Goal: Task Accomplishment & Management: Use online tool/utility

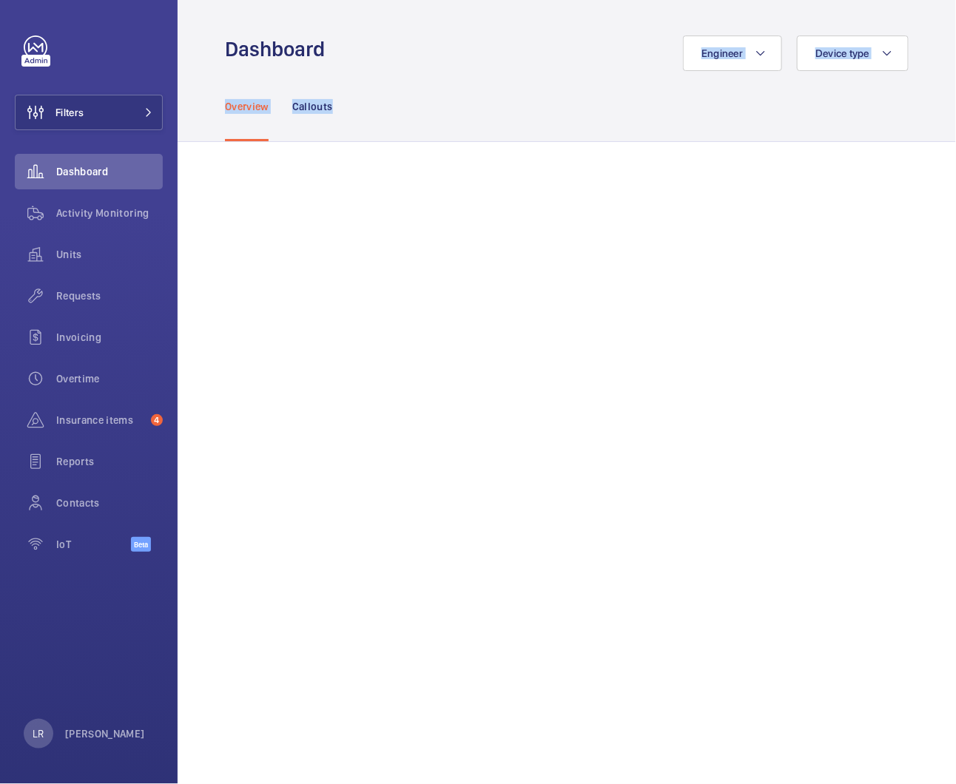
drag, startPoint x: 400, startPoint y: 46, endPoint x: 238, endPoint y: 65, distance: 163.1
click at [238, 65] on div "Dashboard Engineer Device type" at bounding box center [566, 54] width 683 height 36
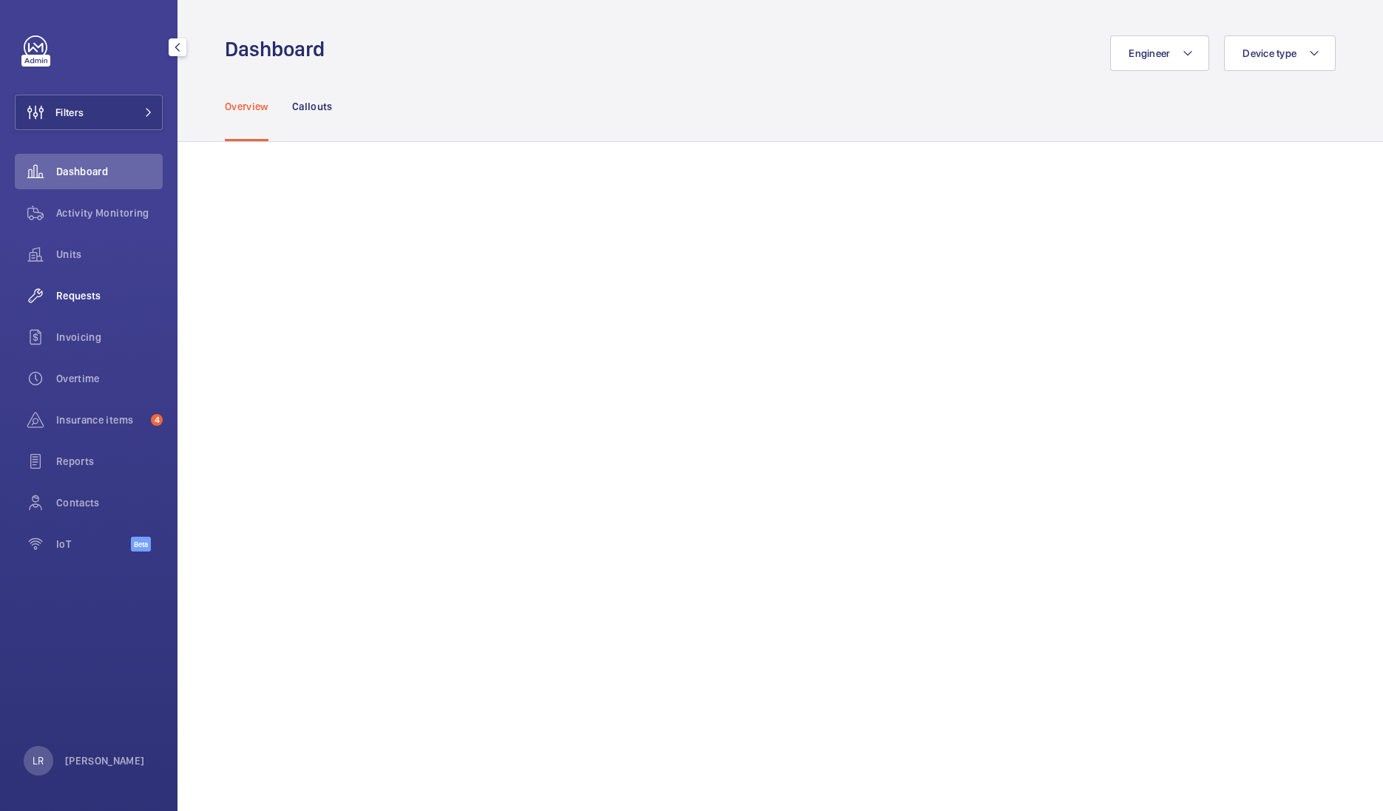
click at [122, 310] on div "Requests" at bounding box center [89, 296] width 148 height 36
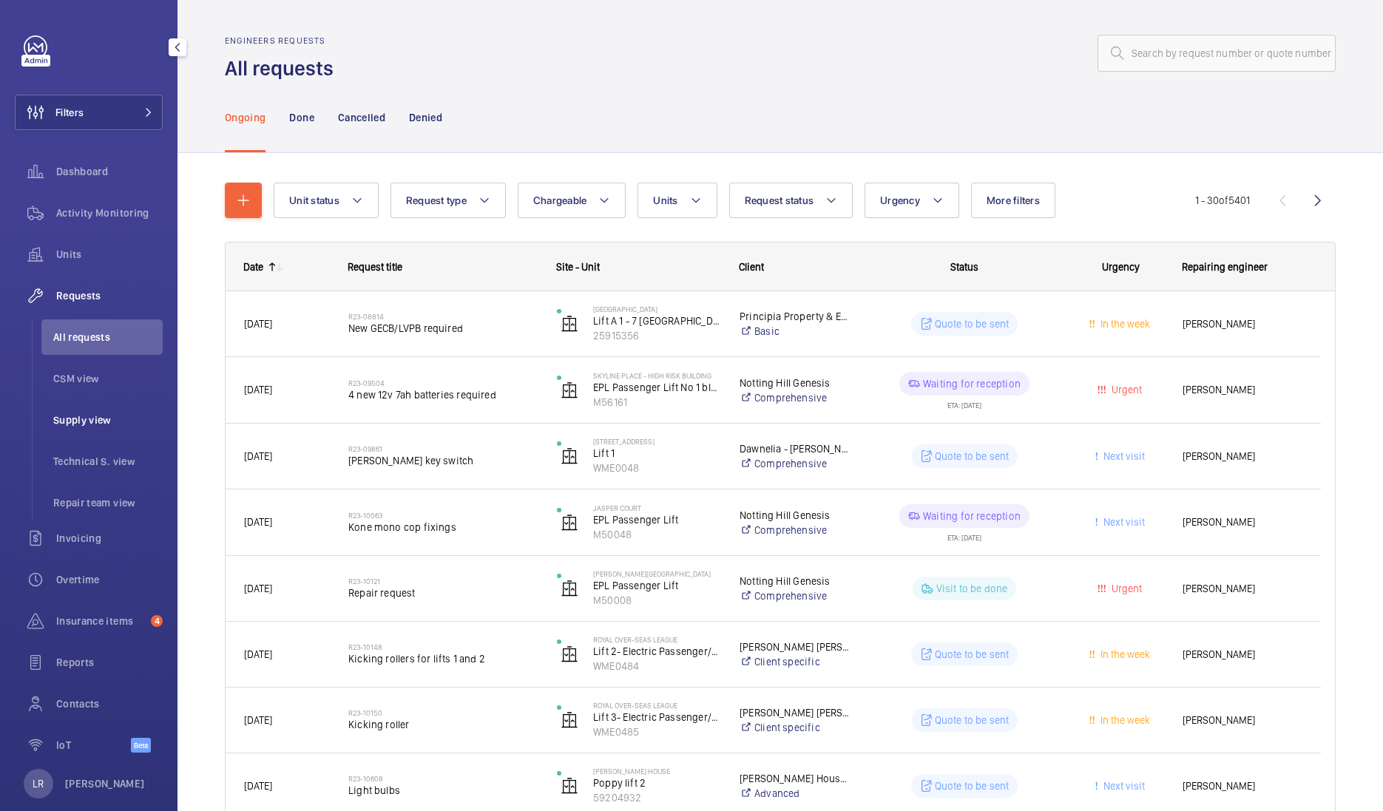
click at [124, 416] on span "Supply view" at bounding box center [107, 420] width 109 height 15
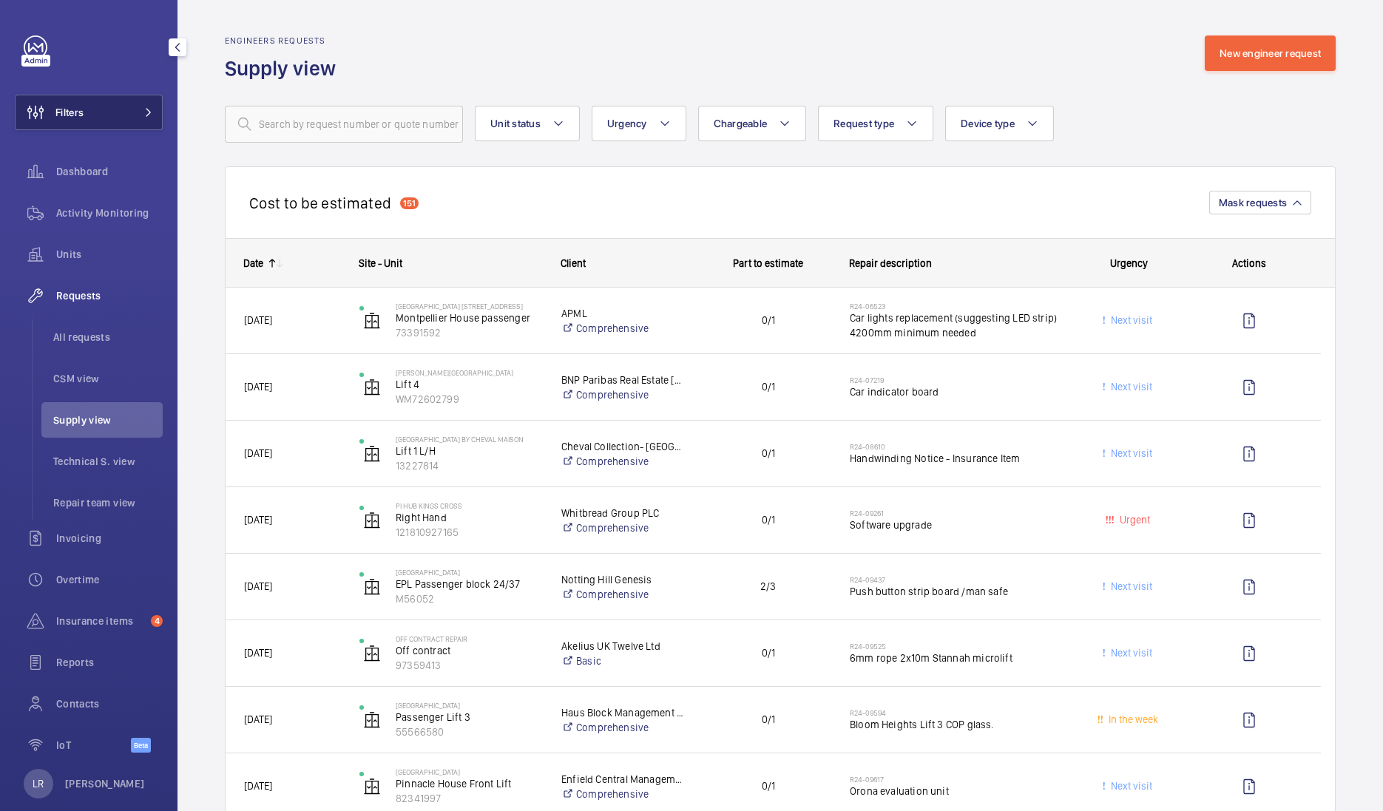
click at [144, 112] on mat-icon at bounding box center [148, 112] width 9 height 9
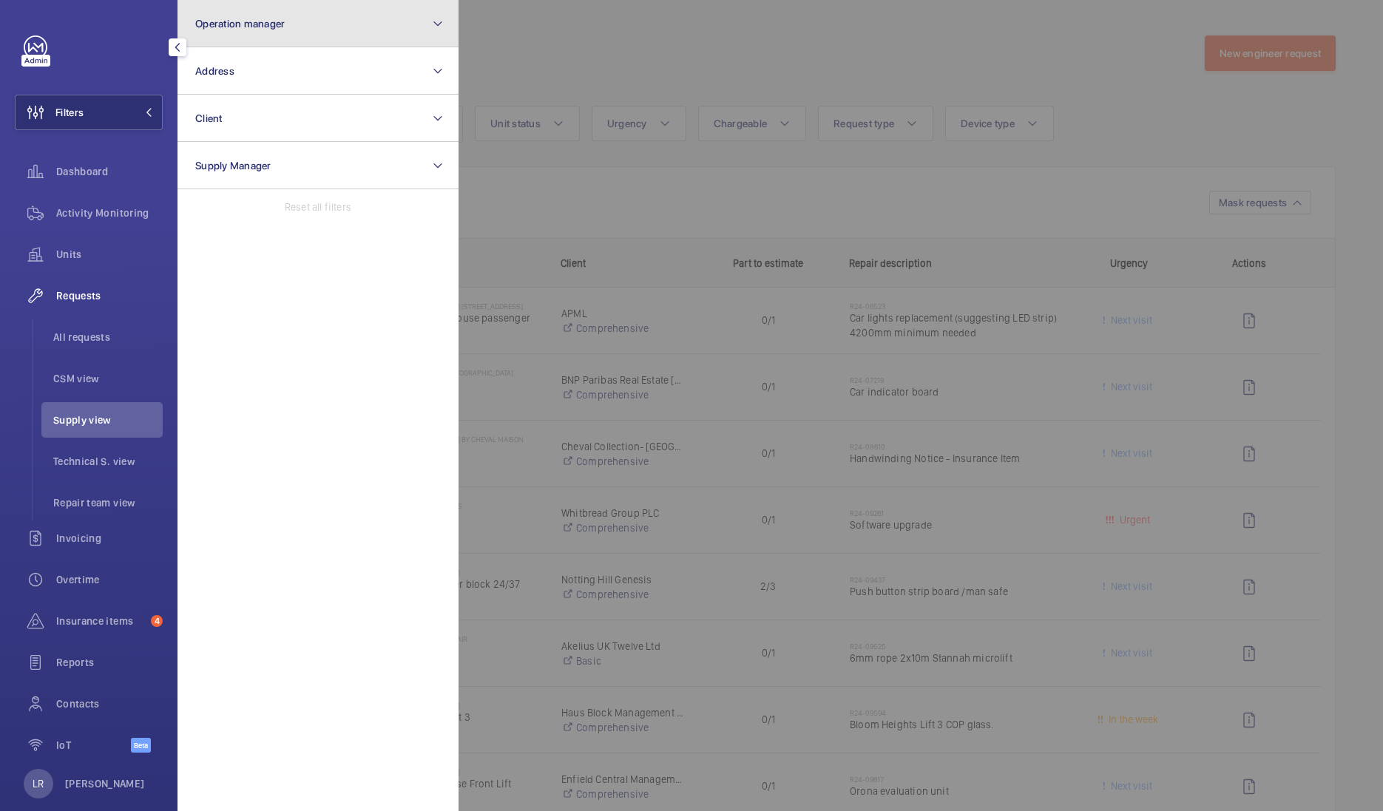
click at [318, 29] on button "Operation manager" at bounding box center [318, 23] width 281 height 47
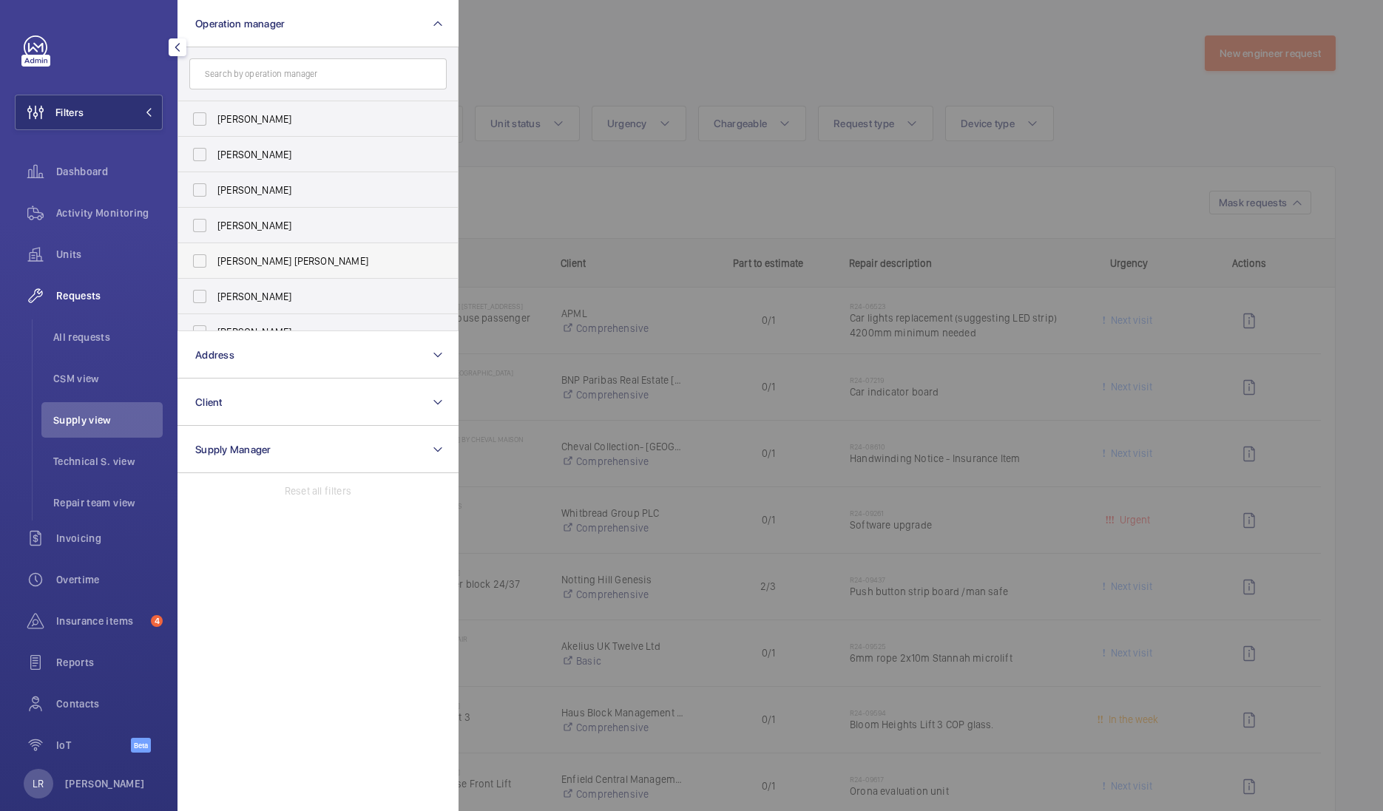
click at [277, 266] on span "Connor Tarpey" at bounding box center [318, 261] width 203 height 15
click at [215, 266] on input "Connor Tarpey" at bounding box center [200, 261] width 30 height 30
checkbox input "true"
click at [544, 185] on div at bounding box center [1150, 405] width 1383 height 811
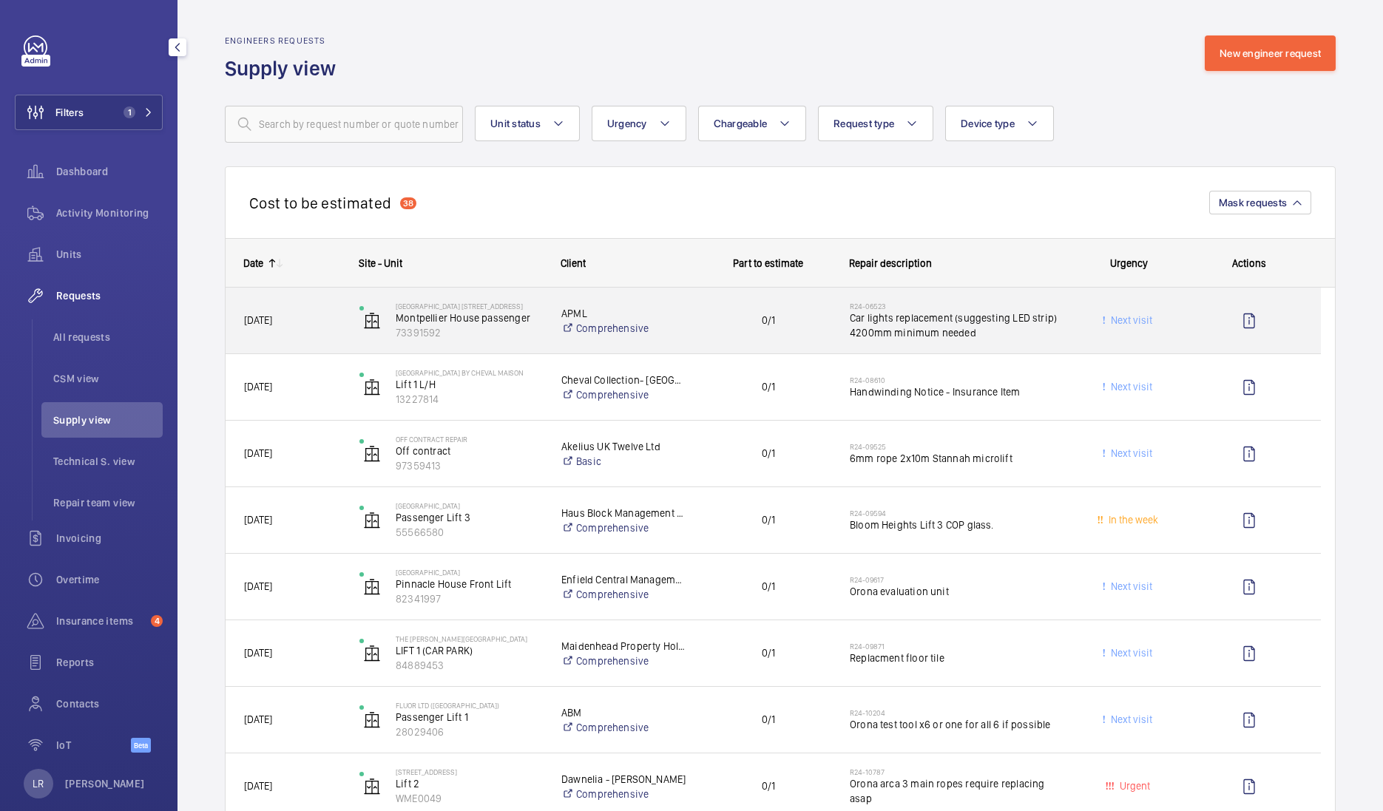
click at [718, 329] on div "0/1" at bounding box center [759, 320] width 143 height 47
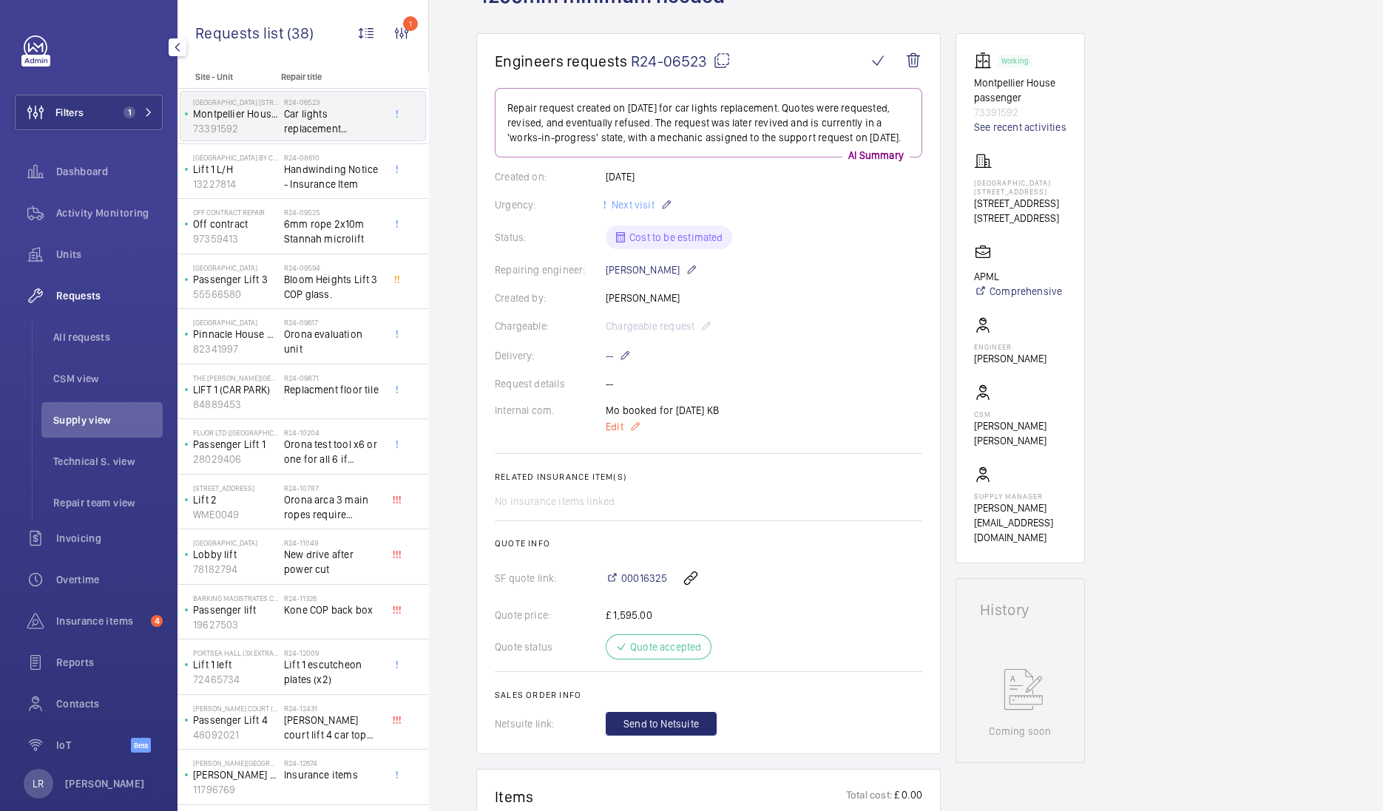
scroll to position [138, 0]
click at [177, 47] on mat-icon "button" at bounding box center [178, 47] width 18 height 12
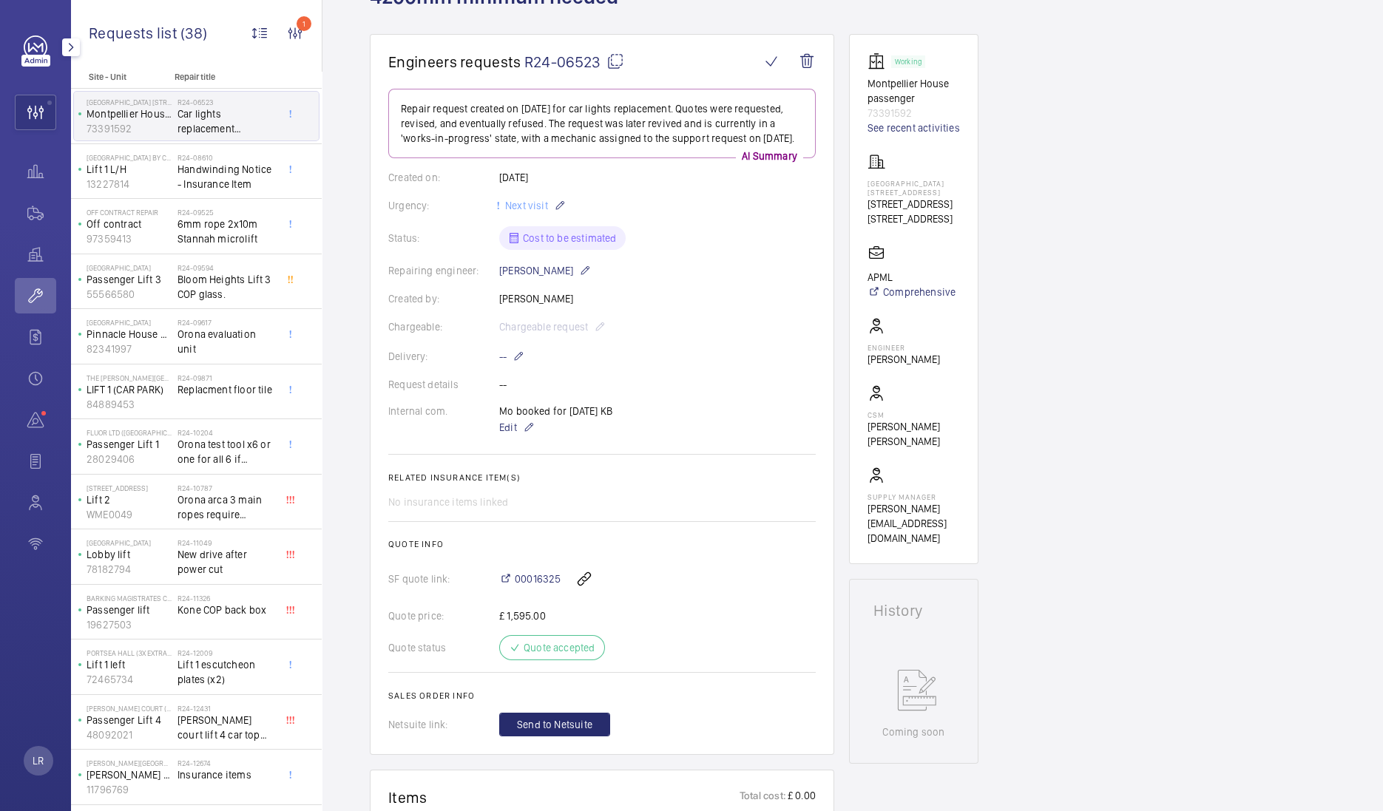
click at [70, 44] on mat-icon "button" at bounding box center [71, 47] width 18 height 12
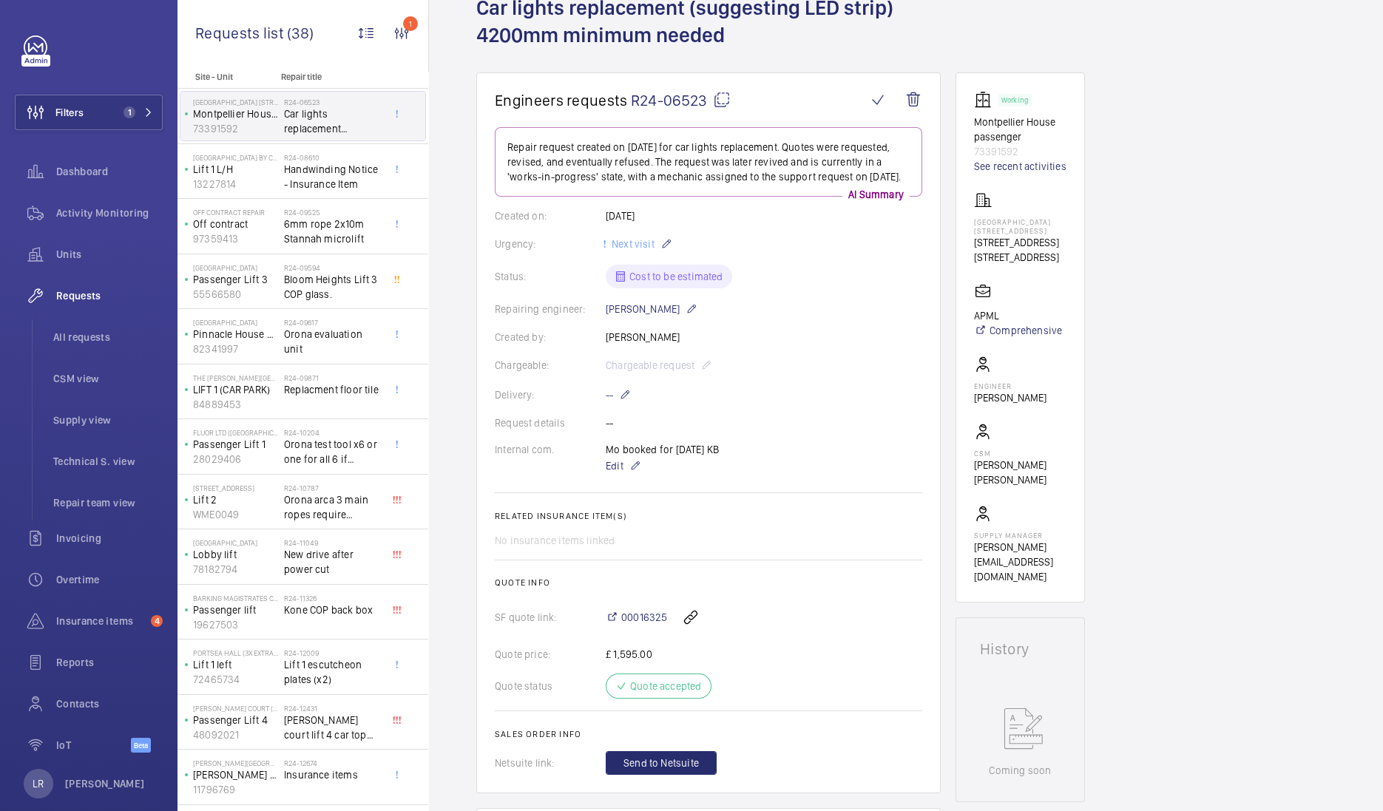
scroll to position [0, 0]
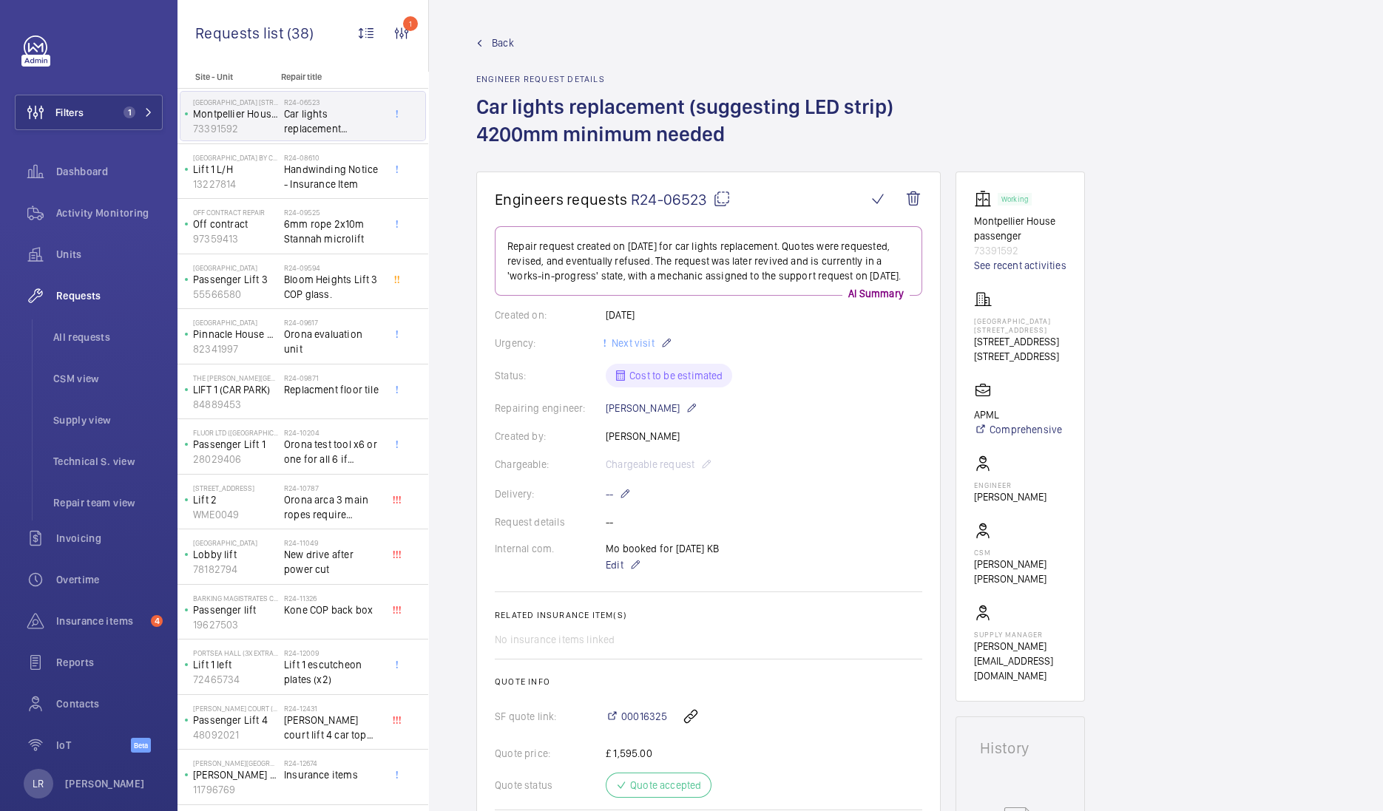
click at [508, 37] on span "Back" at bounding box center [503, 43] width 22 height 15
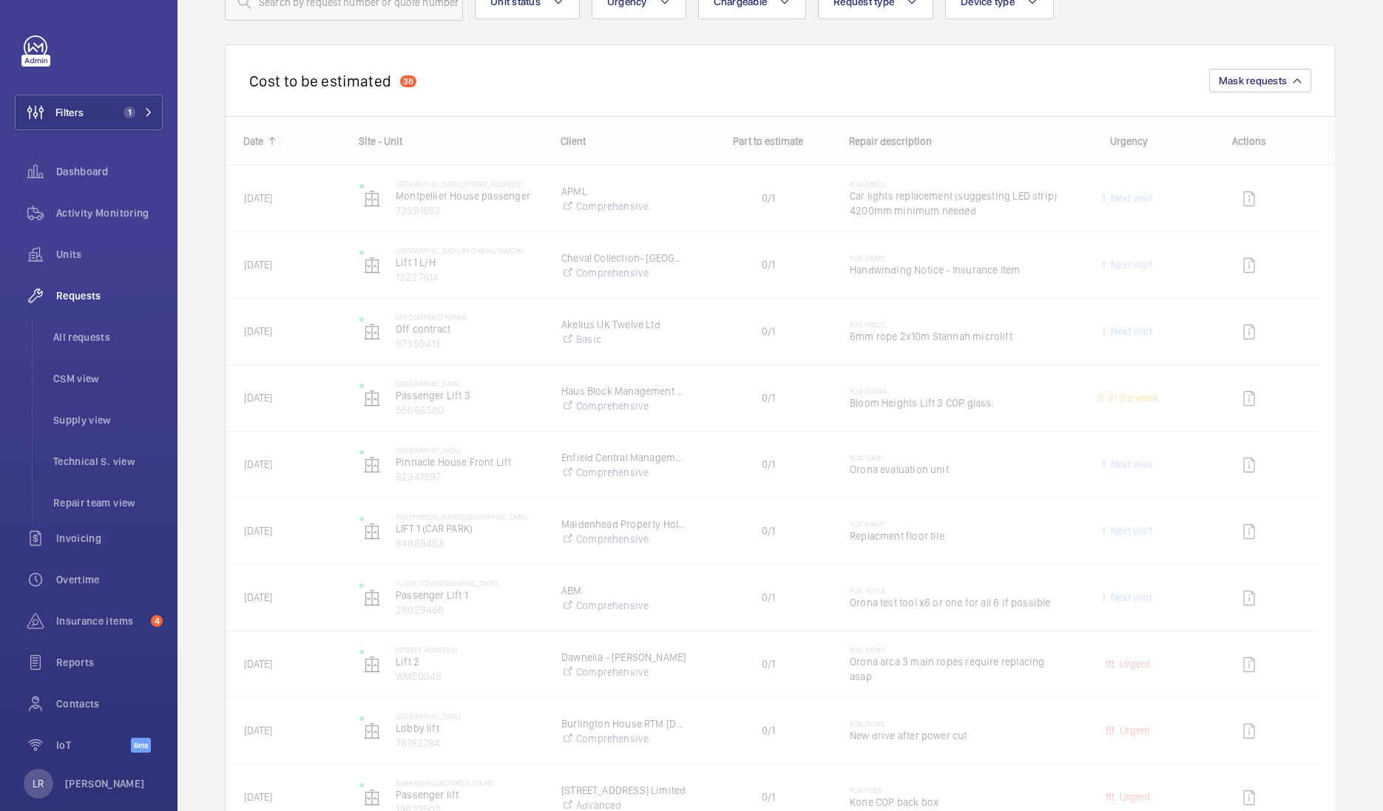
scroll to position [125, 0]
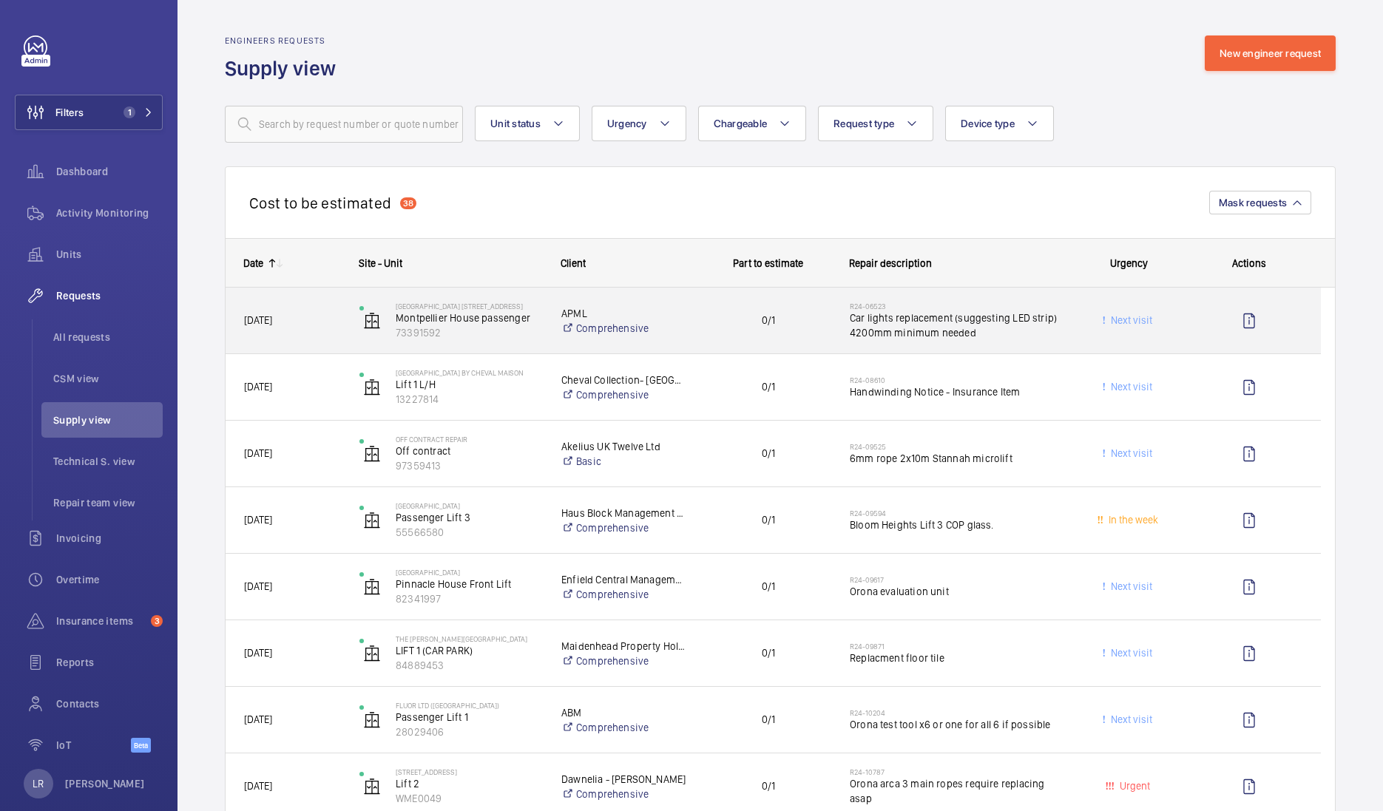
click at [535, 347] on div "Montpelier House 106 Brompton Road, SW3 1JJ Montpellier House passenger 73391592" at bounding box center [442, 321] width 200 height 61
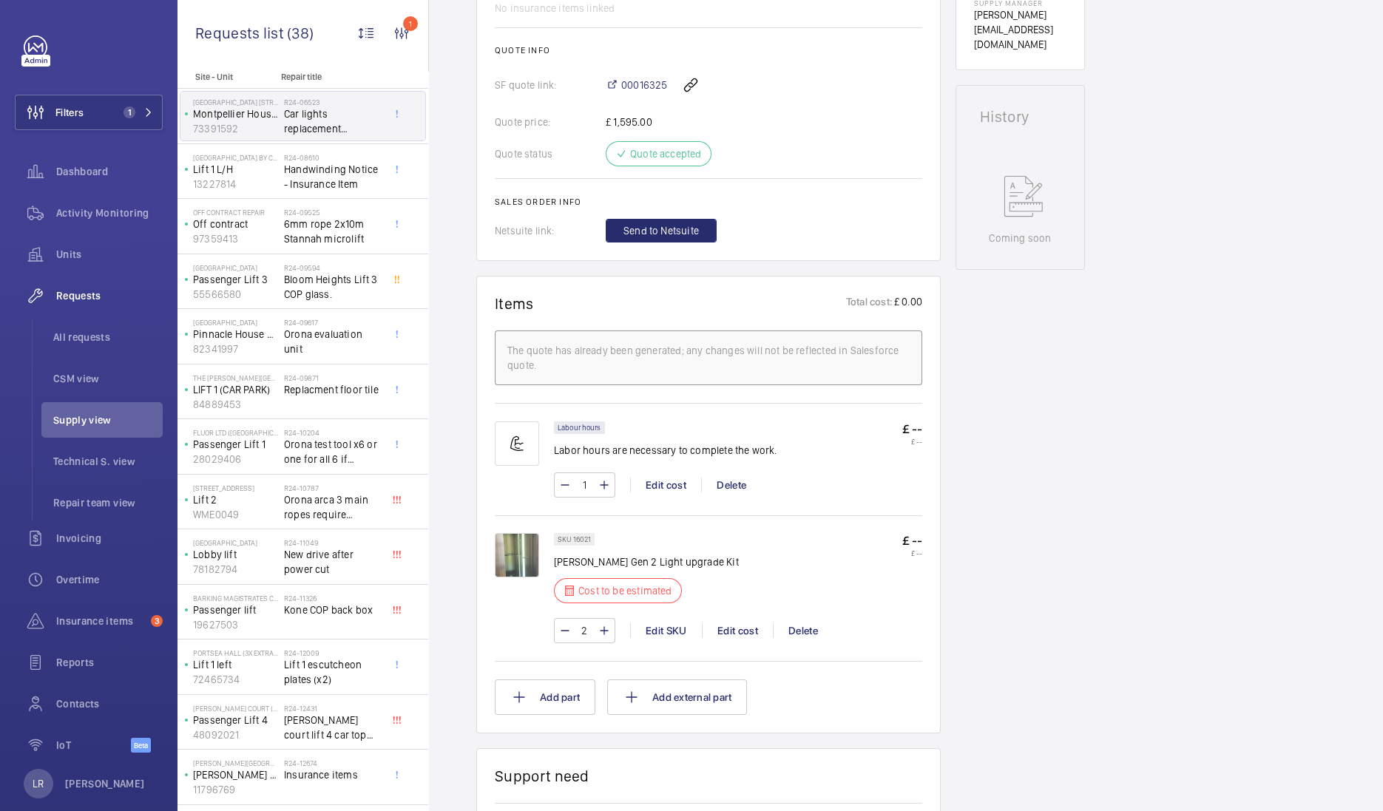
scroll to position [750, 0]
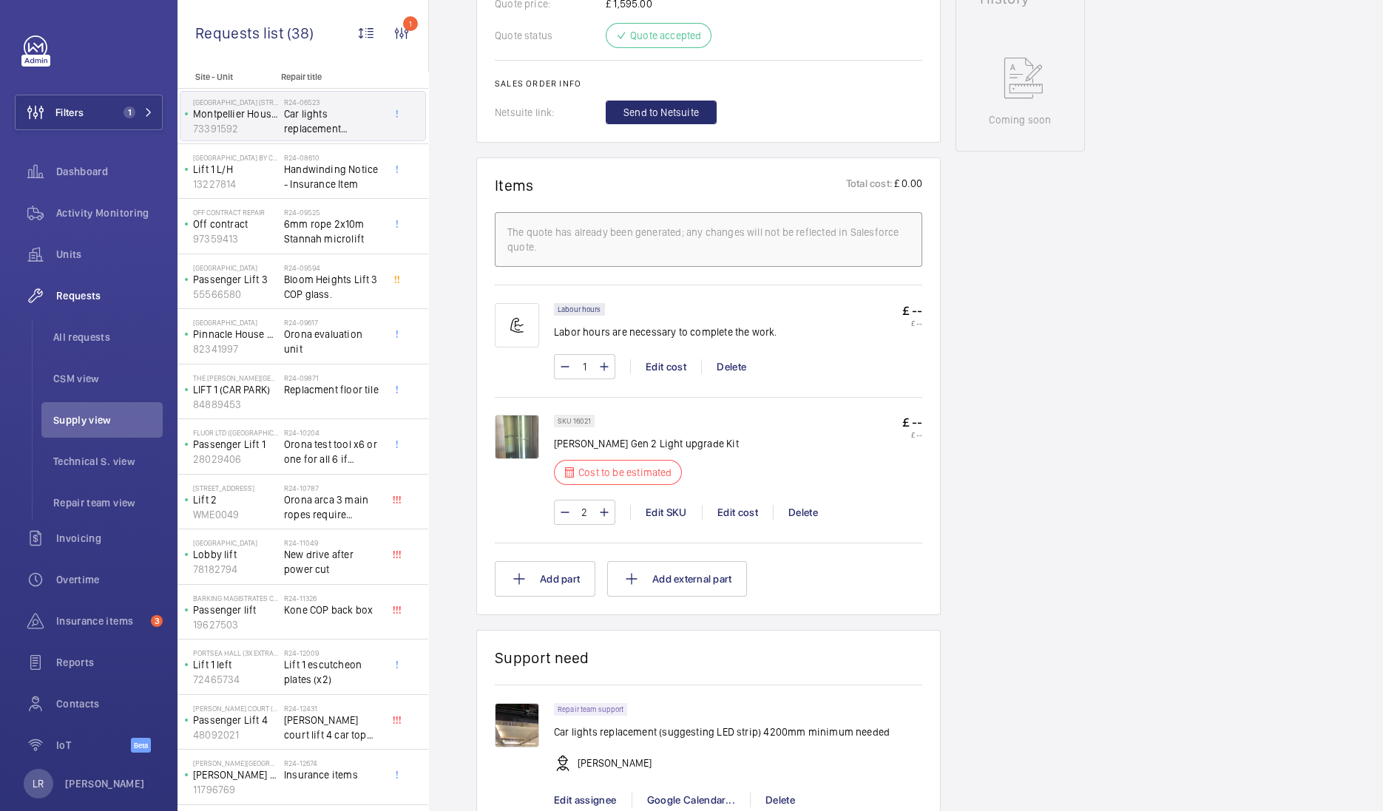
click at [462, 541] on div "Engineers requests R24-06523 Repair request created on 2024-06-28 for car light…" at bounding box center [906, 335] width 954 height 1826
click at [729, 540] on div "SKU 16021 Otis Gen 2 Light upgrade Kit Cost to be estimated £ -- £ -- 2 Edit SK…" at bounding box center [738, 477] width 368 height 125
click at [506, 510] on div at bounding box center [524, 470] width 59 height 110
click at [512, 519] on div at bounding box center [524, 470] width 59 height 110
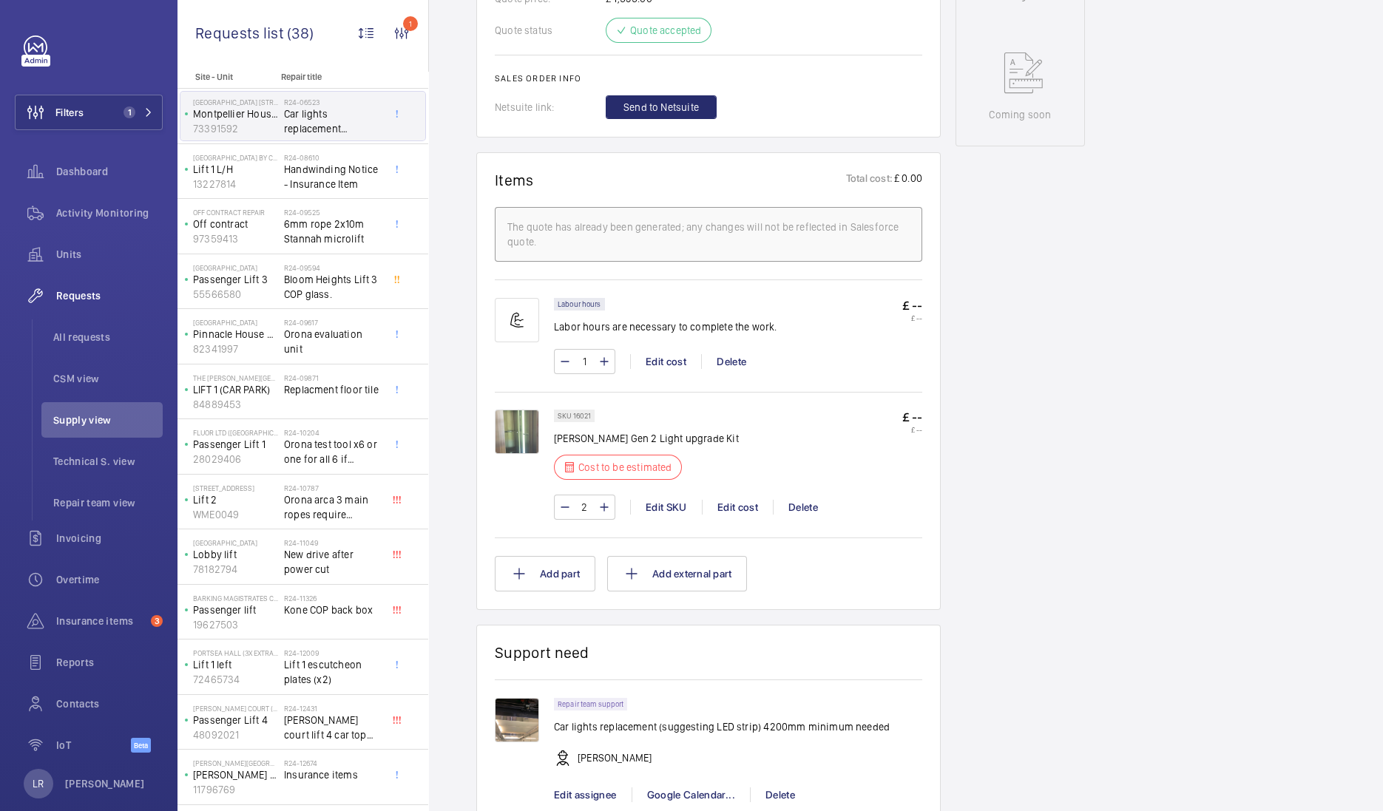
scroll to position [754, 0]
click at [610, 578] on button "Add external part" at bounding box center [677, 576] width 140 height 36
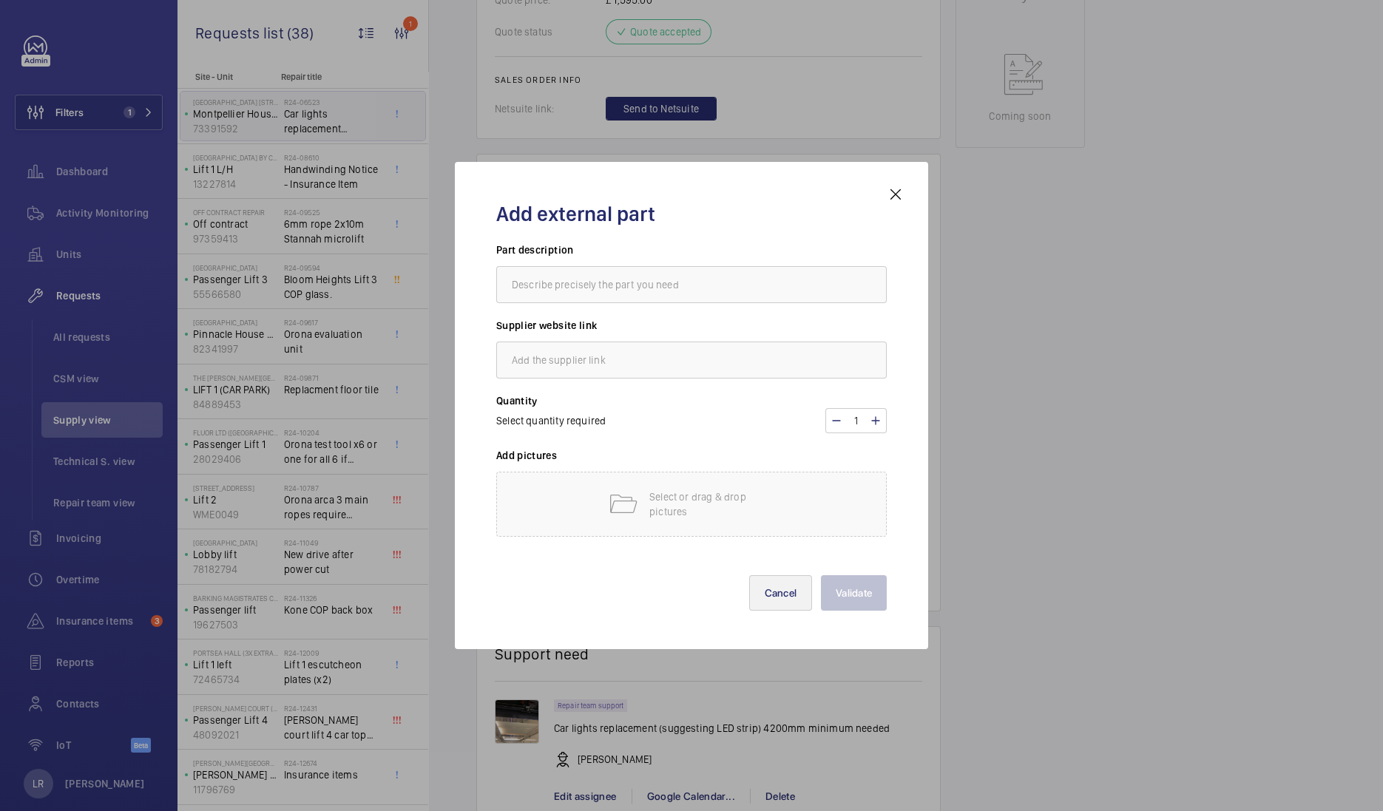
click at [767, 594] on button "Cancel" at bounding box center [781, 593] width 64 height 36
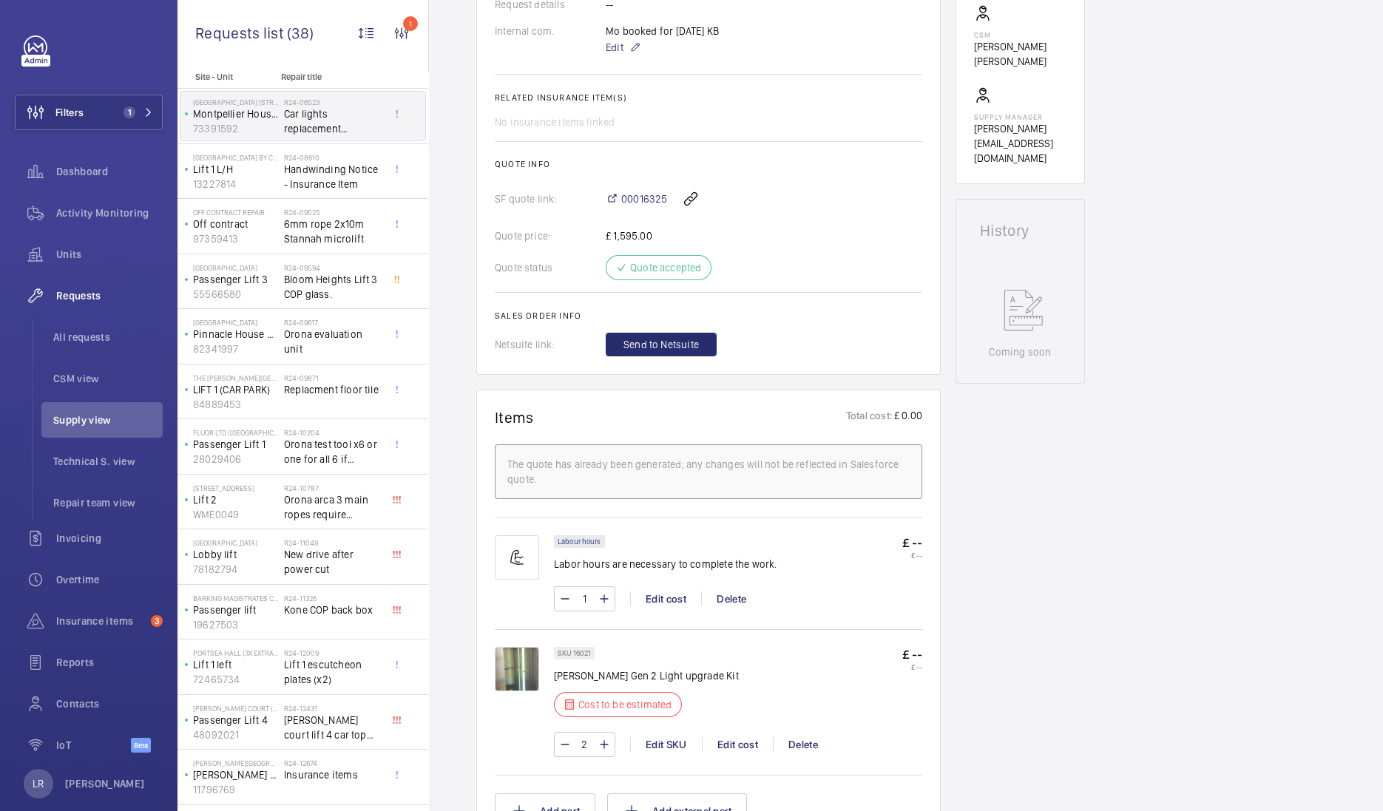
scroll to position [411, 0]
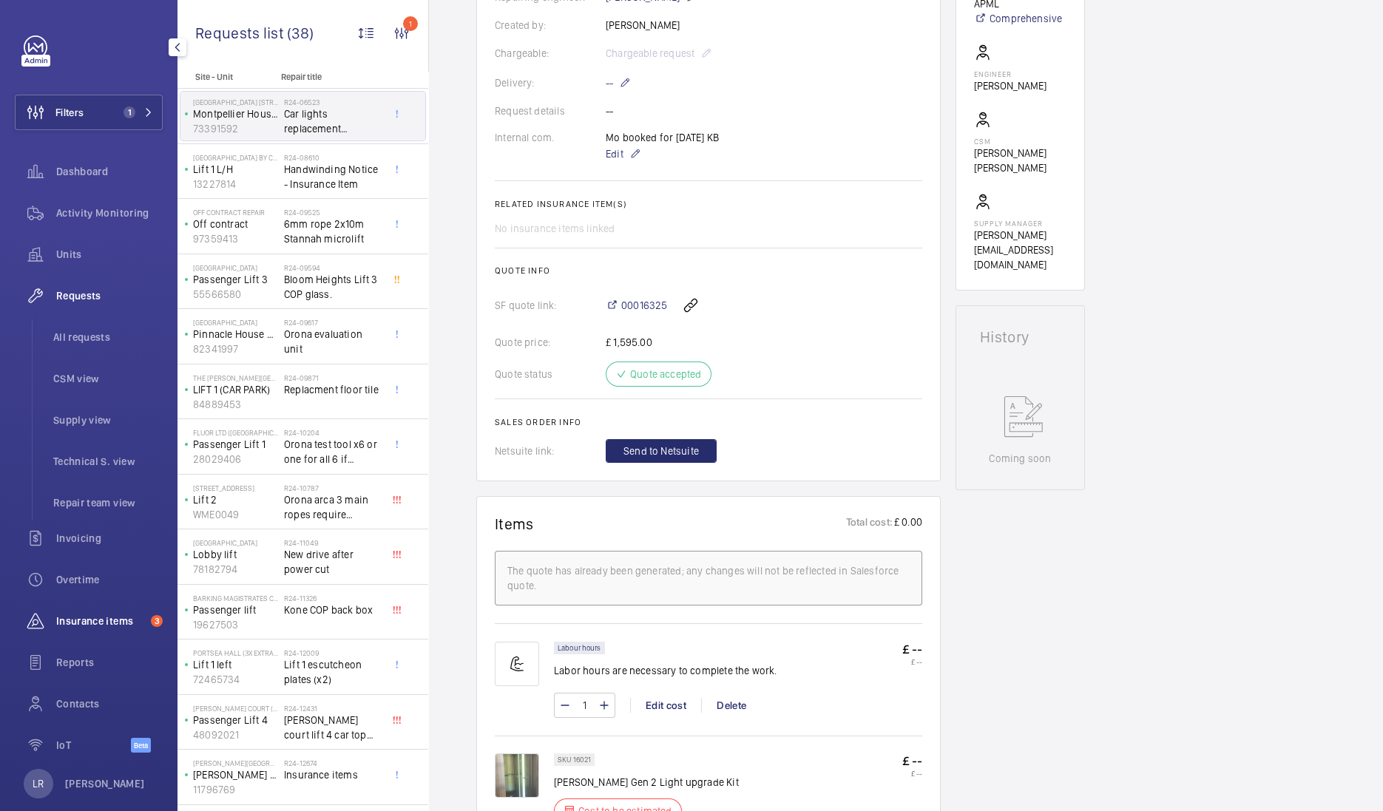
click at [101, 624] on span "Insurance items" at bounding box center [100, 621] width 89 height 15
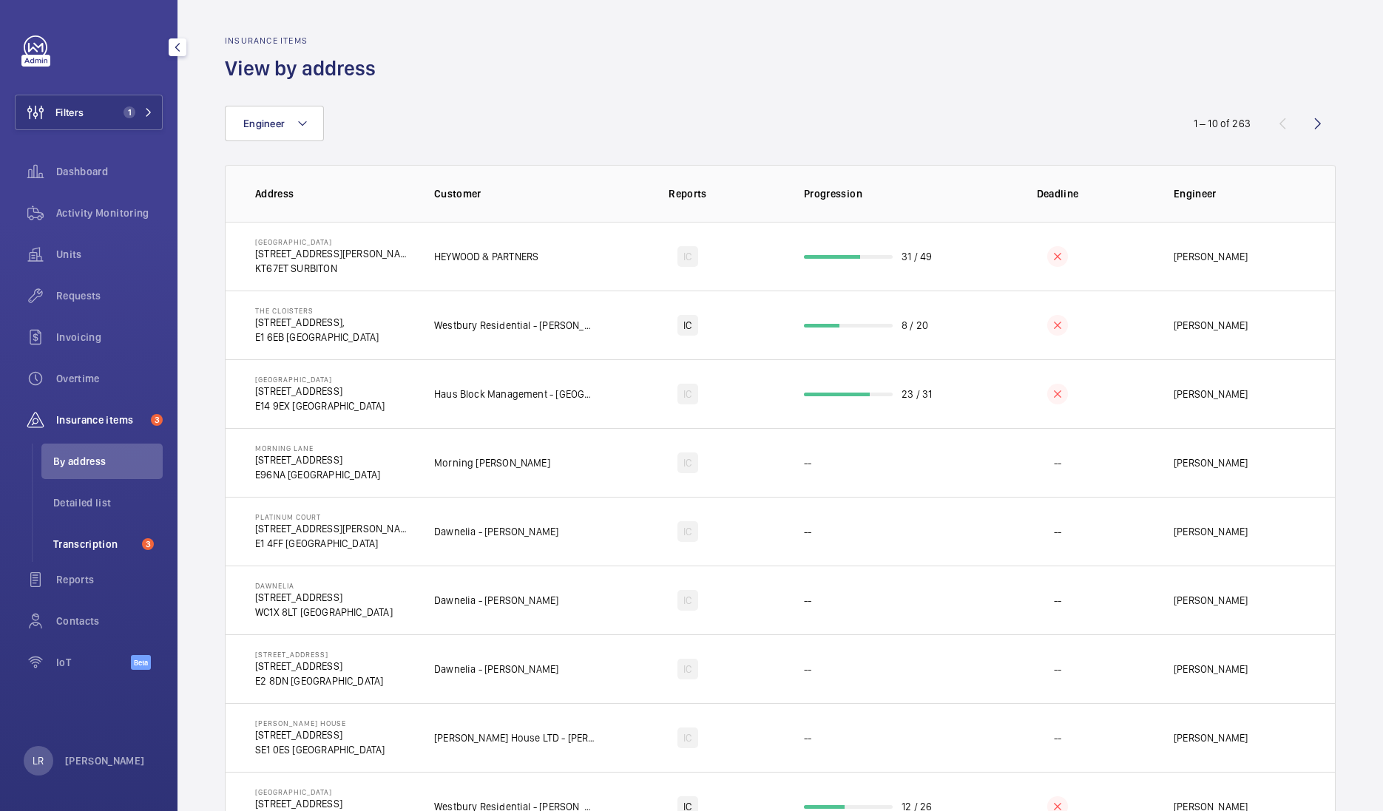
click at [115, 541] on span "Transcription" at bounding box center [94, 544] width 83 height 15
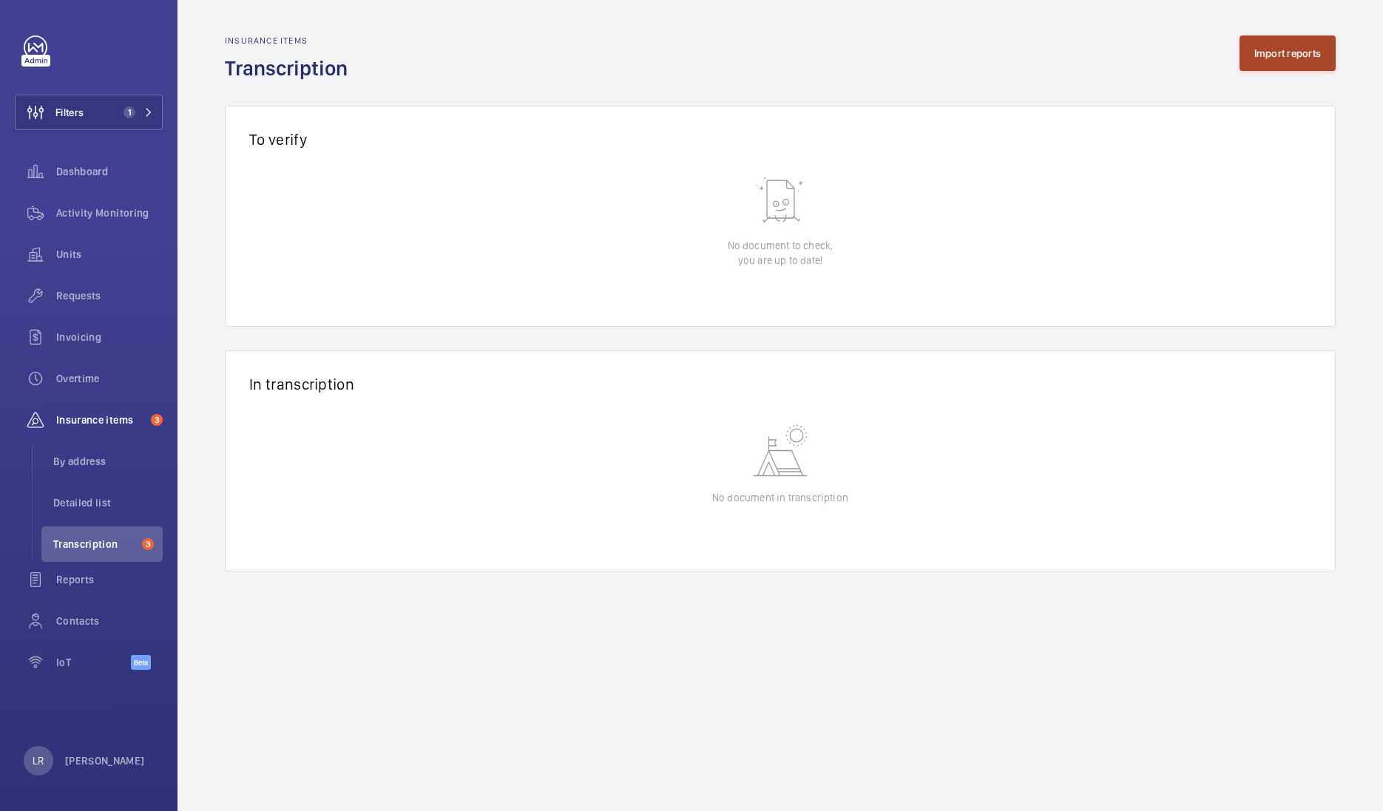
click at [1282, 59] on button "Import reports" at bounding box center [1288, 54] width 97 height 36
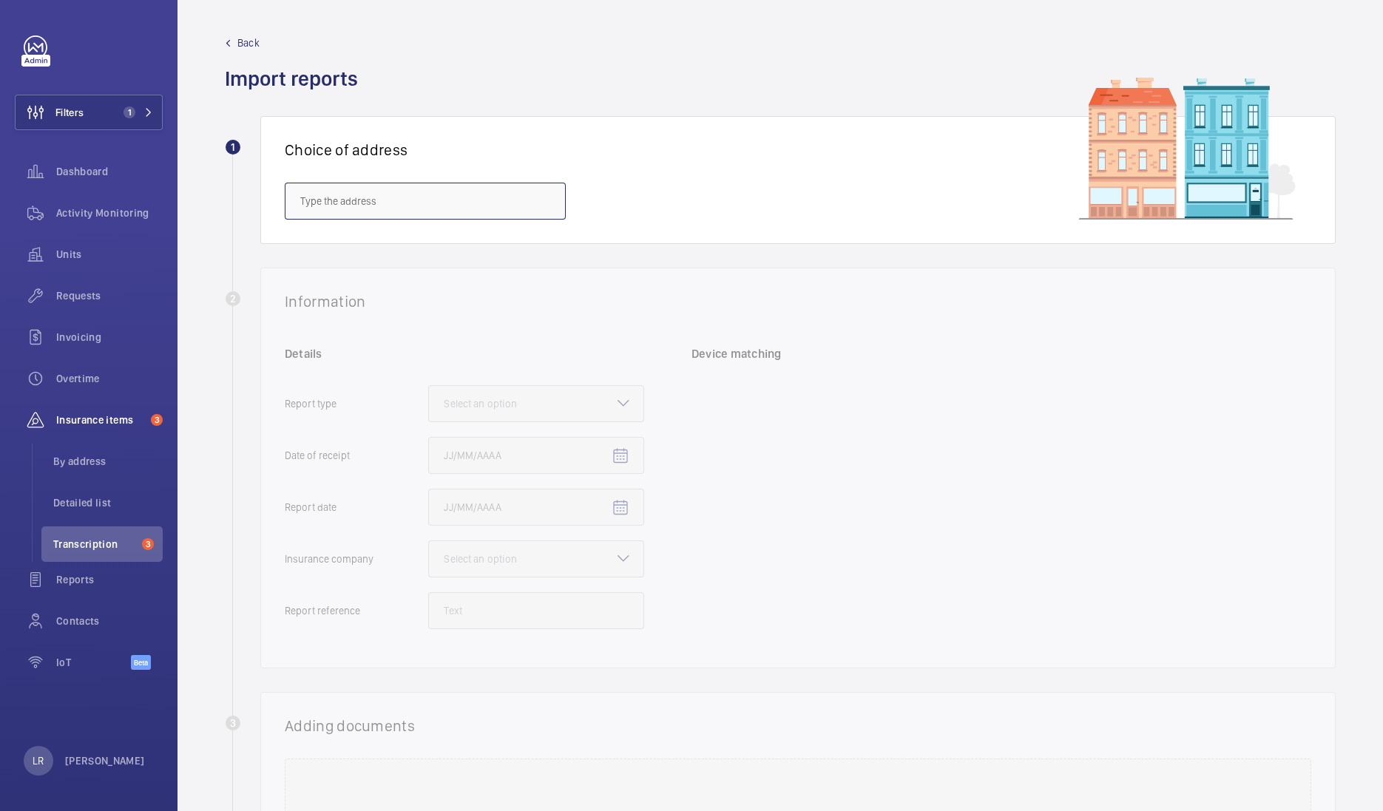
click at [481, 192] on input "text" at bounding box center [425, 201] width 281 height 37
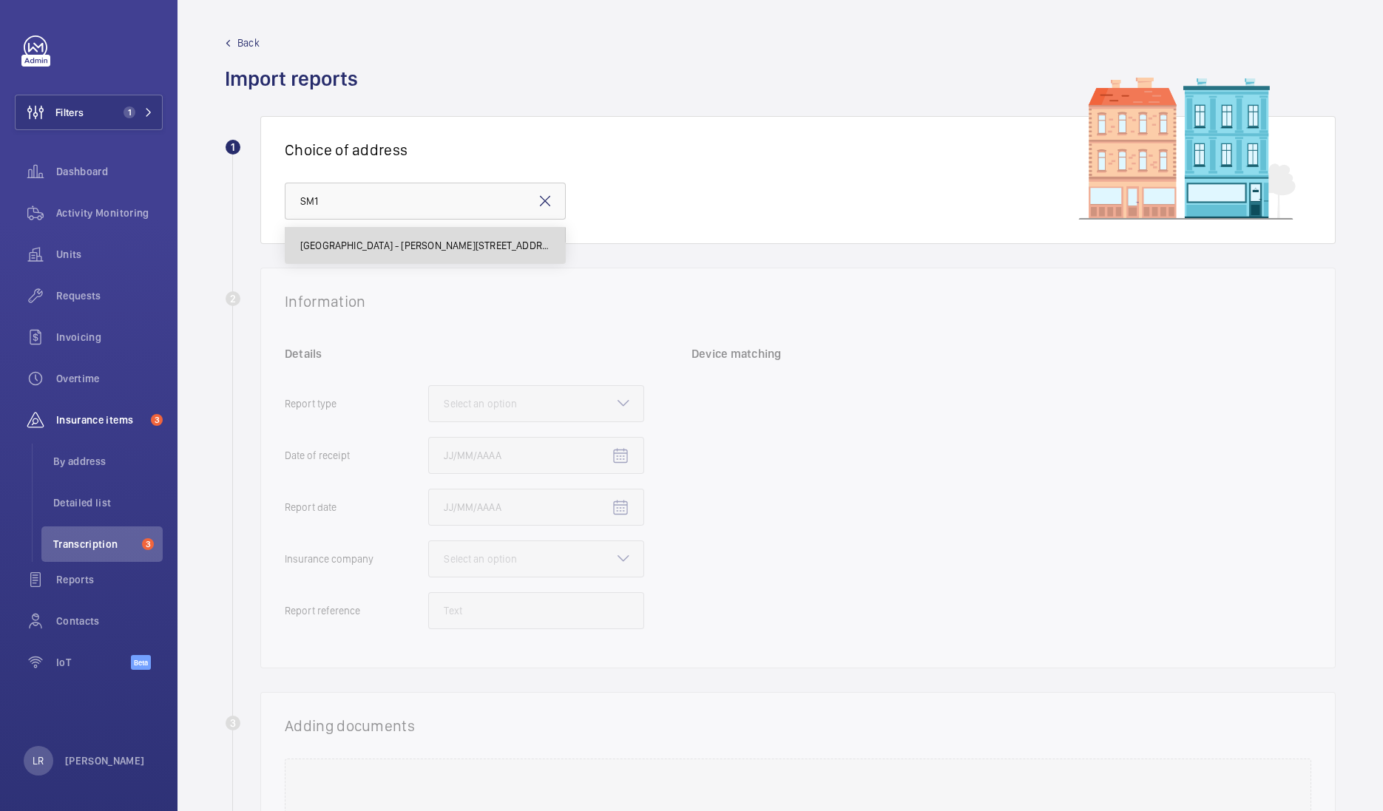
click at [481, 251] on span "Sienna House - Sutton Court Road, SUTTON SM1 4FJ" at bounding box center [425, 245] width 250 height 15
type input "Sienna House - Sutton Court Road, SUTTON SM1 4FJ"
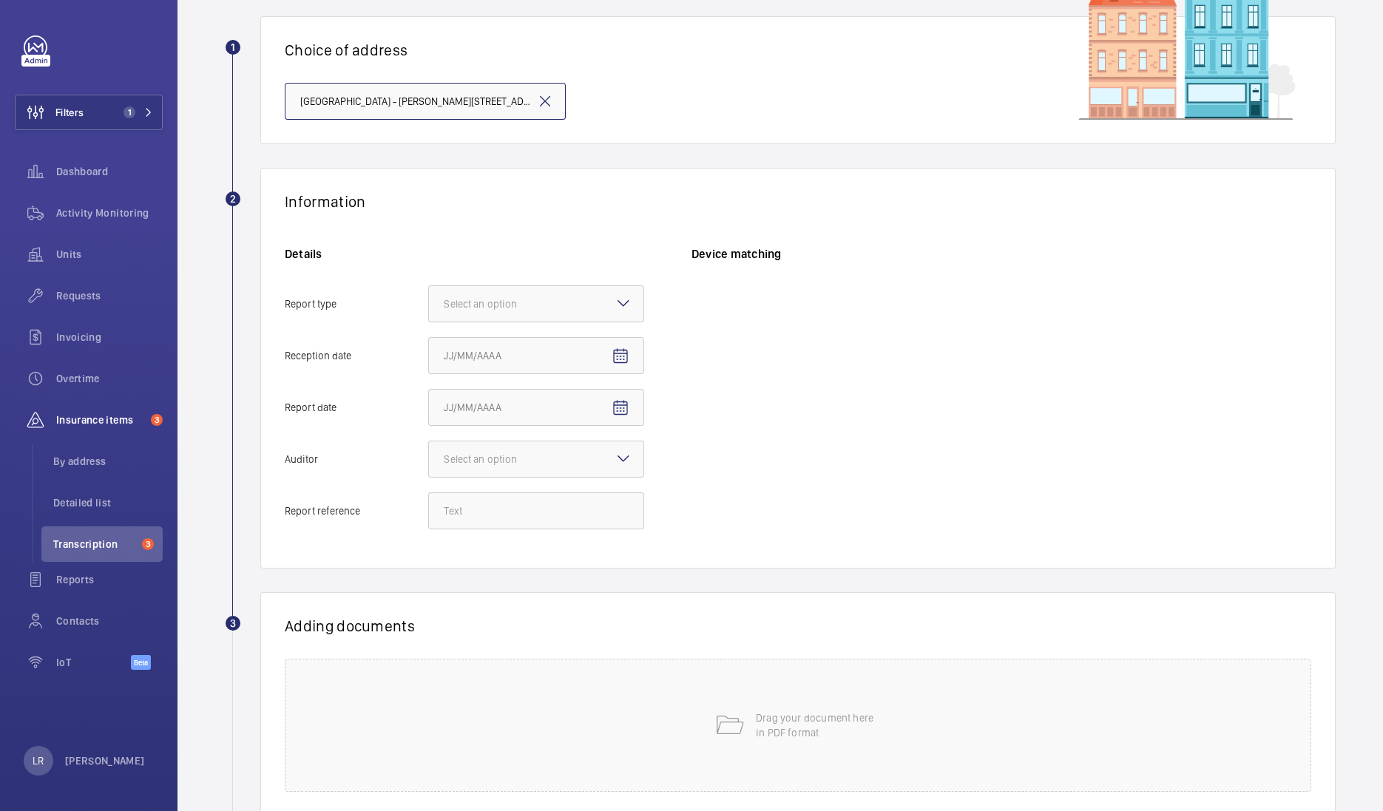
scroll to position [126, 0]
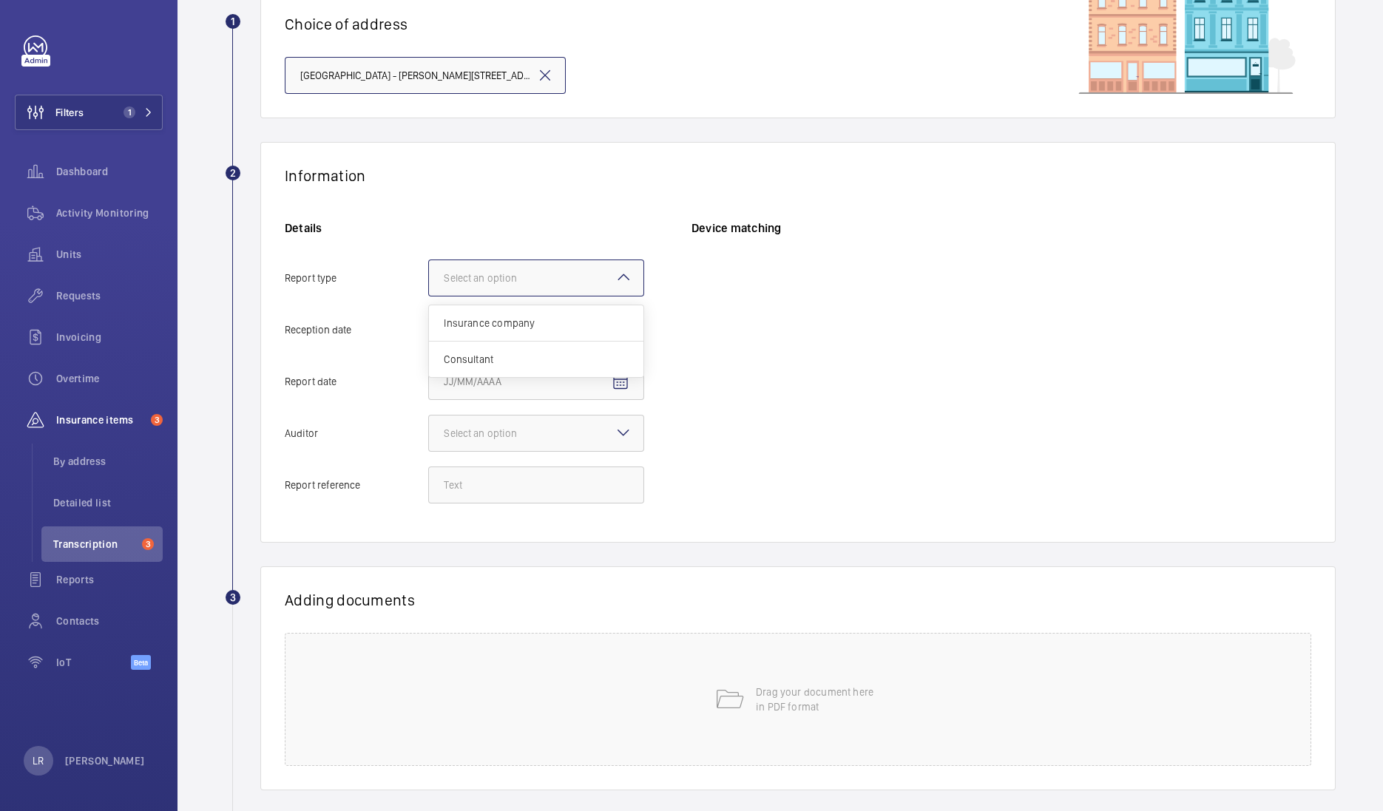
click at [499, 280] on div "Select an option" at bounding box center [499, 278] width 110 height 15
click at [429, 280] on input "Report type Select an option Insurance company Consultant" at bounding box center [429, 278] width 0 height 36
click at [555, 330] on div "Insurance company" at bounding box center [536, 323] width 215 height 36
click at [429, 296] on input "Report type Select an option Insurance company Consultant" at bounding box center [429, 278] width 0 height 36
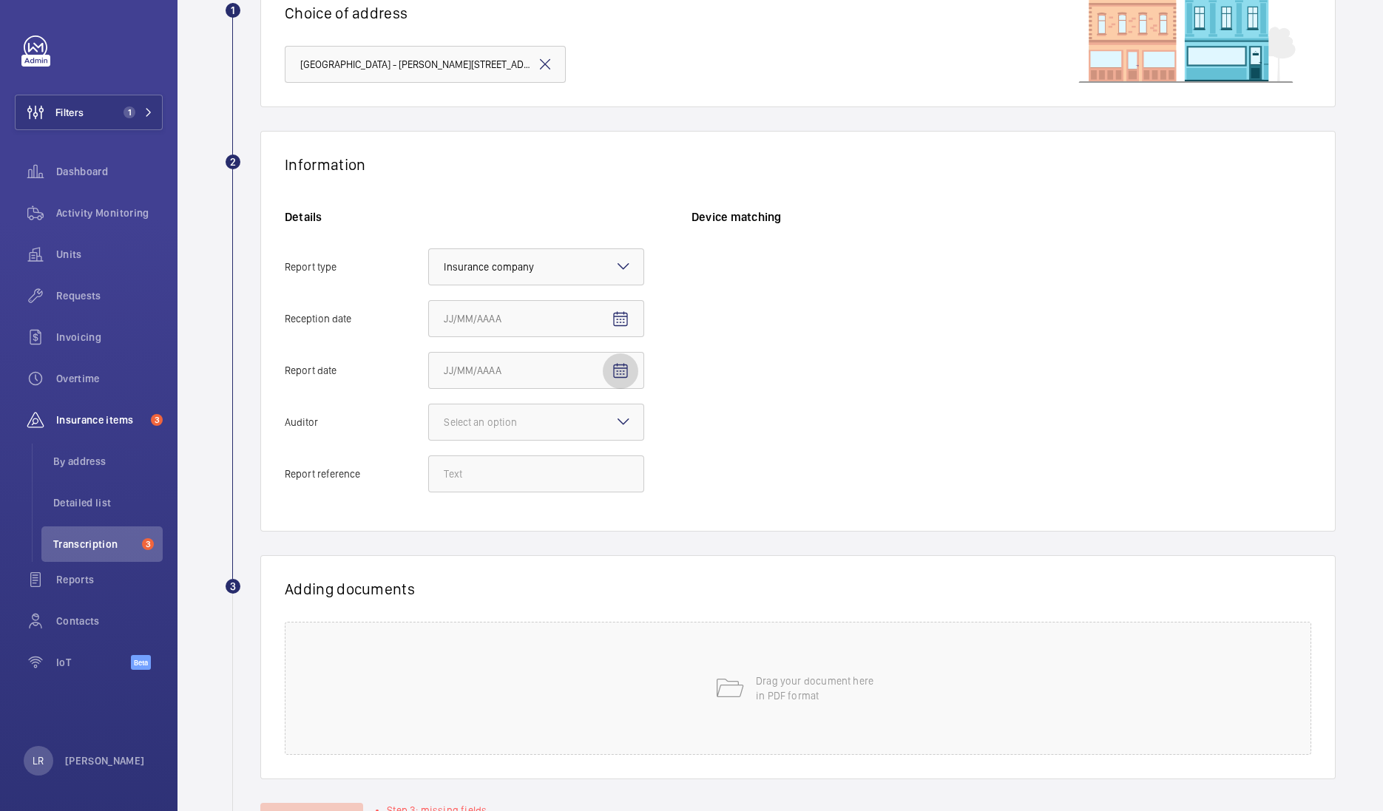
click at [626, 364] on mat-icon "Open calendar" at bounding box center [621, 371] width 18 height 18
click at [624, 328] on div at bounding box center [691, 405] width 1383 height 811
click at [618, 328] on span "Open calendar" at bounding box center [621, 320] width 36 height 36
click at [599, 561] on span "29" at bounding box center [597, 557] width 27 height 27
type input "[DATE]"
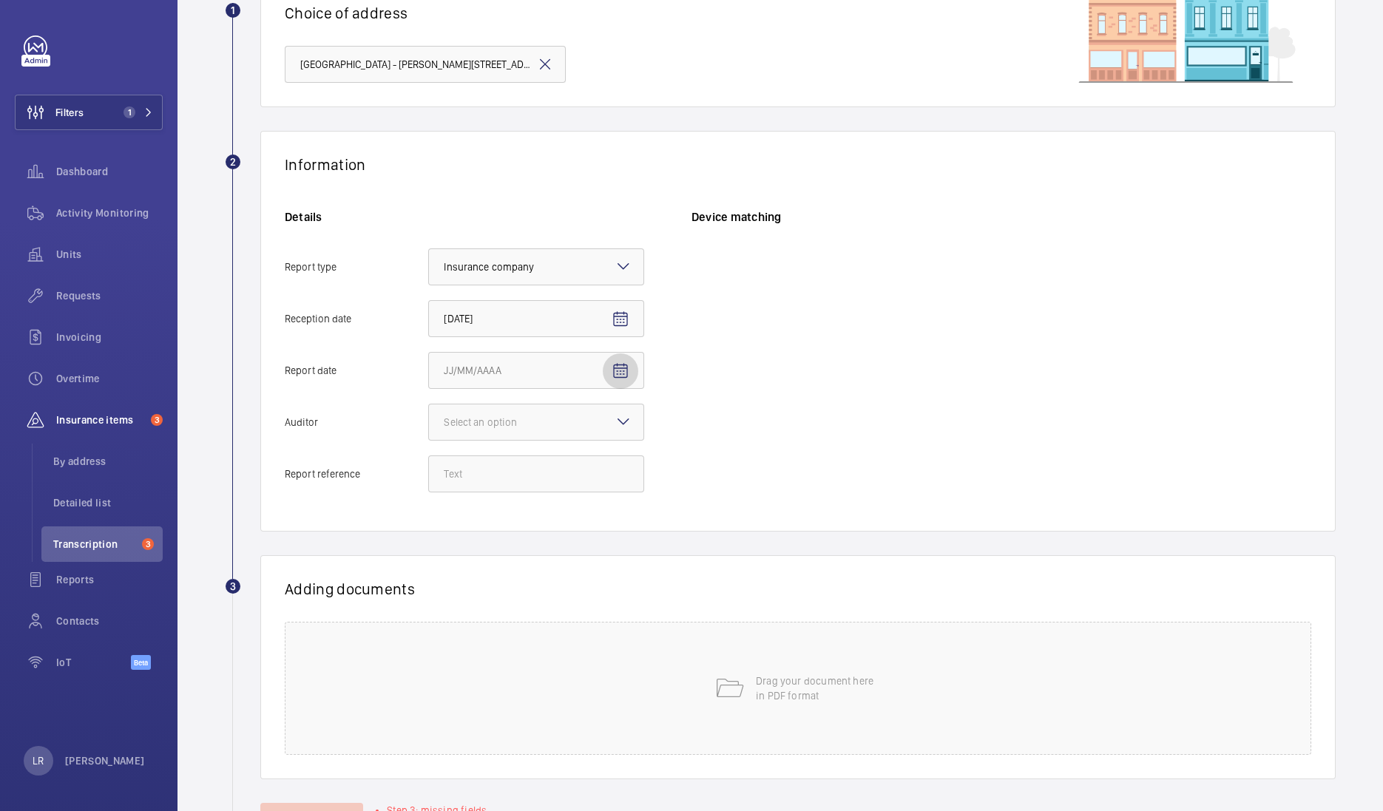
click at [618, 377] on mat-icon "Open calendar" at bounding box center [621, 371] width 18 height 18
click at [560, 599] on span "28" at bounding box center [568, 608] width 27 height 27
type input "[DATE]"
click at [720, 316] on div "Device matching" at bounding box center [1002, 358] width 620 height 298
click at [629, 427] on mat-icon at bounding box center [624, 422] width 18 height 18
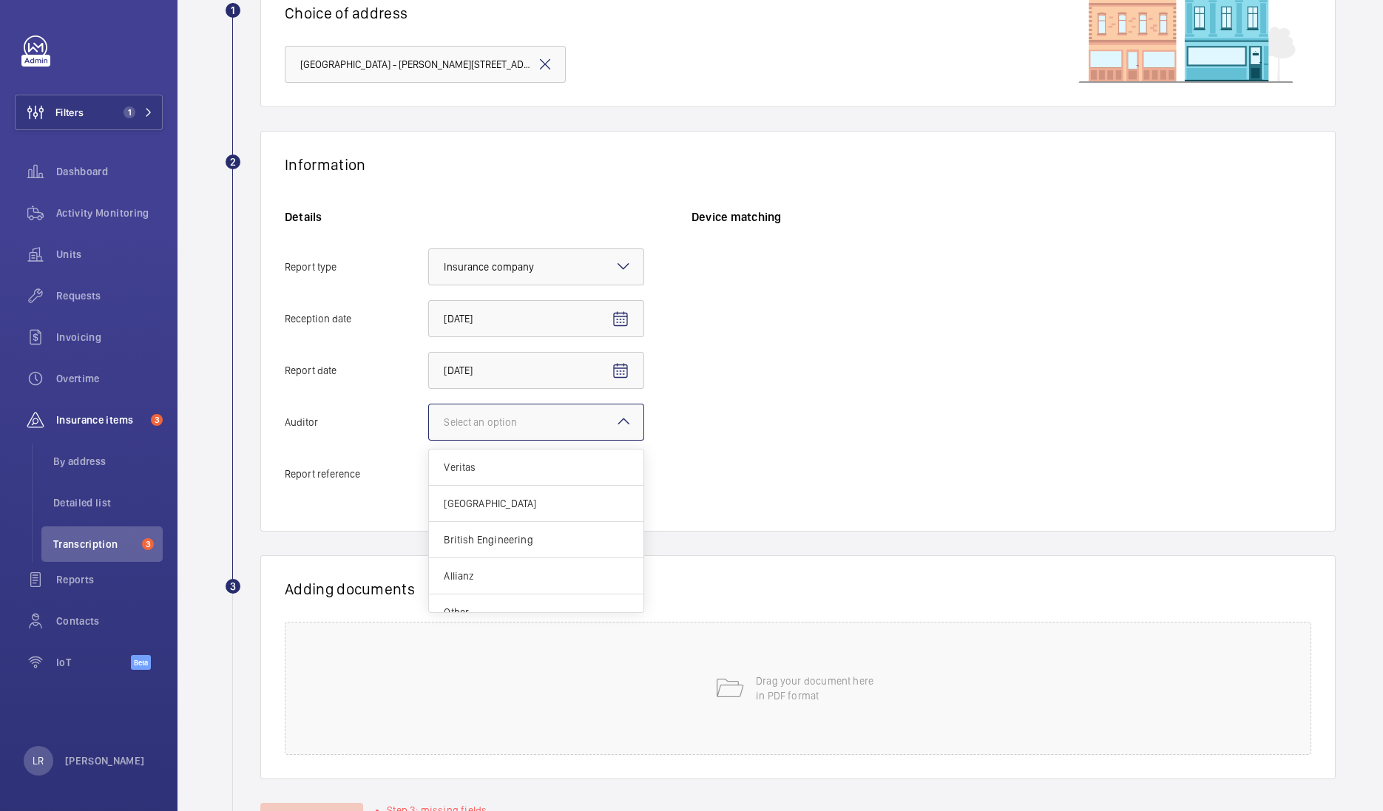
click at [429, 427] on input "Auditor Select an option Veritas Zurich British Engineering Allianz Other" at bounding box center [429, 423] width 0 height 36
click at [581, 411] on div at bounding box center [536, 423] width 215 height 36
click at [429, 411] on input "Auditor Select an option" at bounding box center [429, 423] width 0 height 36
click at [581, 411] on div at bounding box center [536, 423] width 215 height 36
click at [429, 411] on input "Auditor Select an option Veritas Zurich British Engineering Allianz Other" at bounding box center [429, 423] width 0 height 36
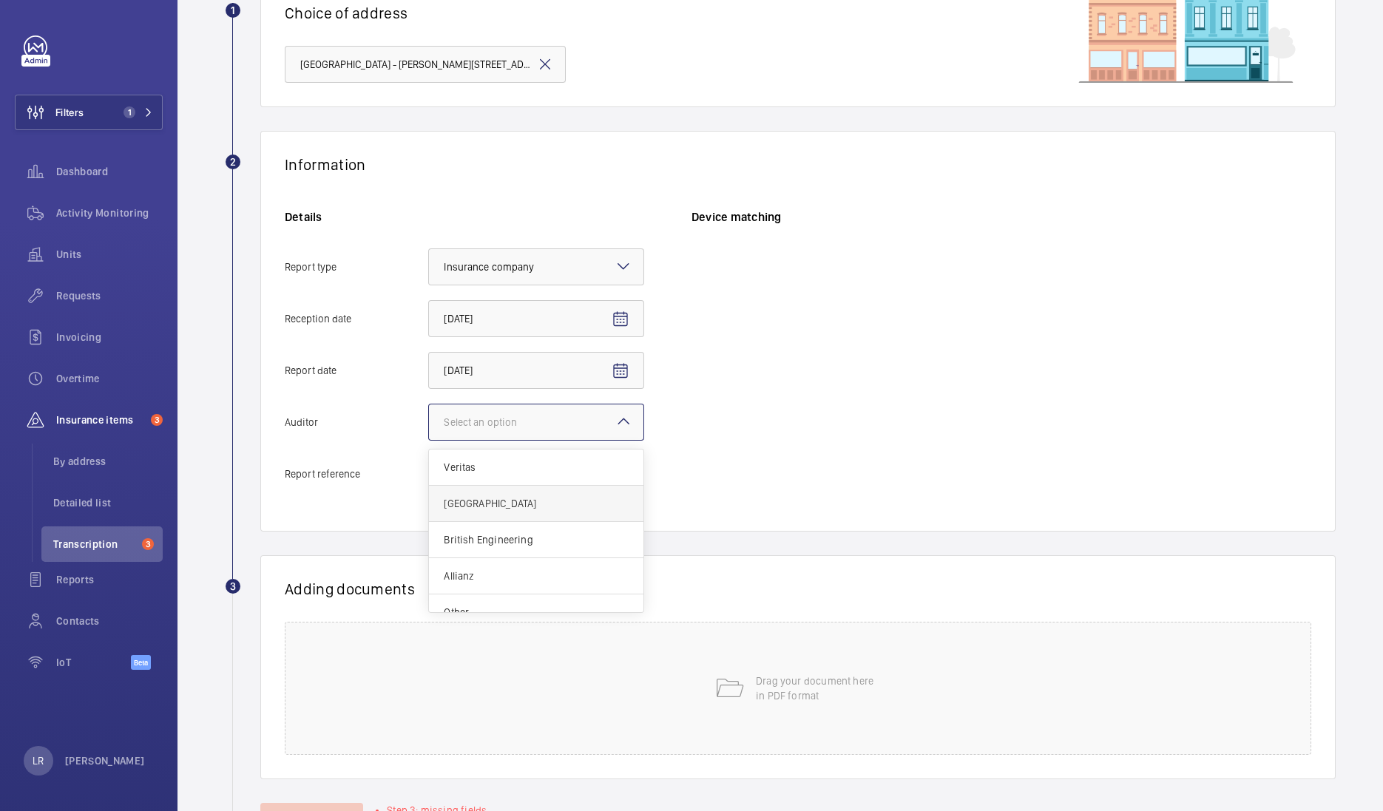
scroll to position [17, 0]
click at [528, 552] on span "Allianz" at bounding box center [536, 559] width 185 height 15
click at [429, 440] on input "Auditor Select an option Veritas Zurich British Engineering Allianz Other" at bounding box center [429, 423] width 0 height 36
click at [573, 470] on input "Report reference" at bounding box center [536, 474] width 216 height 37
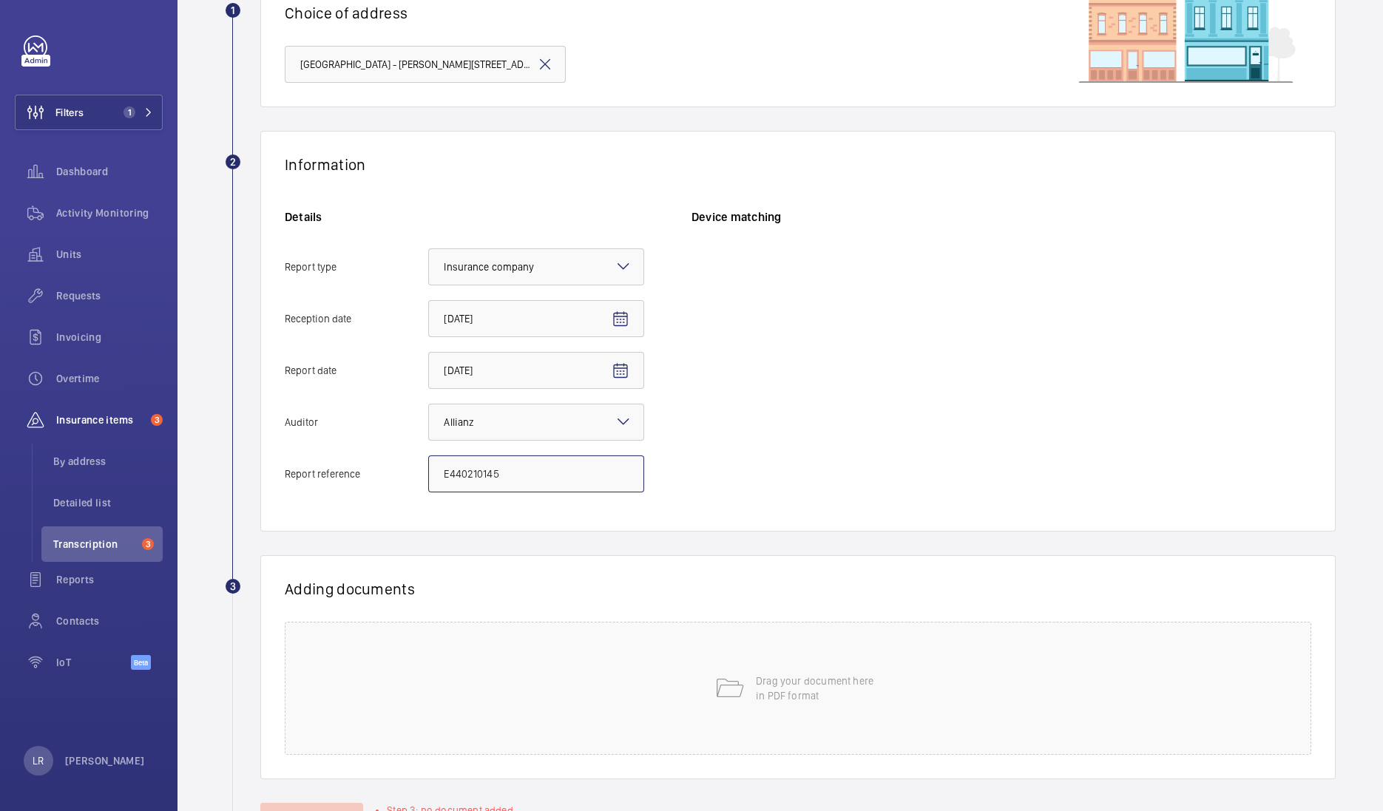
click at [485, 473] on input "E440210145" at bounding box center [536, 474] width 216 height 37
type input "E44021018145"
click at [722, 448] on div "Device matching" at bounding box center [1002, 358] width 620 height 298
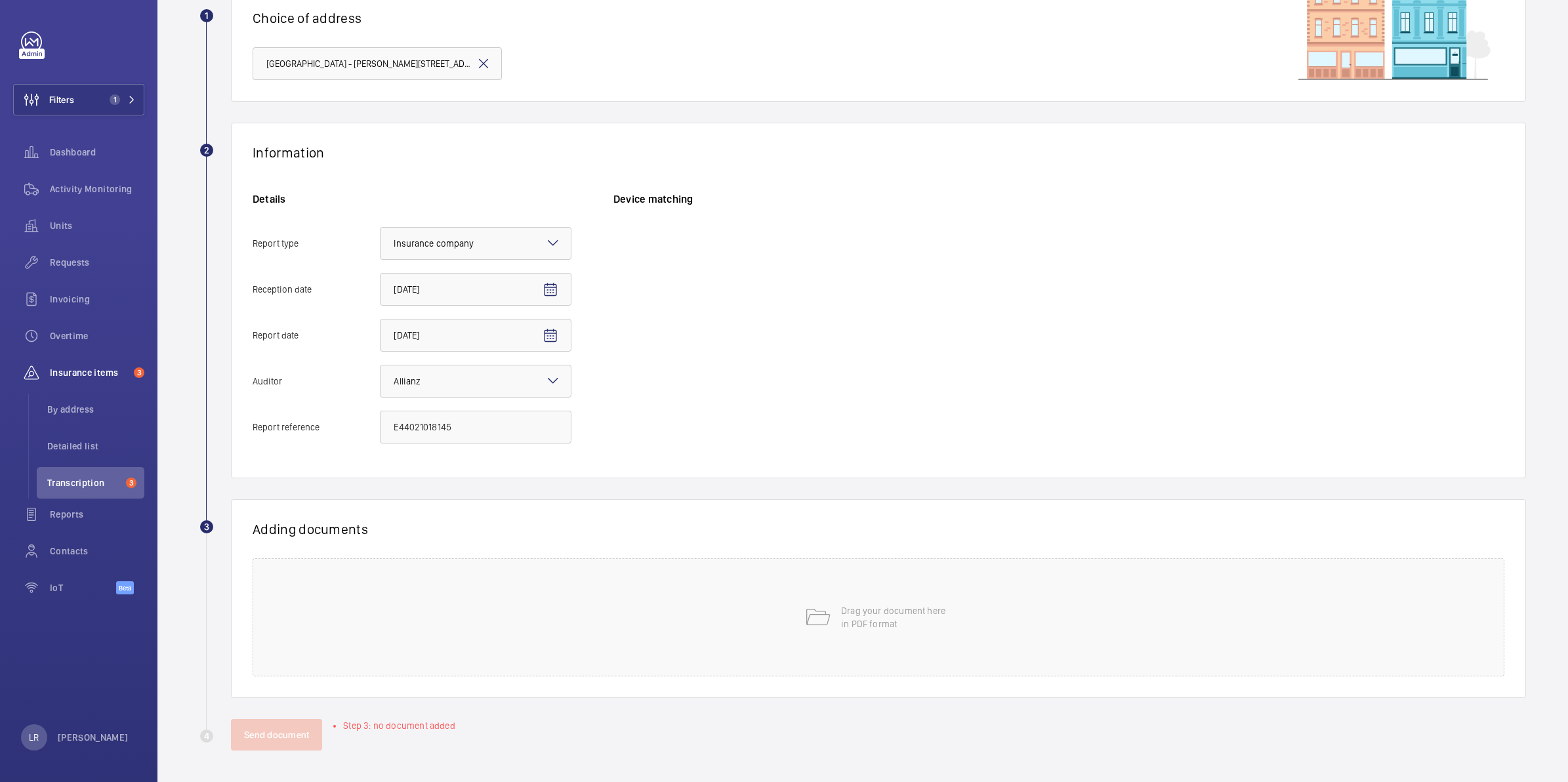
scroll to position [115, 0]
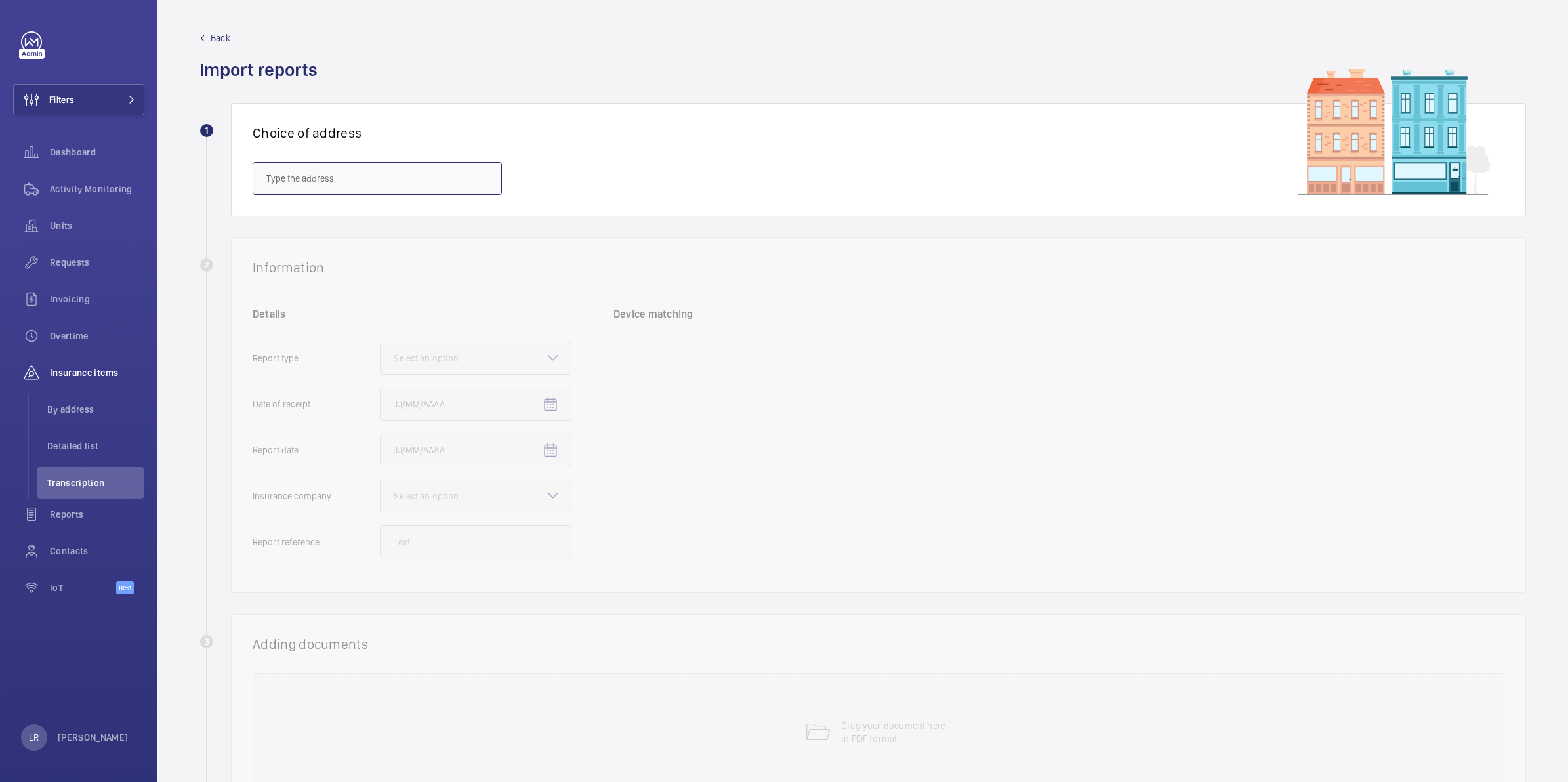
click at [359, 168] on input "text" at bounding box center [377, 178] width 249 height 33
click at [432, 222] on span "Sienna House - Sutton Court Road, SUTTON SM1 4FJ" at bounding box center [377, 217] width 222 height 13
type input "Sienna House - Sutton Court Road, SUTTON SM1 4FJ"
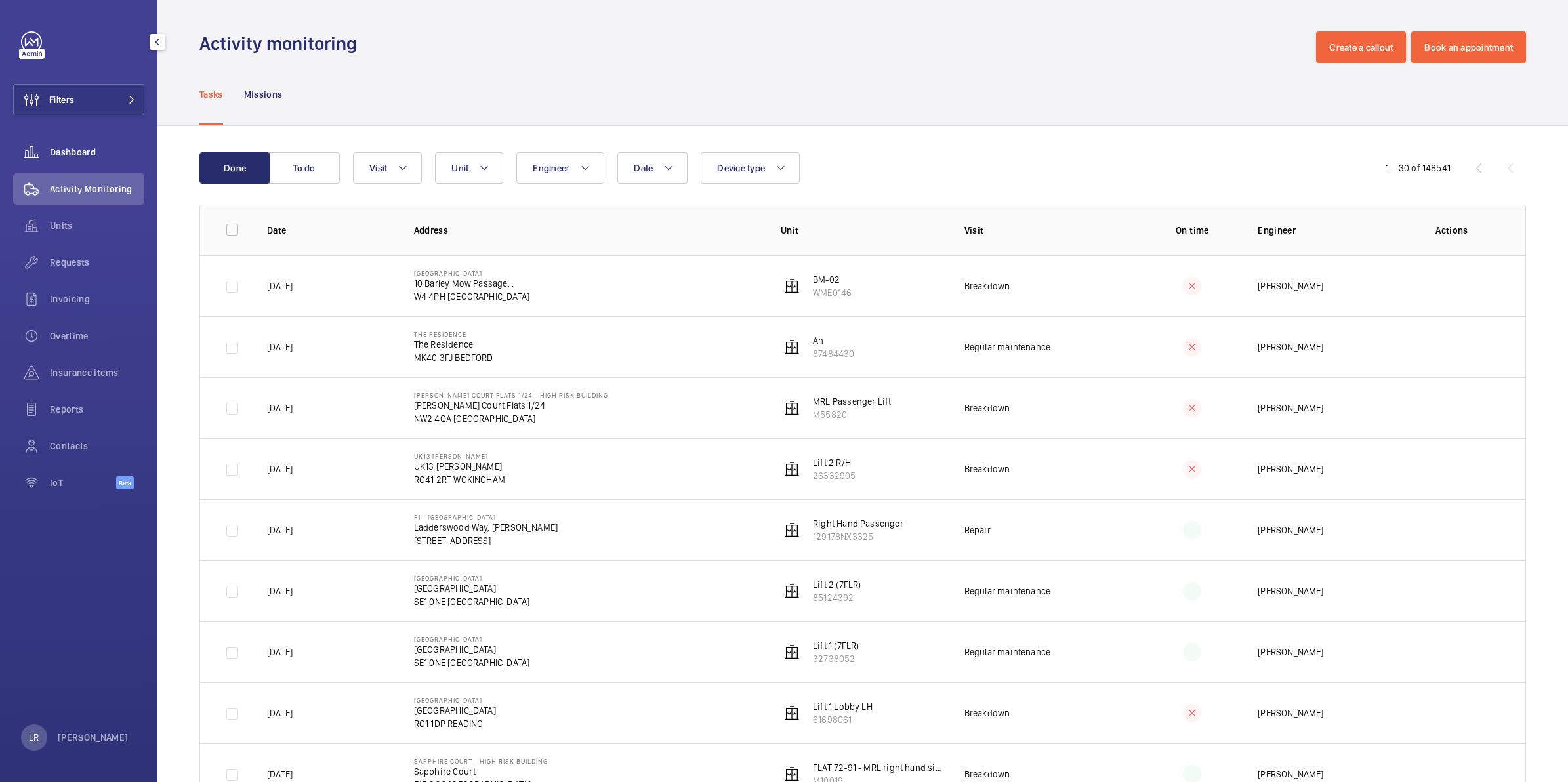
click at [102, 155] on span "Dashboard" at bounding box center [97, 152] width 95 height 13
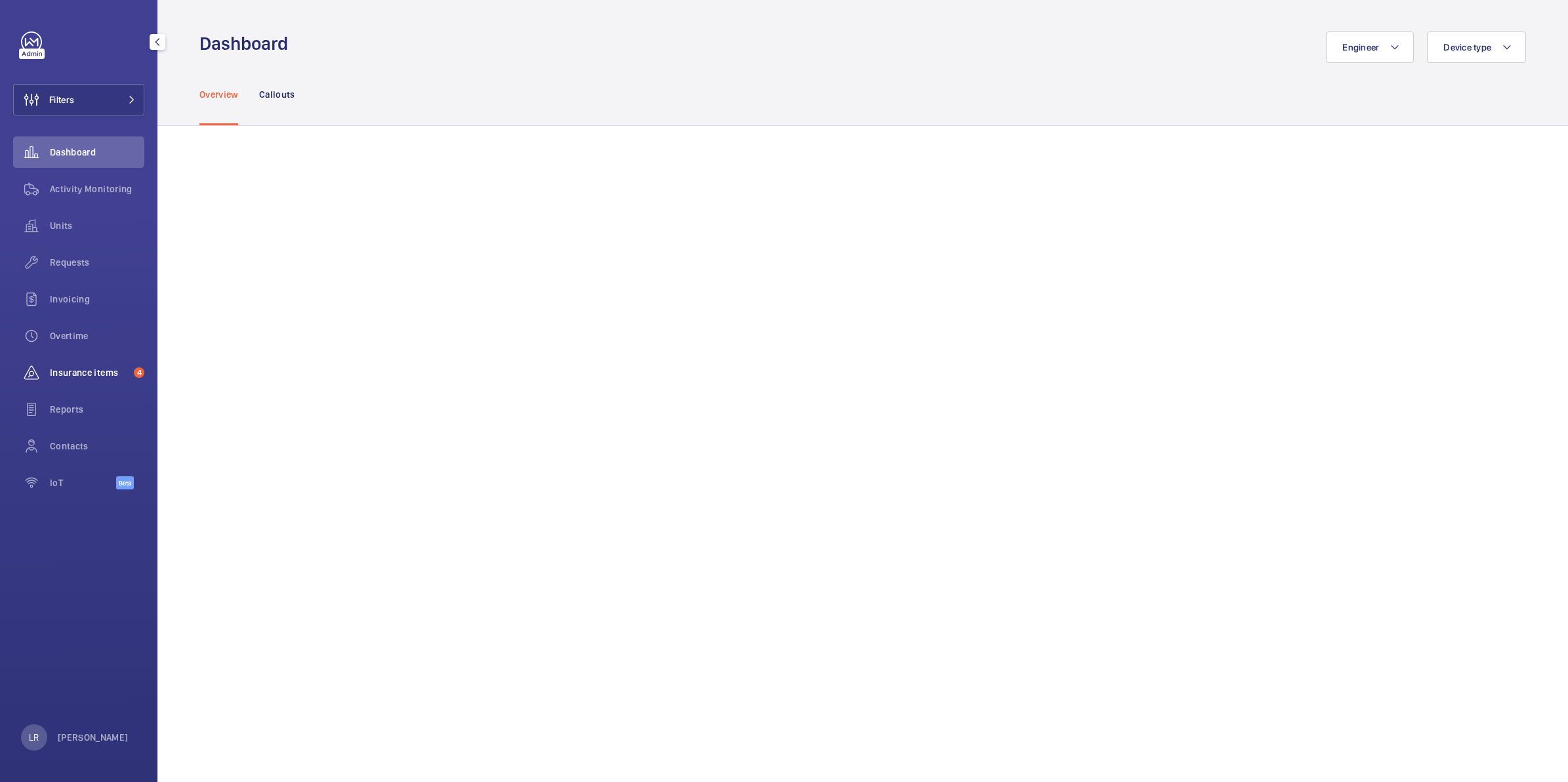
click at [110, 366] on span "Insurance items" at bounding box center [89, 372] width 79 height 13
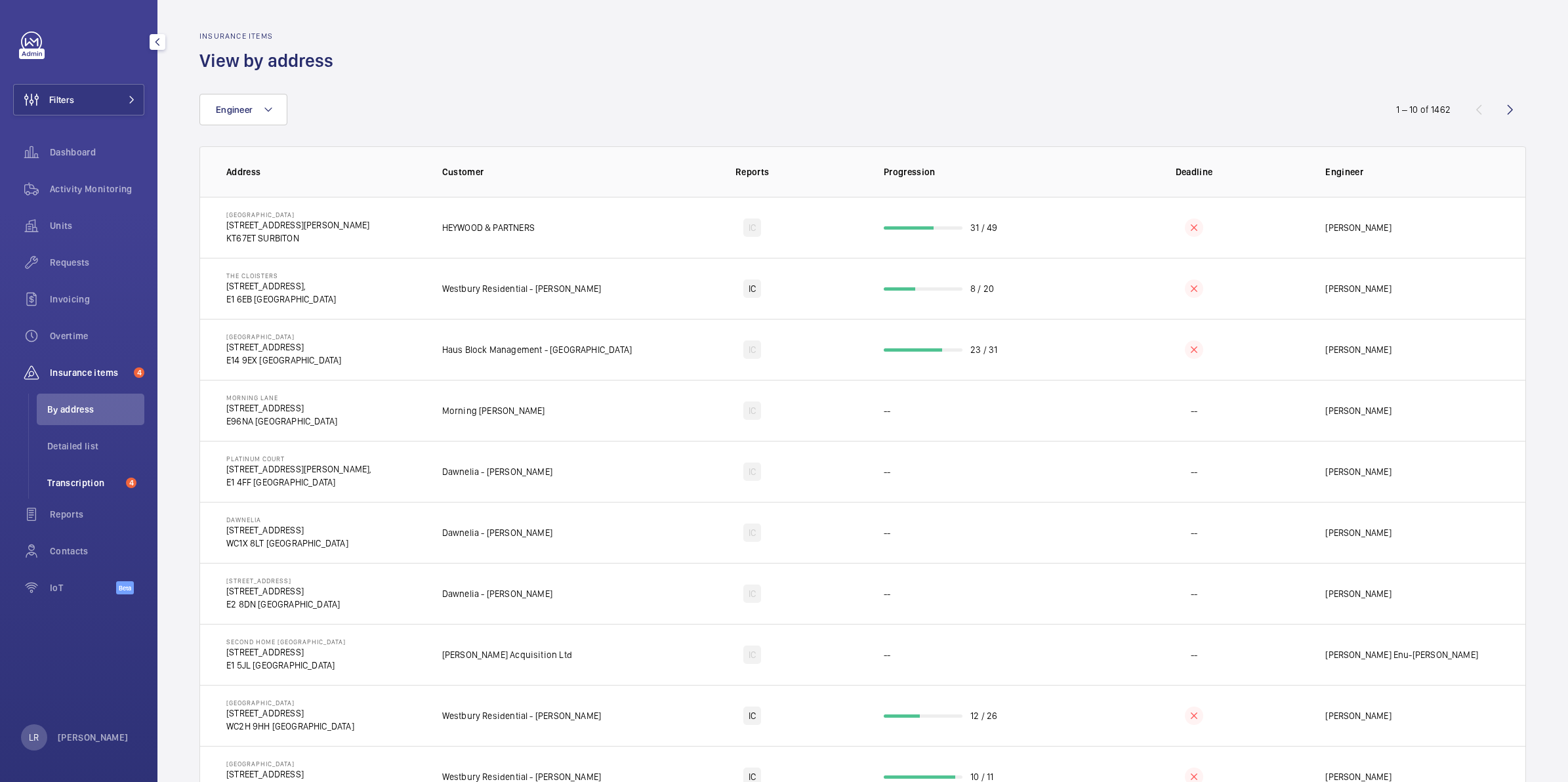
click at [98, 485] on span "Transcription" at bounding box center [83, 482] width 74 height 13
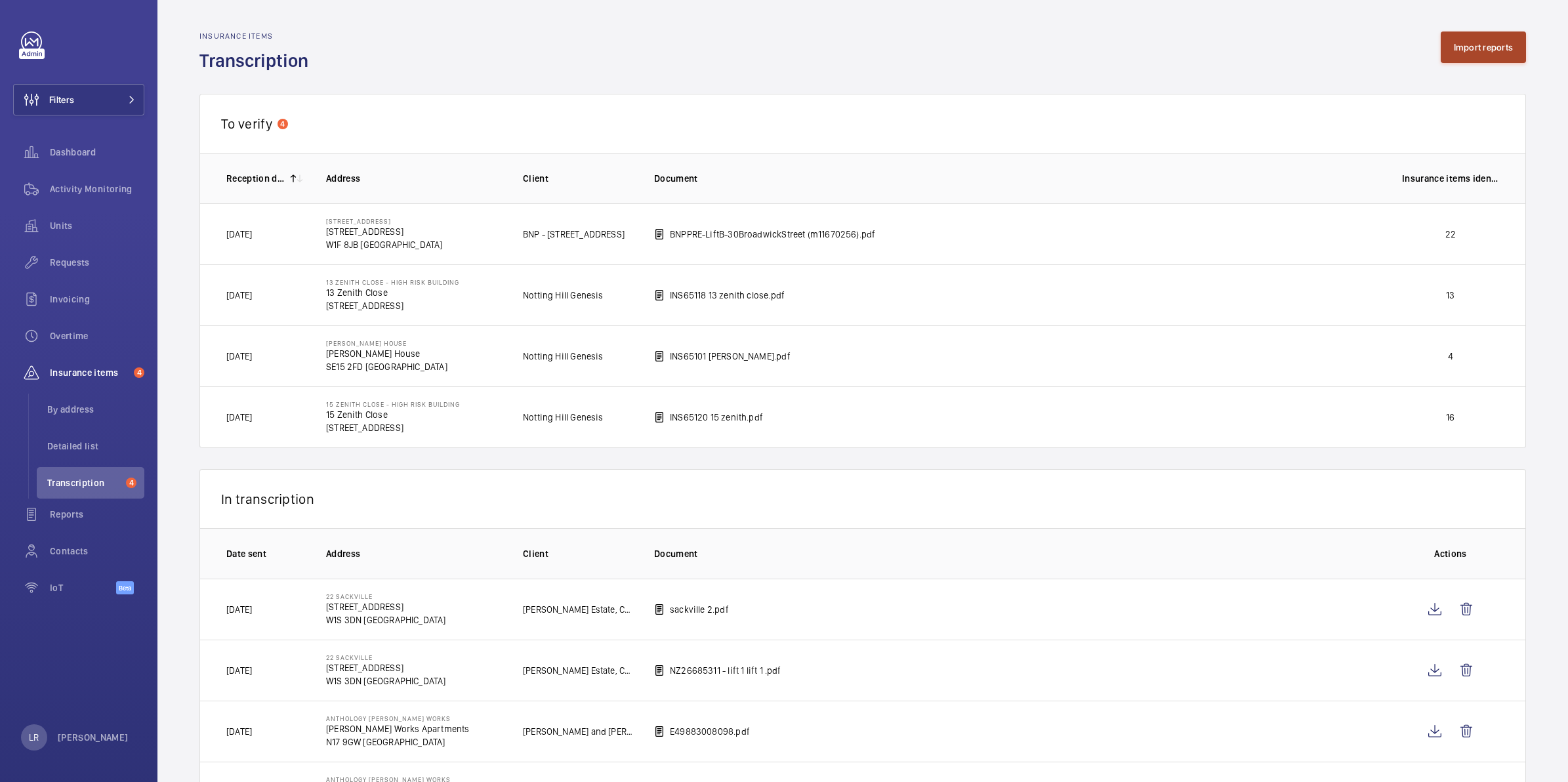
click at [1466, 50] on button "Import reports" at bounding box center [1483, 48] width 86 height 32
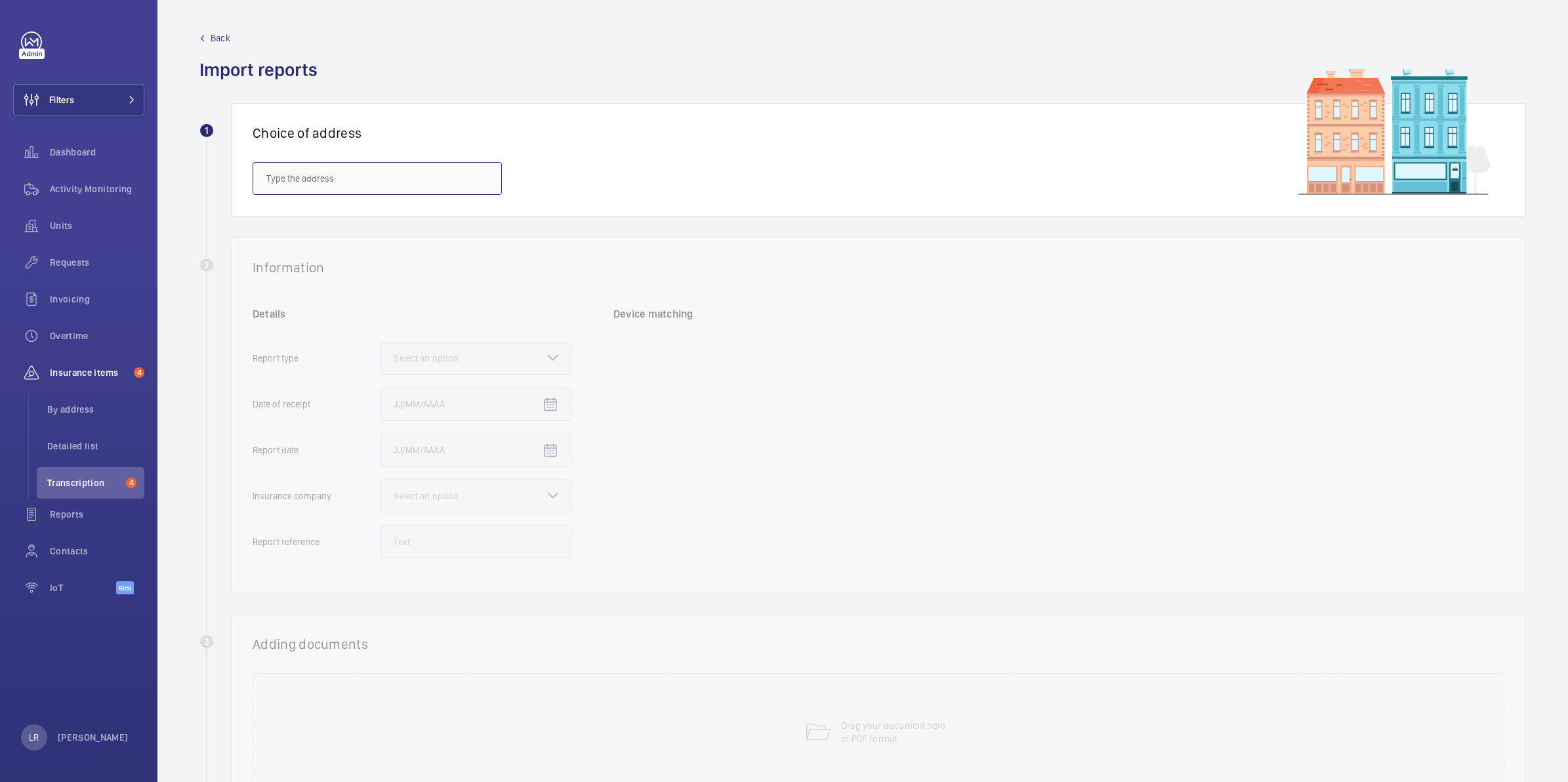
click at [423, 182] on input "text" at bounding box center [377, 178] width 249 height 33
click at [417, 217] on span "[GEOGRAPHIC_DATA] - [PERSON_NAME][STREET_ADDRESS][PERSON_NAME]" at bounding box center [377, 217] width 222 height 13
type input "[GEOGRAPHIC_DATA] - [PERSON_NAME][STREET_ADDRESS][PERSON_NAME]"
click at [484, 182] on mat-icon at bounding box center [483, 178] width 16 height 16
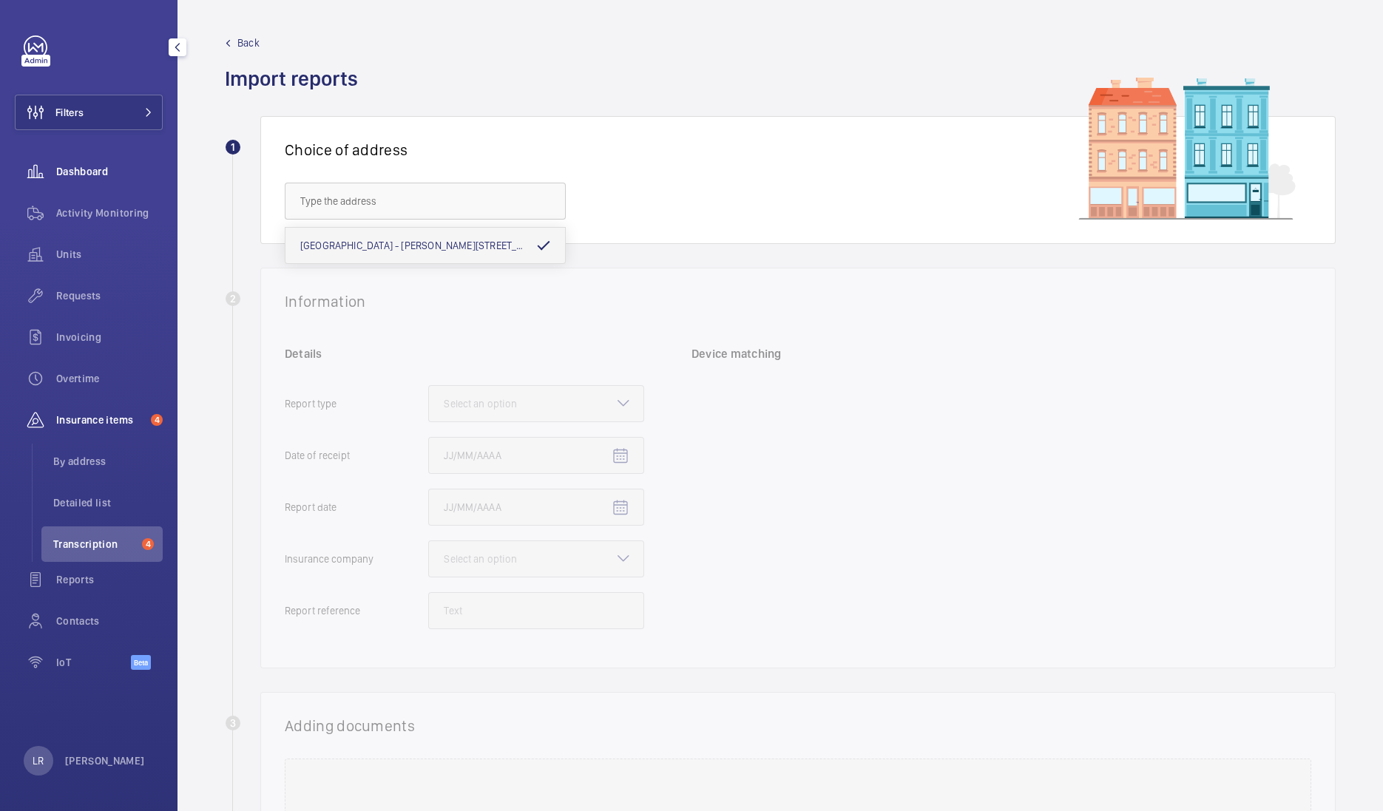
click at [100, 166] on span "Dashboard" at bounding box center [109, 171] width 107 height 15
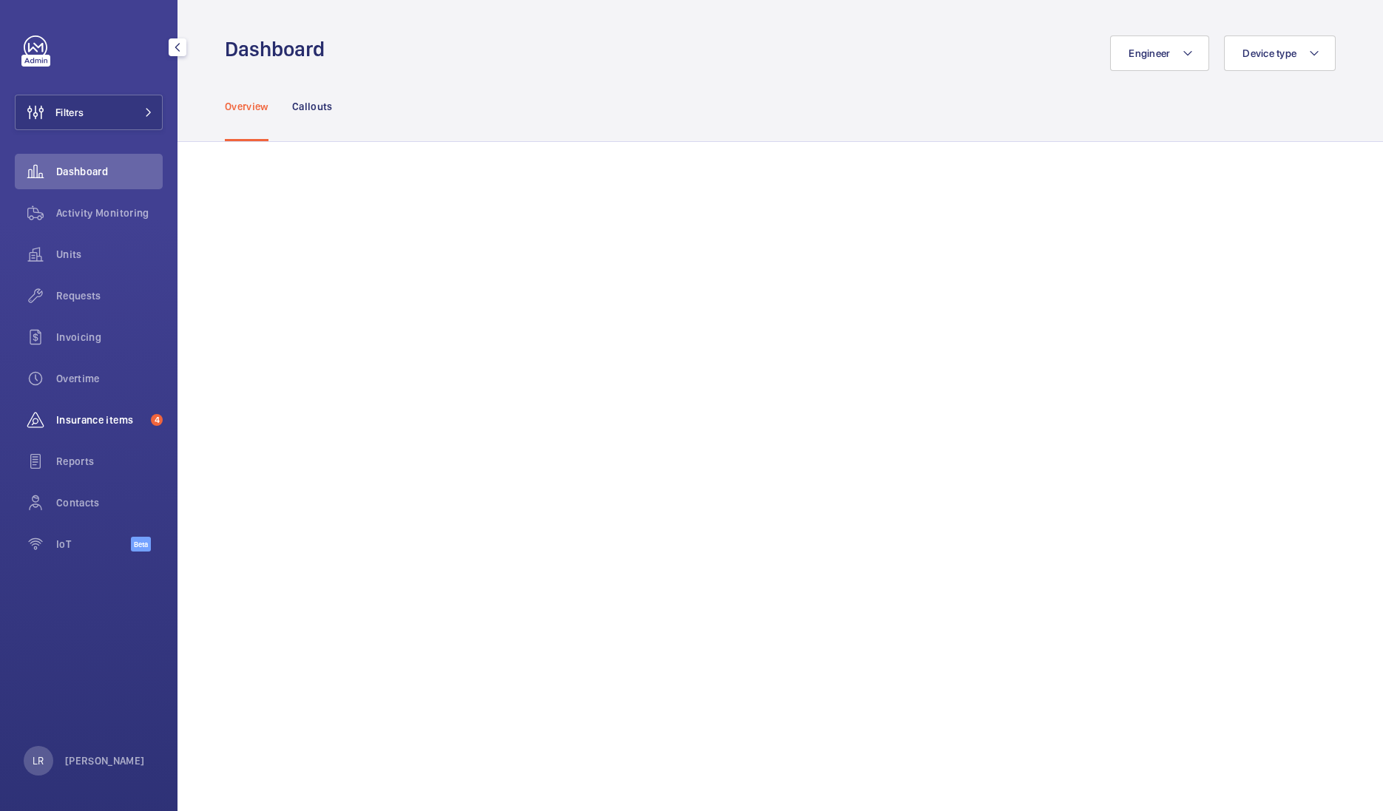
click at [99, 422] on span "Insurance items" at bounding box center [100, 420] width 89 height 15
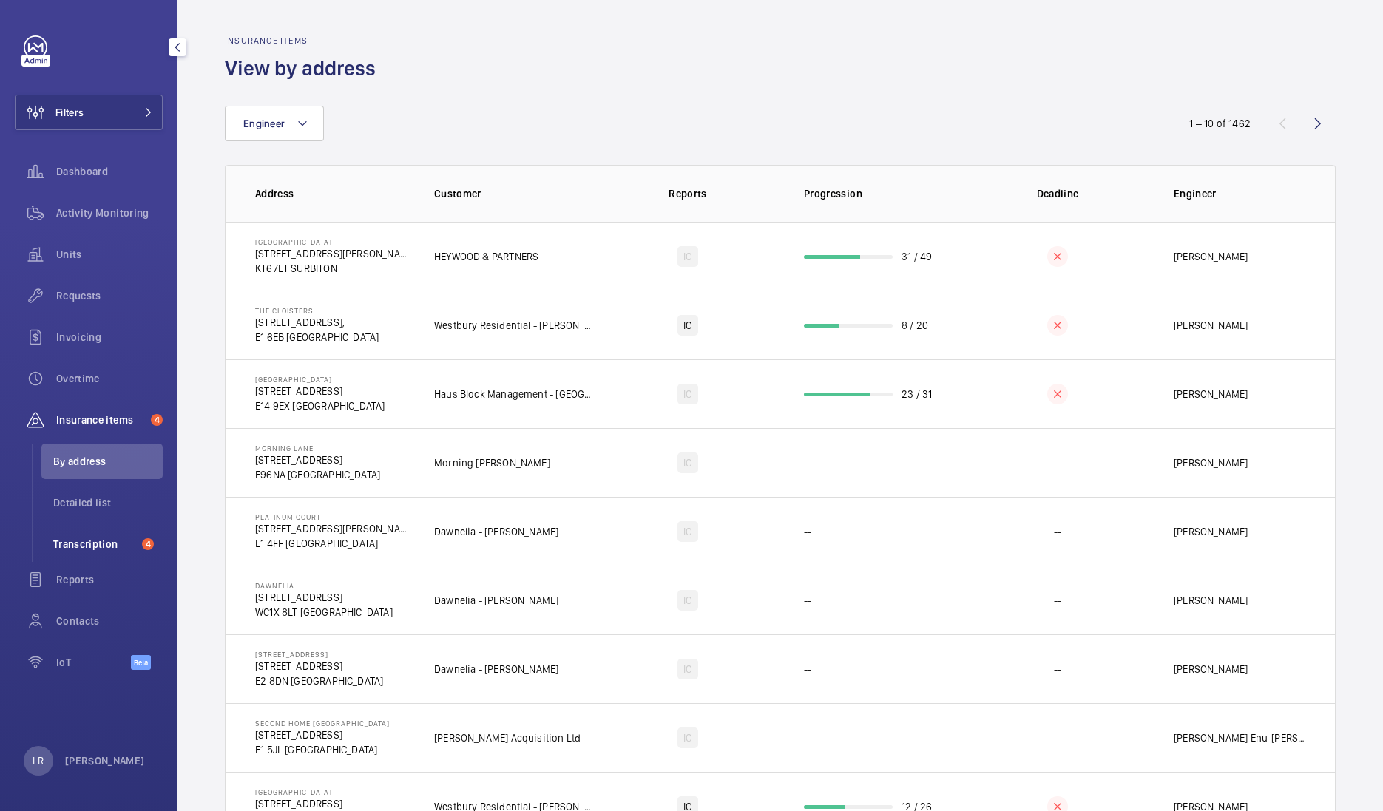
click at [100, 530] on li "Transcription 4" at bounding box center [101, 545] width 121 height 36
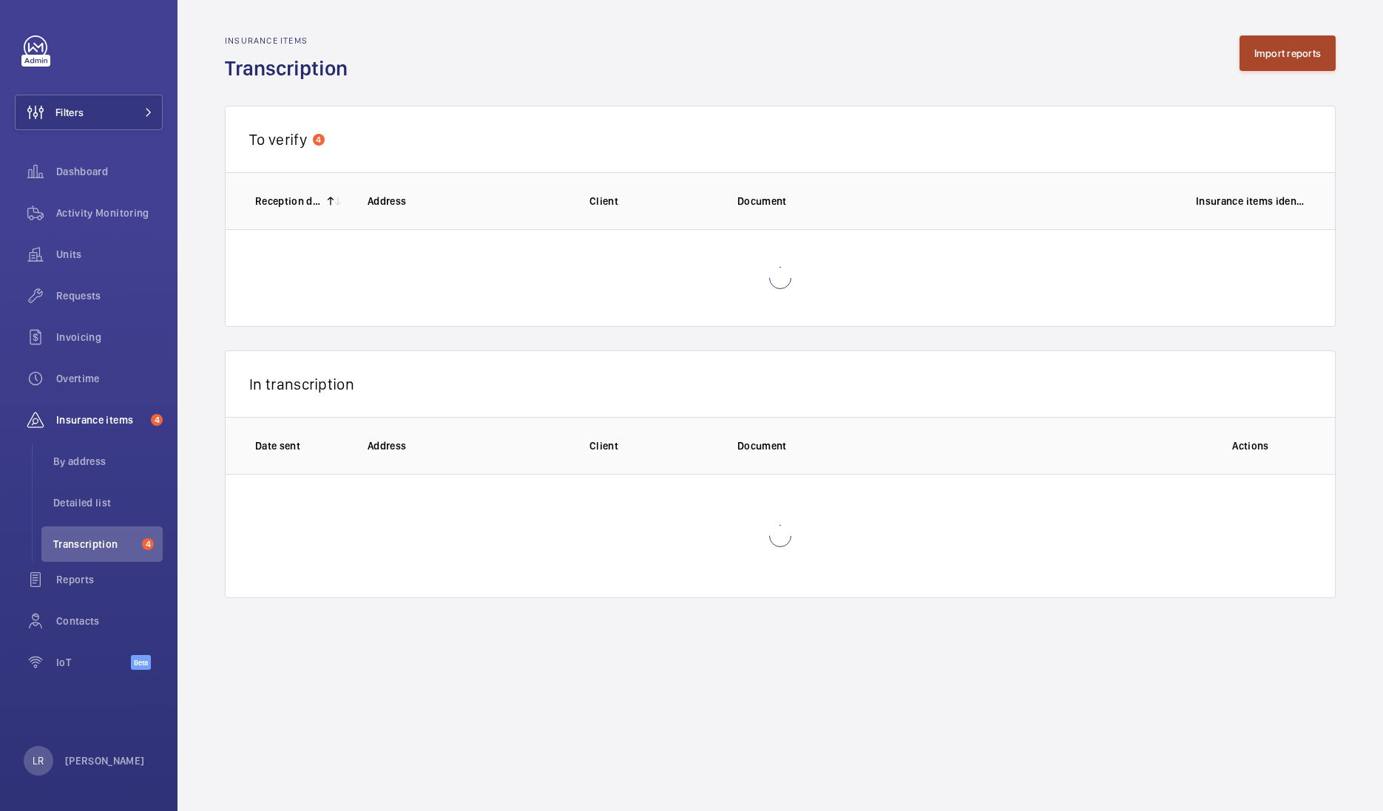
click at [1248, 51] on button "Import reports" at bounding box center [1288, 54] width 97 height 36
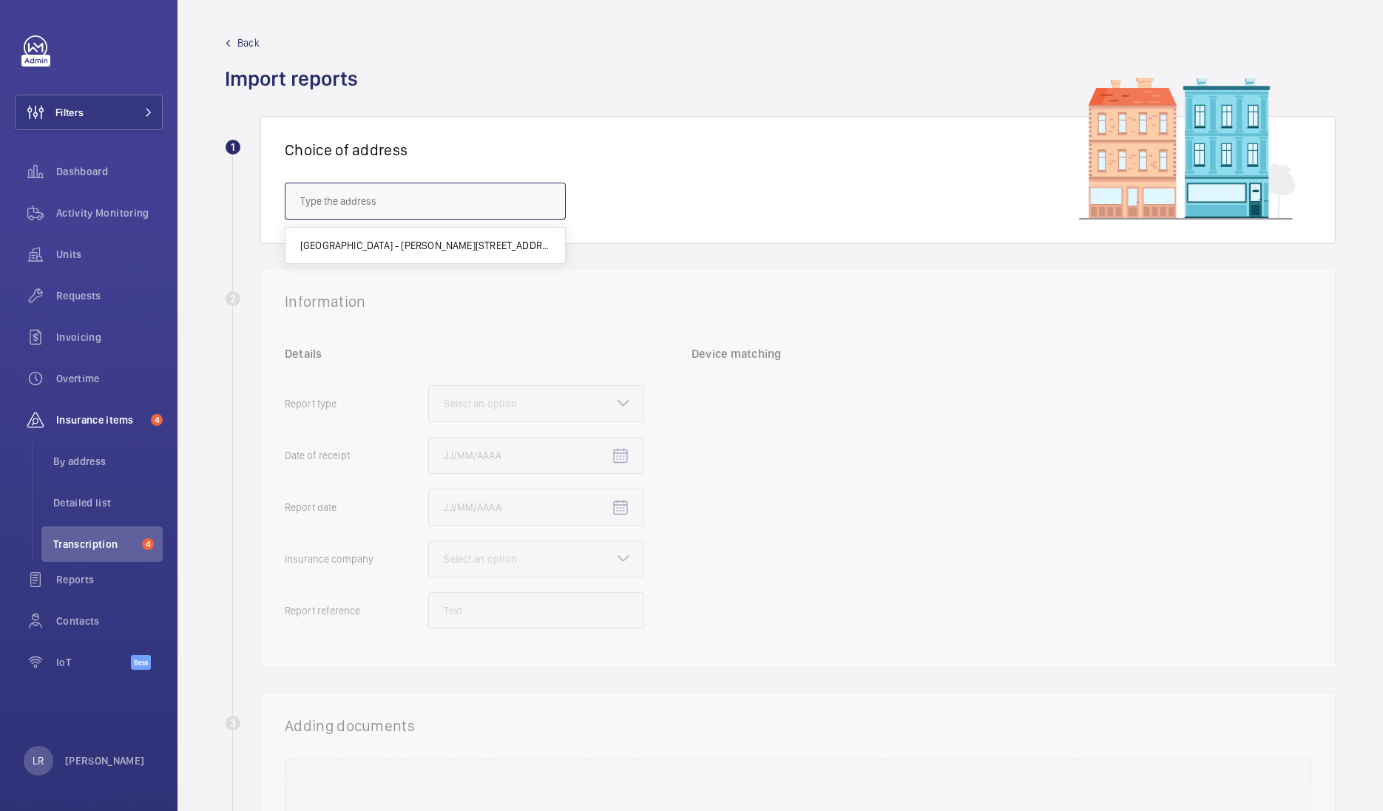
click at [429, 200] on input "text" at bounding box center [425, 201] width 281 height 37
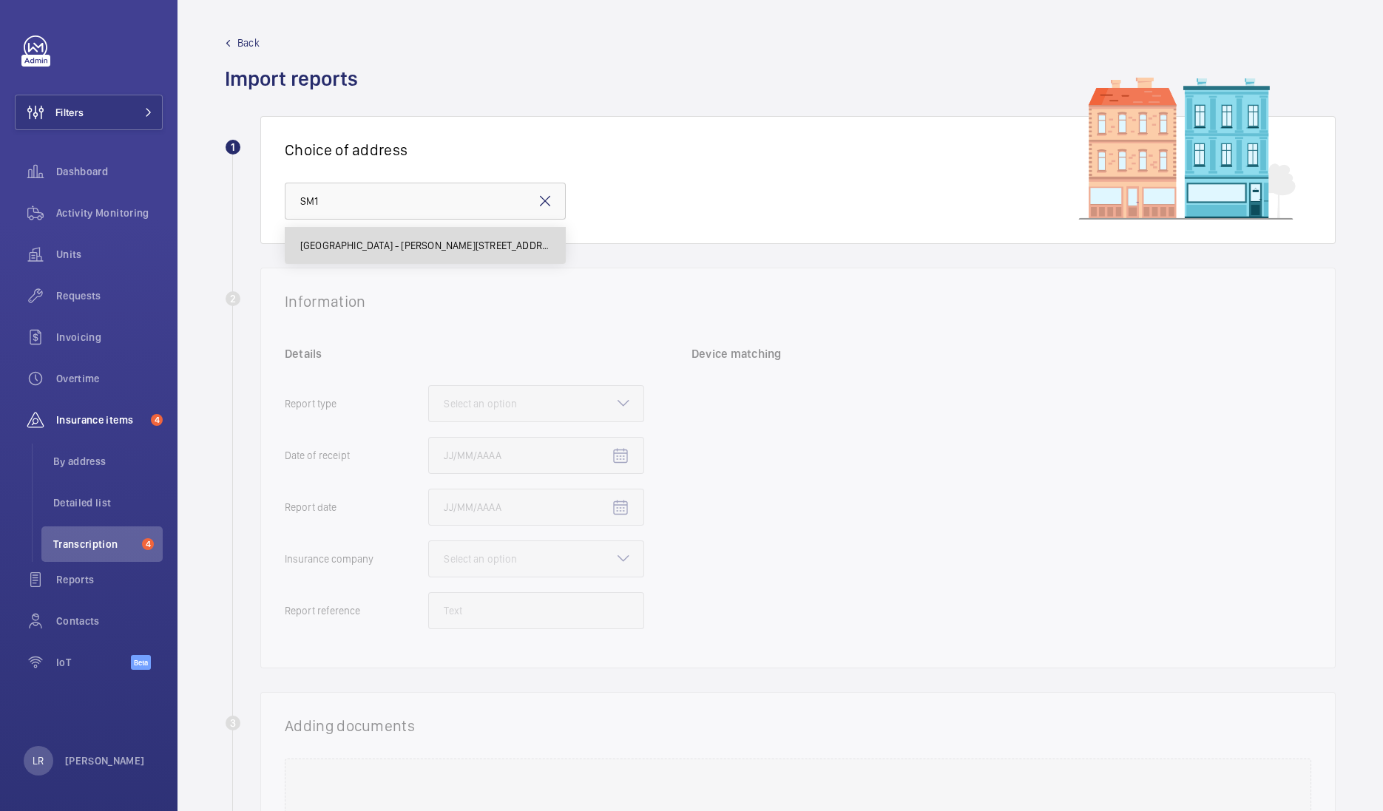
click at [456, 239] on span "[GEOGRAPHIC_DATA] - [PERSON_NAME][STREET_ADDRESS][PERSON_NAME]" at bounding box center [425, 245] width 250 height 15
type input "[GEOGRAPHIC_DATA] - [PERSON_NAME][STREET_ADDRESS][PERSON_NAME]"
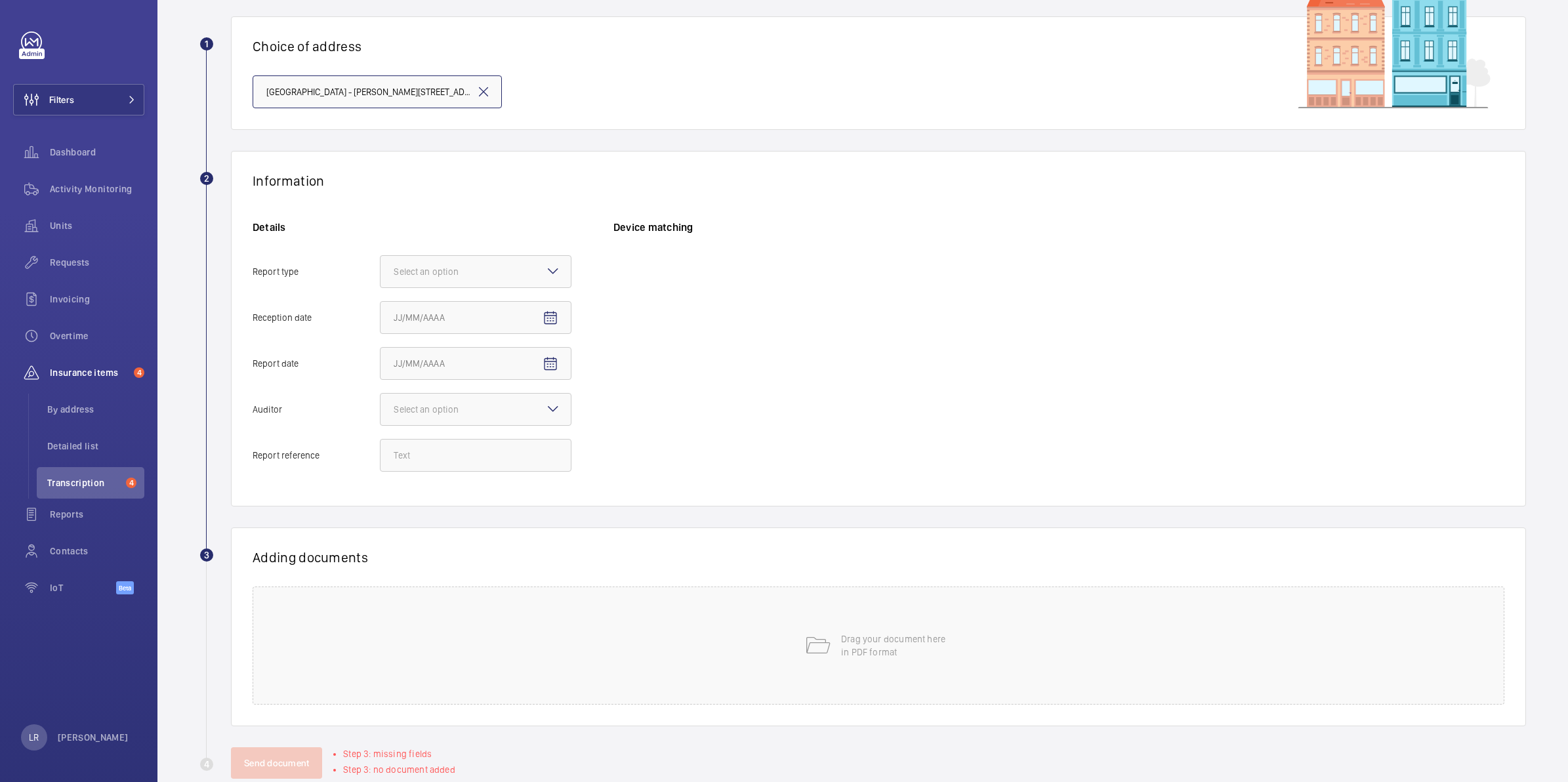
scroll to position [87, 0]
click at [32, 734] on p "LR" at bounding box center [34, 737] width 10 height 13
click at [87, 705] on p "Log out" at bounding box center [95, 708] width 122 height 13
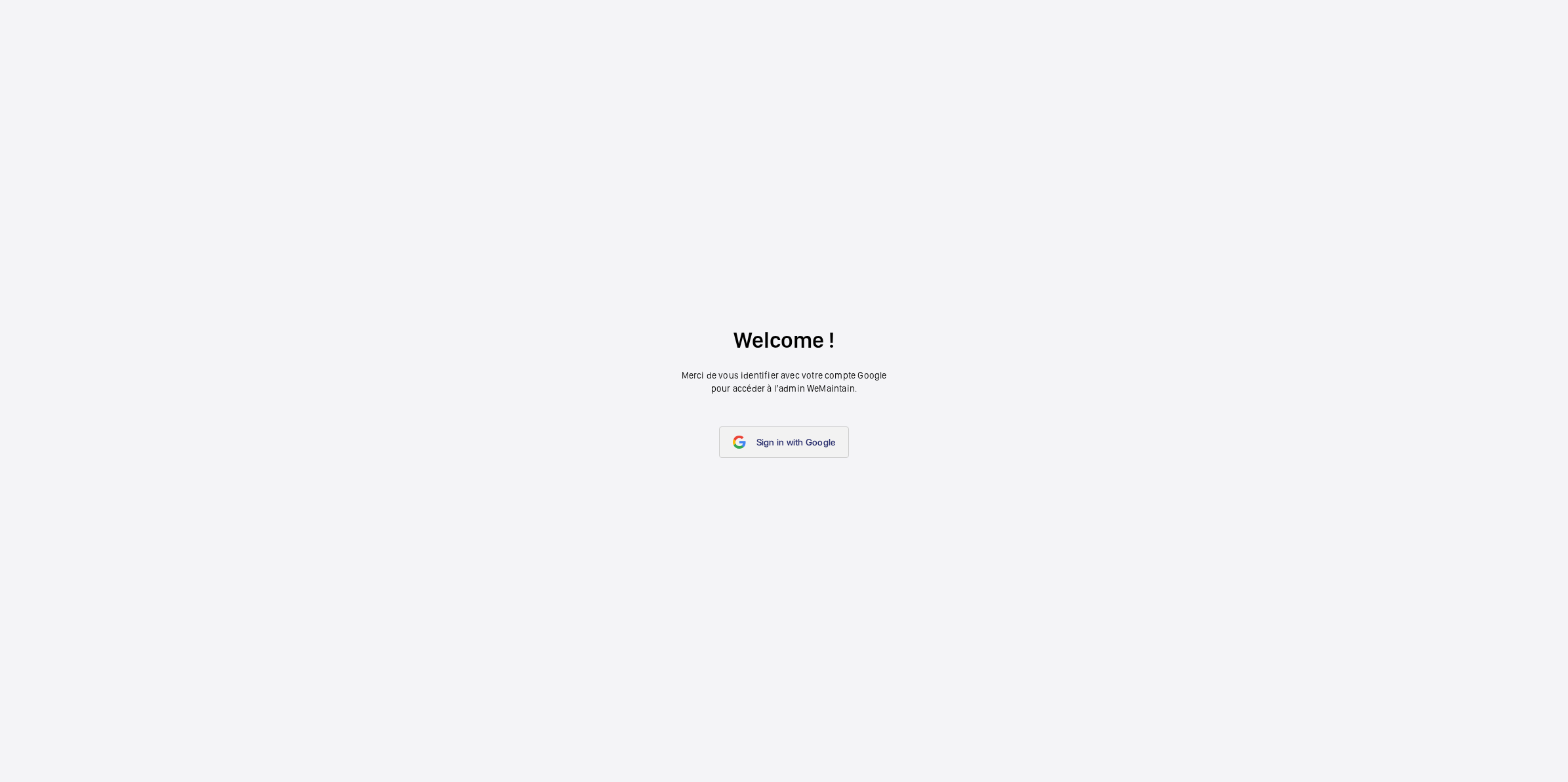
click at [772, 450] on link "Sign in with Google" at bounding box center [784, 442] width 130 height 32
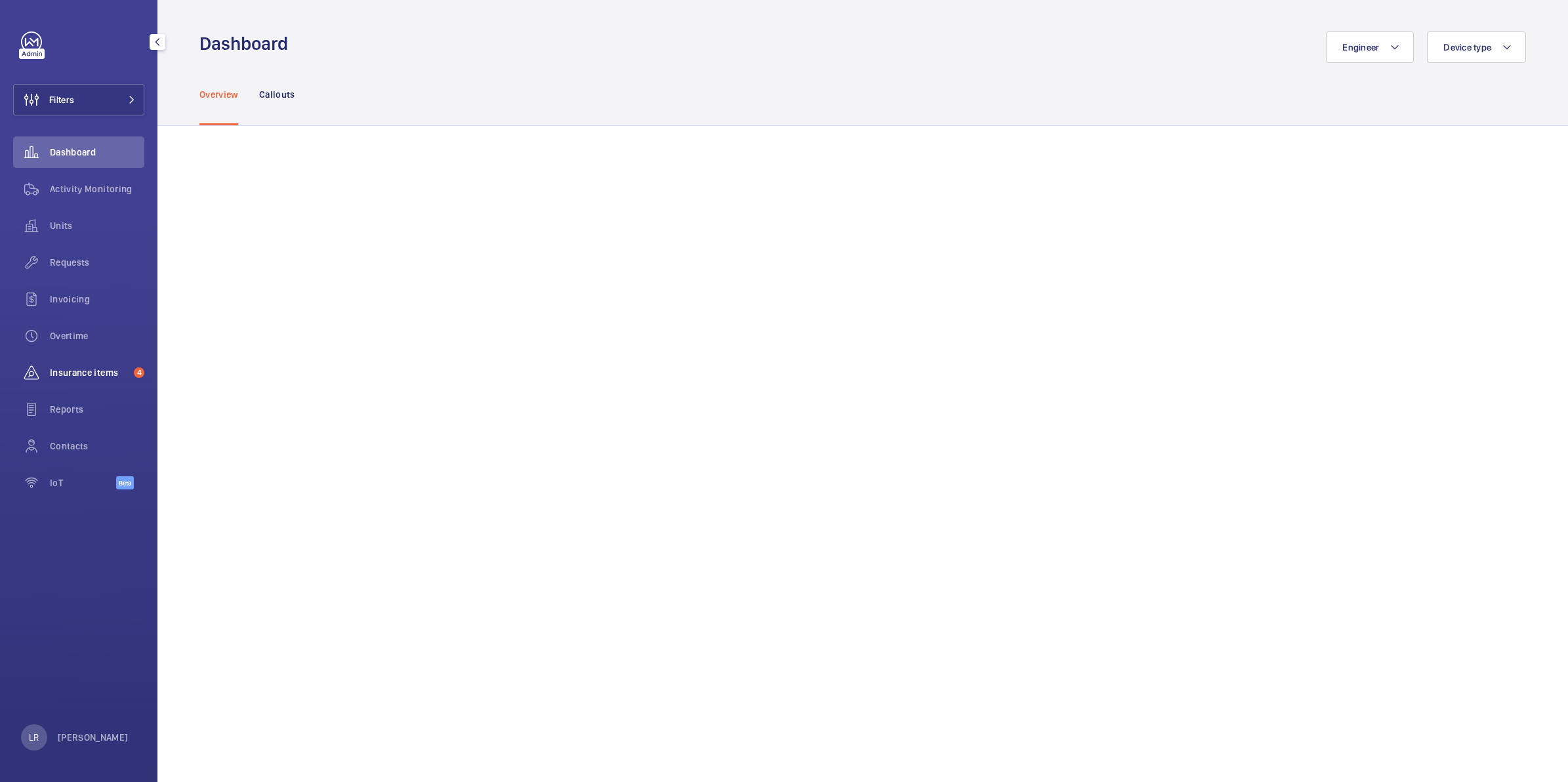
click at [99, 376] on span "Insurance items" at bounding box center [89, 372] width 79 height 13
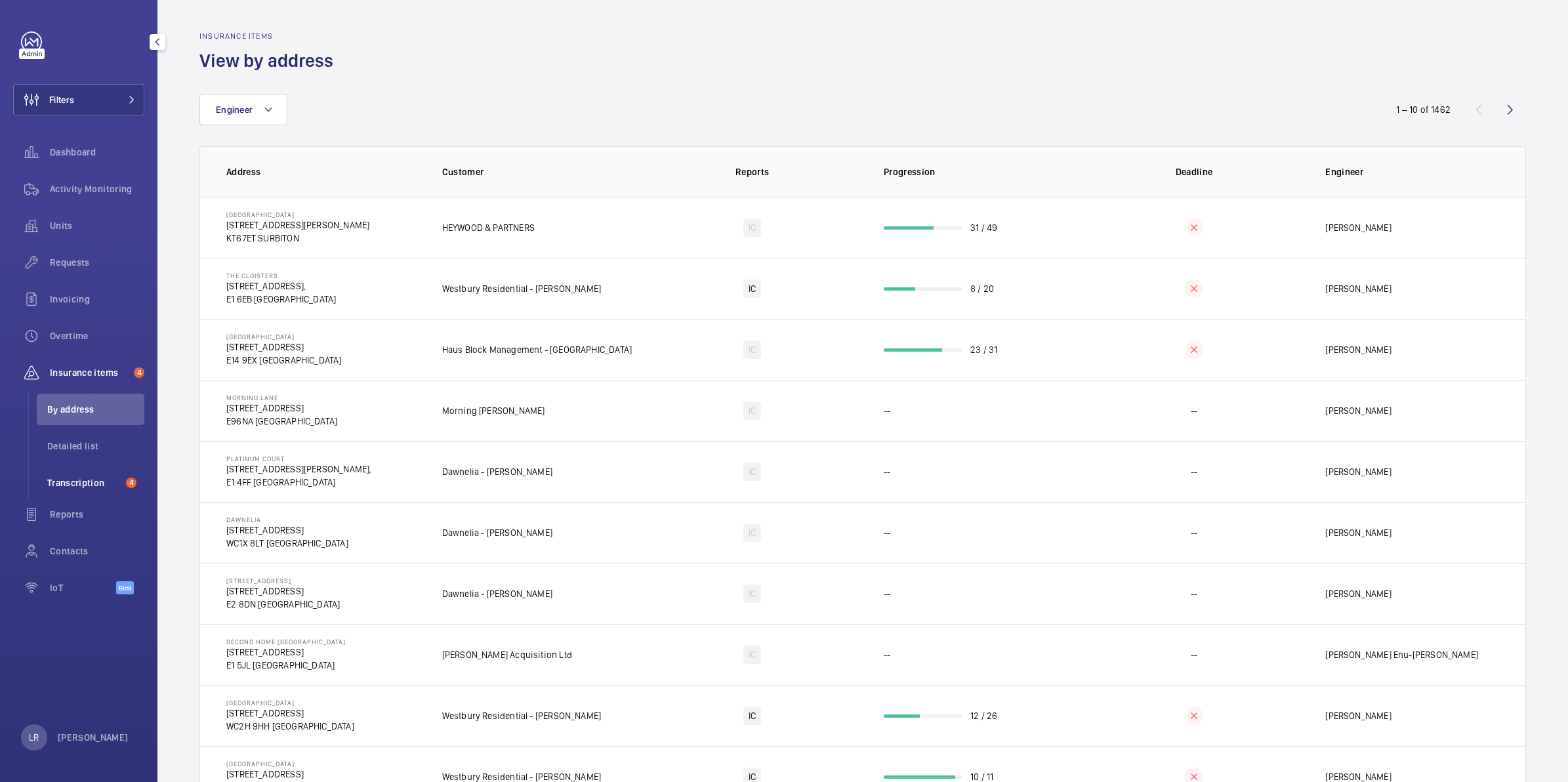
click at [106, 489] on li "Transcription 4" at bounding box center [90, 483] width 107 height 32
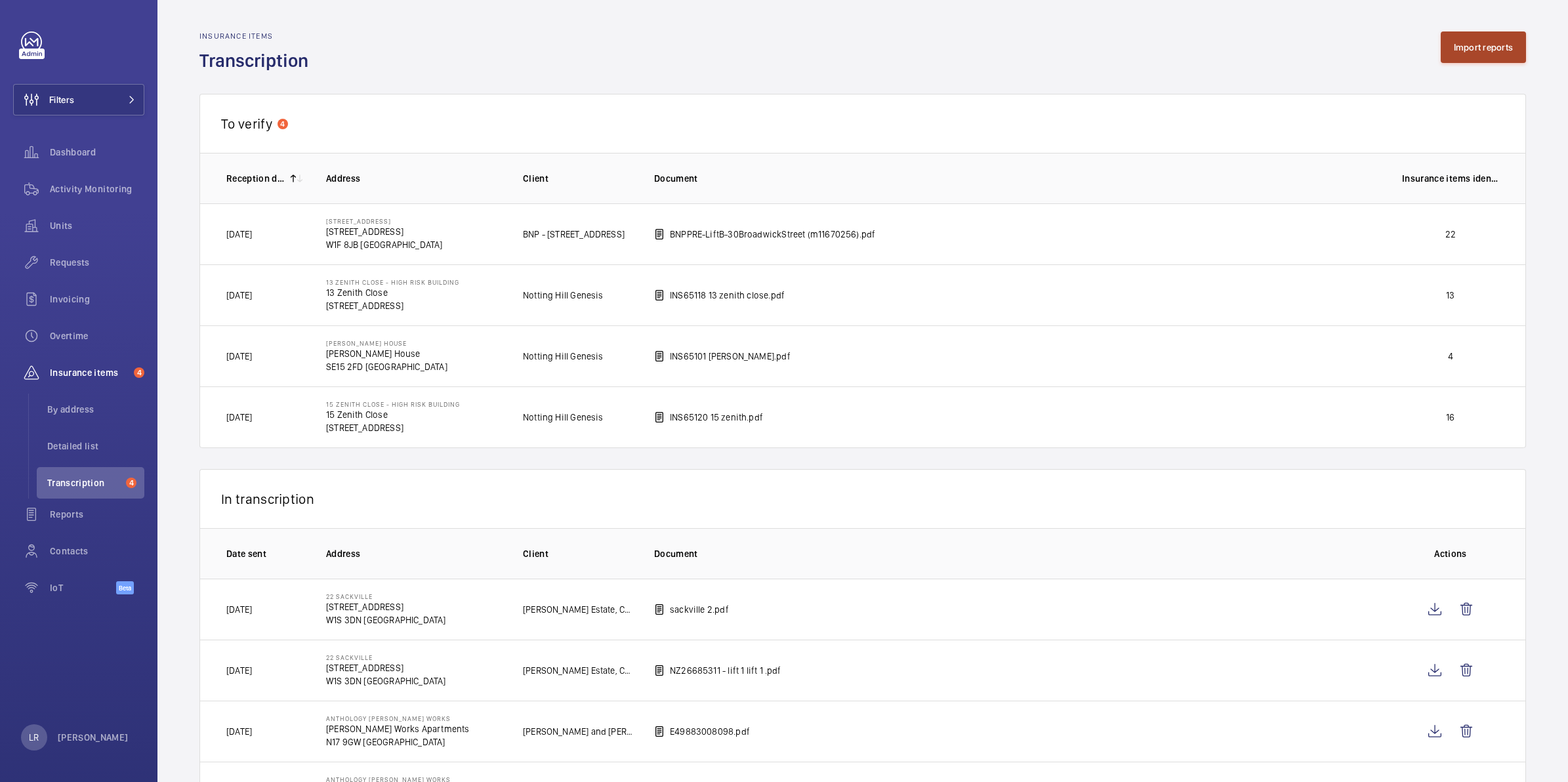
click at [1499, 47] on button "Import reports" at bounding box center [1483, 48] width 86 height 32
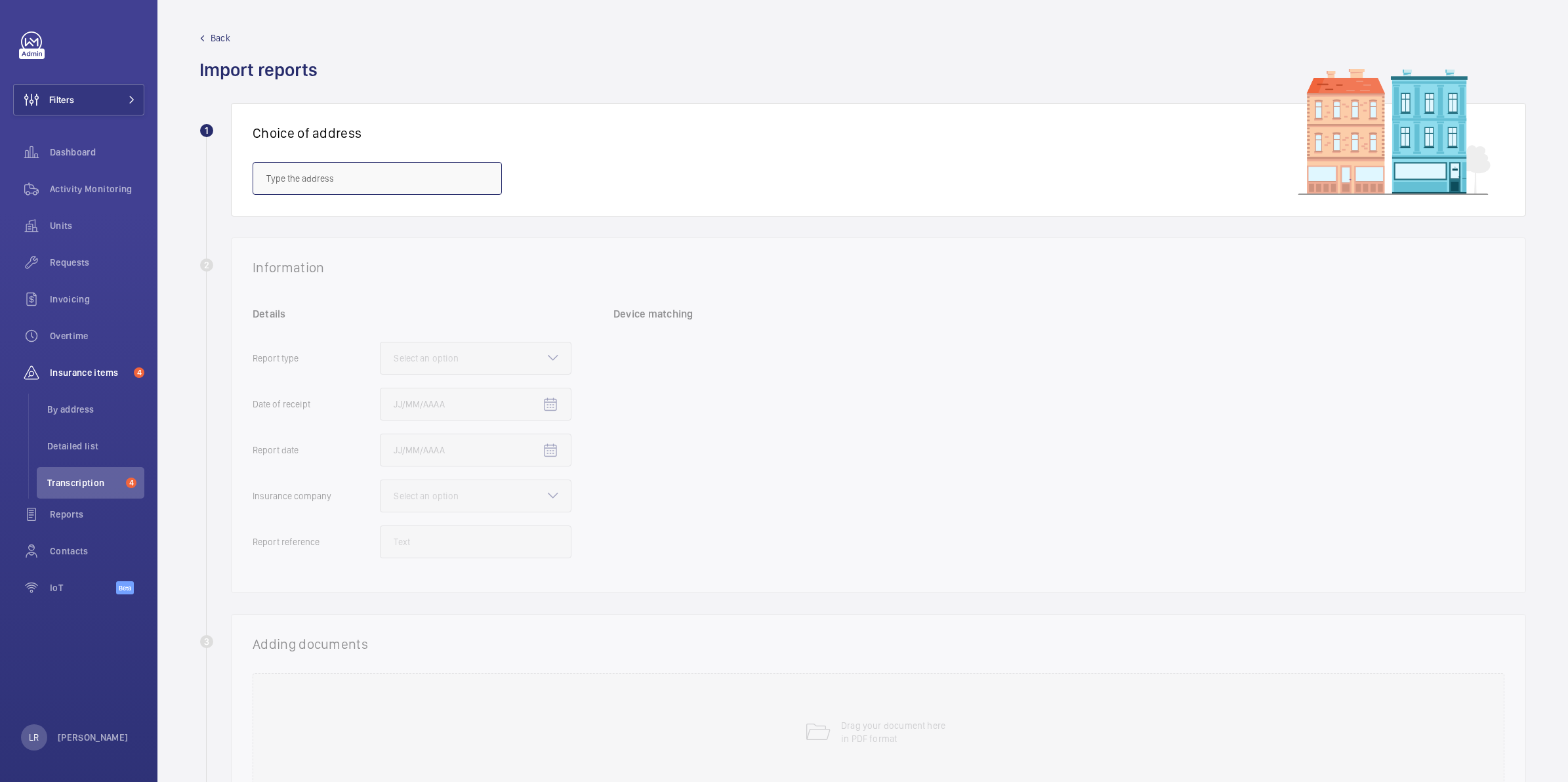
click at [470, 177] on input "text" at bounding box center [377, 178] width 249 height 33
click at [451, 221] on span "[GEOGRAPHIC_DATA] - [PERSON_NAME][STREET_ADDRESS][PERSON_NAME]" at bounding box center [377, 217] width 222 height 13
type input "[GEOGRAPHIC_DATA] - [PERSON_NAME][STREET_ADDRESS][PERSON_NAME]"
click at [414, 187] on input "text" at bounding box center [377, 178] width 249 height 33
click at [419, 218] on span "[GEOGRAPHIC_DATA] - [PERSON_NAME][STREET_ADDRESS][PERSON_NAME]" at bounding box center [377, 217] width 222 height 13
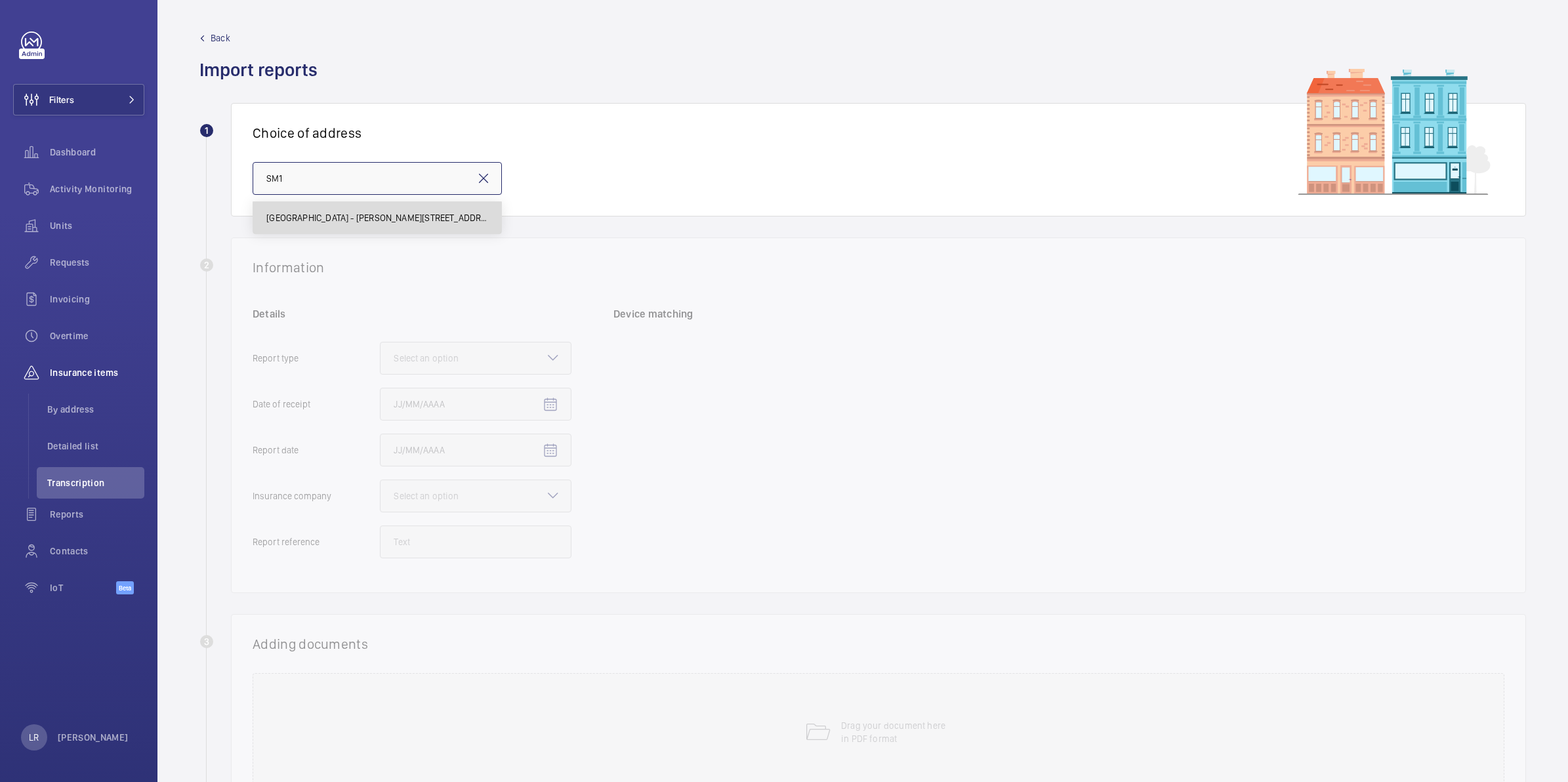
type input "[GEOGRAPHIC_DATA] - [PERSON_NAME][STREET_ADDRESS][PERSON_NAME]"
click at [372, 177] on input "text" at bounding box center [377, 178] width 249 height 33
click at [367, 217] on span "[GEOGRAPHIC_DATA] - [PERSON_NAME][STREET_ADDRESS][PERSON_NAME]" at bounding box center [377, 217] width 222 height 13
type input "[GEOGRAPHIC_DATA] - [PERSON_NAME][STREET_ADDRESS][PERSON_NAME]"
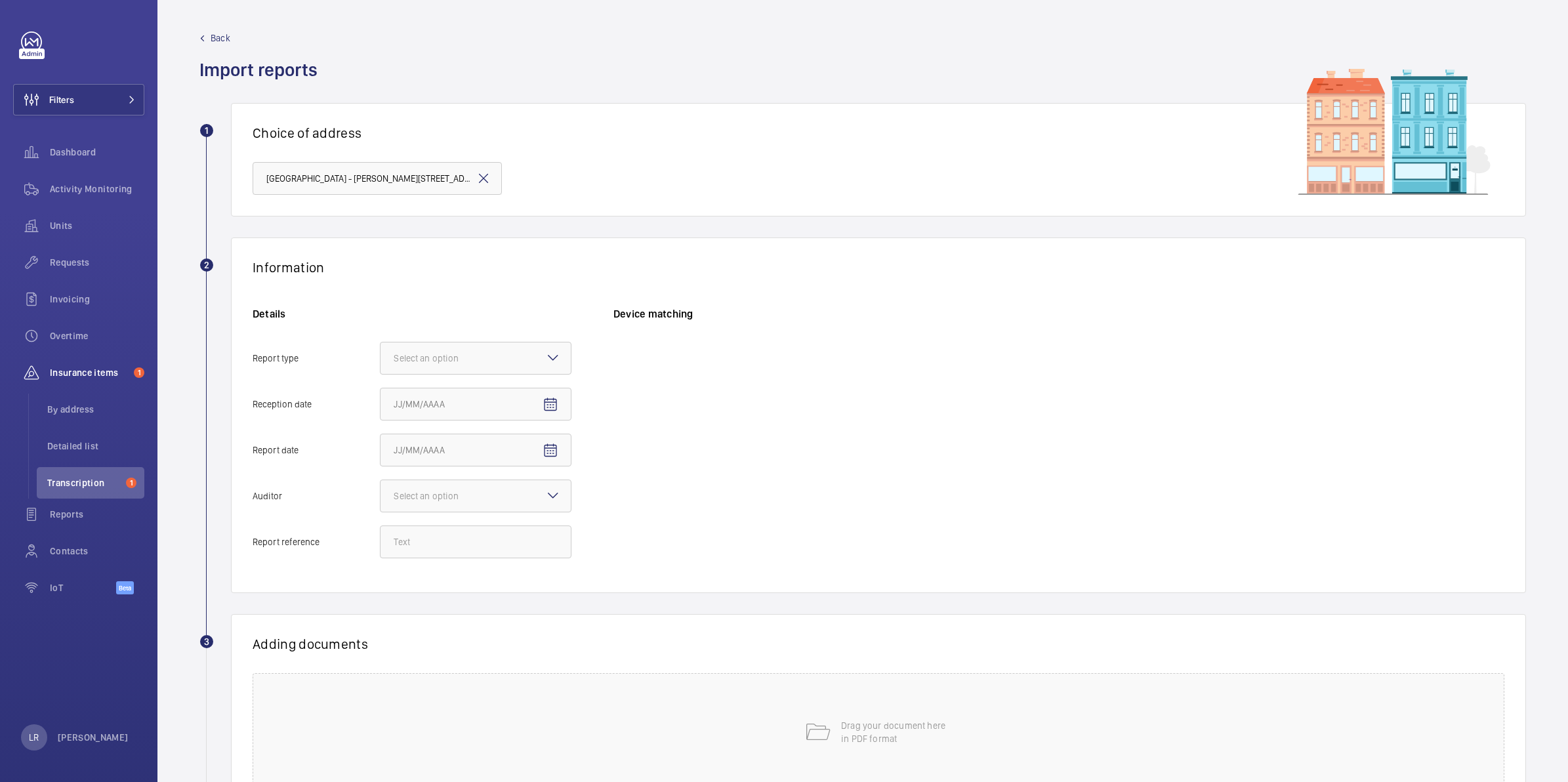
click at [478, 178] on mat-icon at bounding box center [483, 178] width 16 height 16
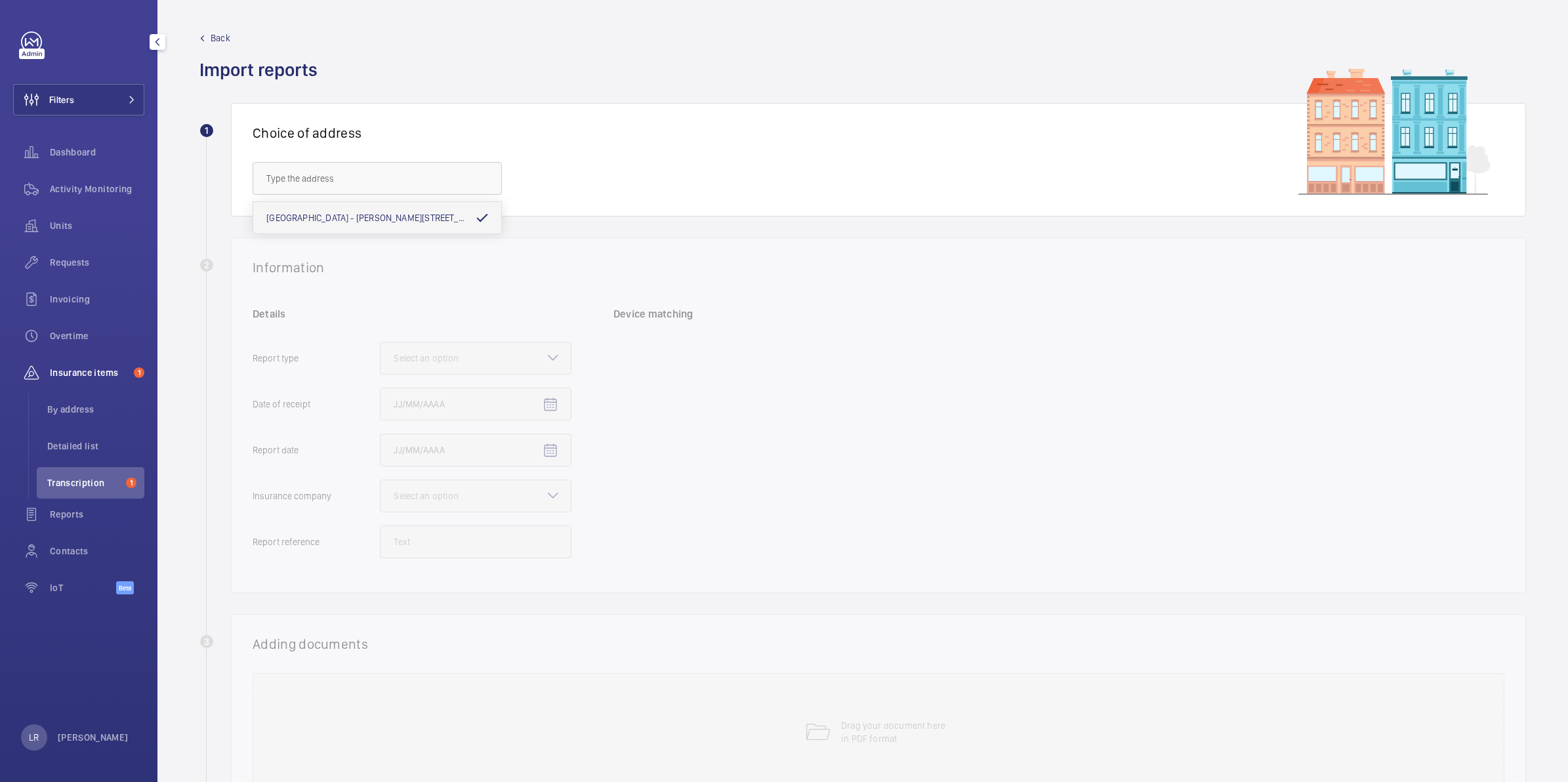
click at [99, 368] on span "Insurance items" at bounding box center [89, 372] width 79 height 13
click at [104, 371] on span "Insurance items" at bounding box center [89, 372] width 79 height 13
click at [90, 482] on span "Transcription" at bounding box center [83, 482] width 74 height 13
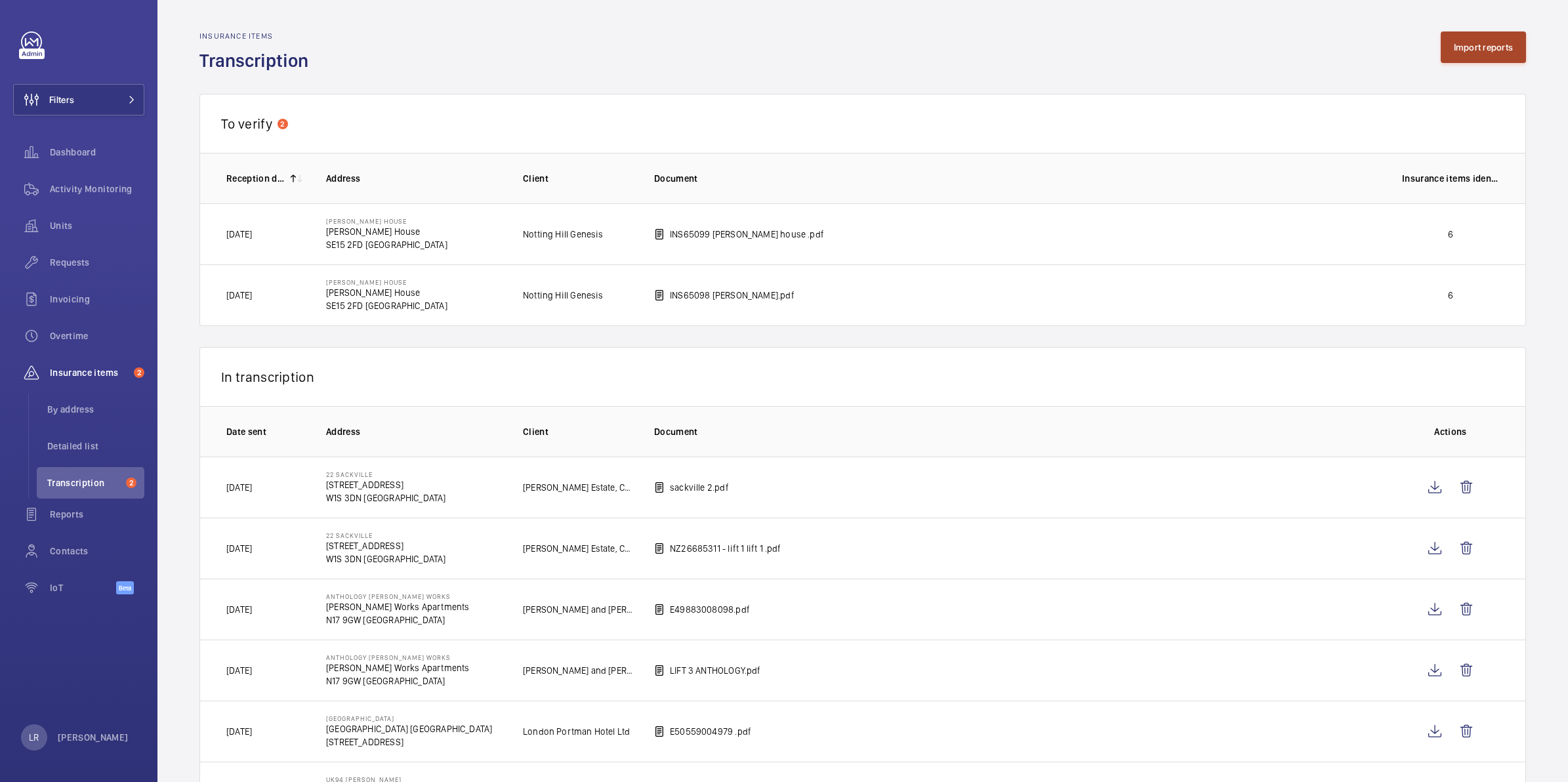
click at [1491, 56] on button "Import reports" at bounding box center [1483, 48] width 86 height 32
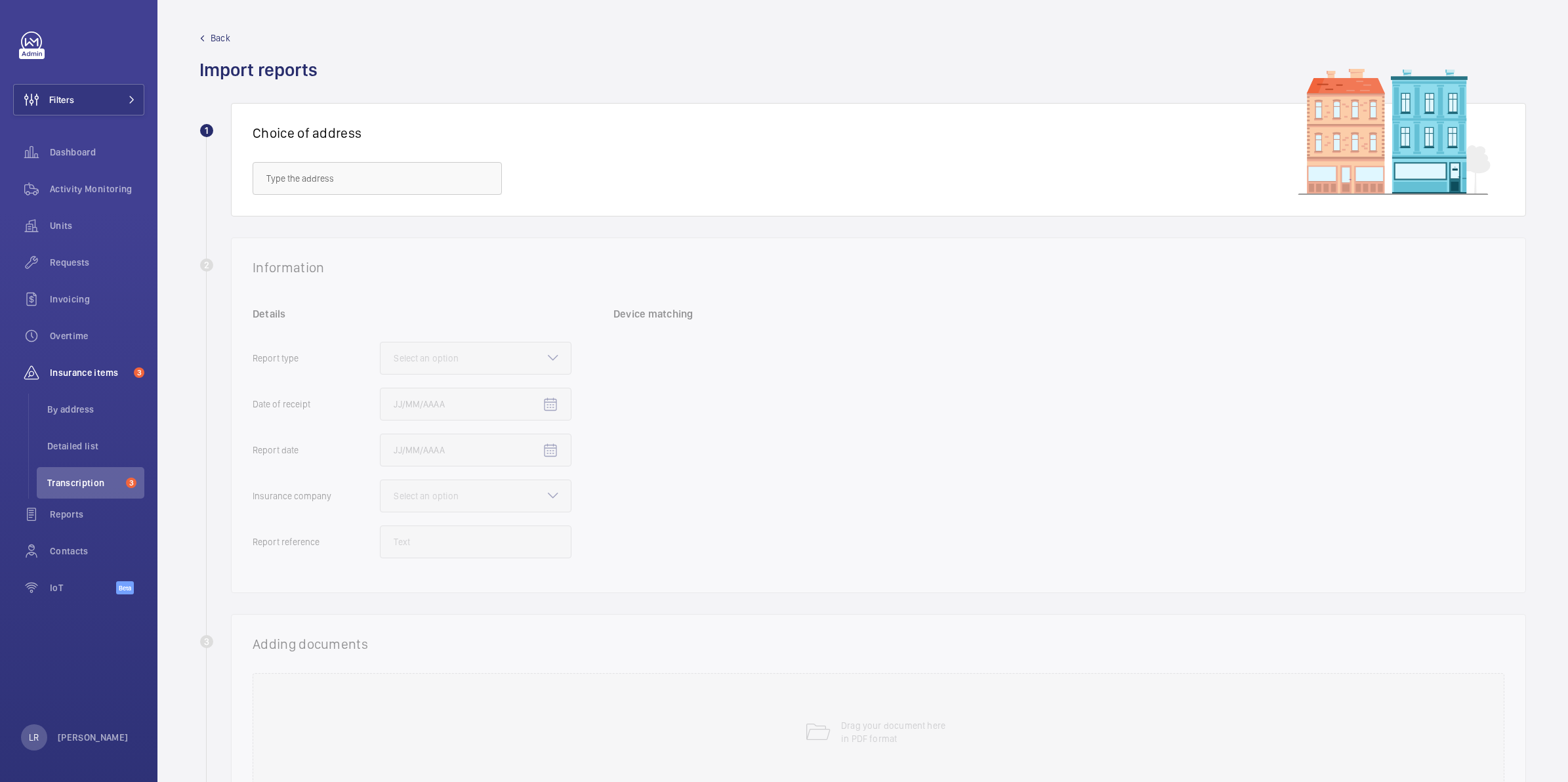
click at [208, 36] on link "Back" at bounding box center [263, 38] width 126 height 13
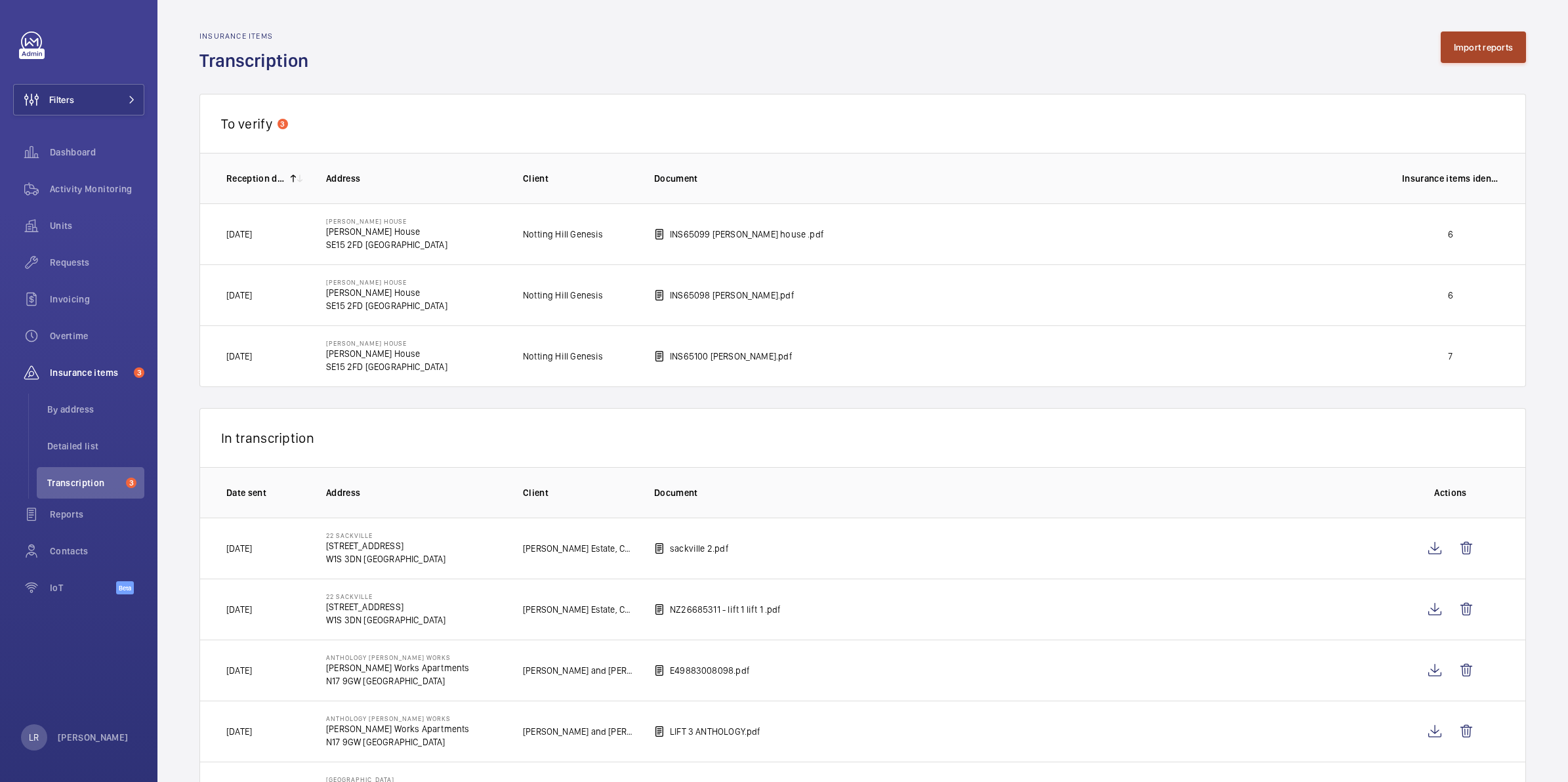
click at [1493, 54] on button "Import reports" at bounding box center [1483, 48] width 86 height 32
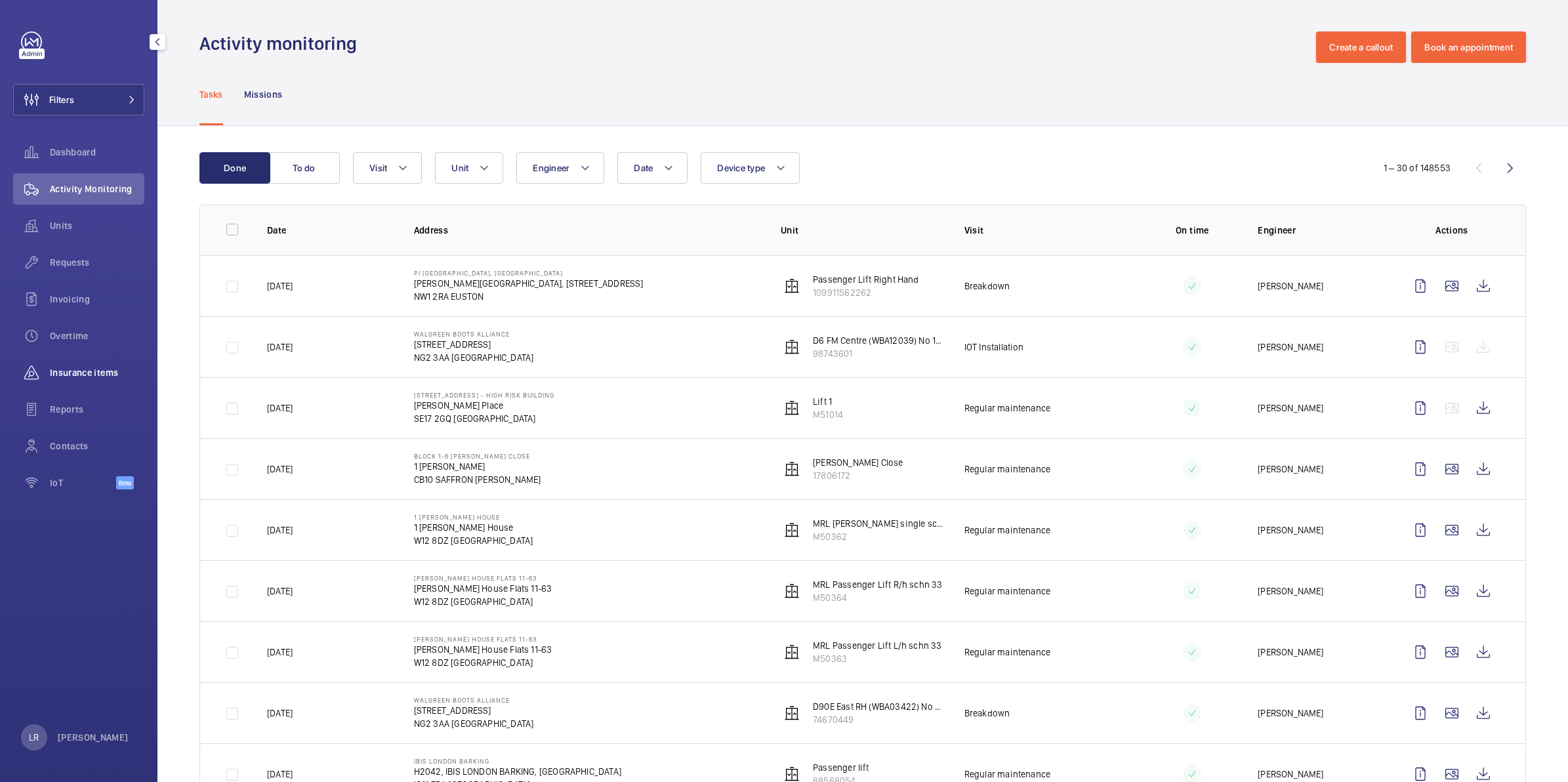
click at [106, 380] on div "Insurance items" at bounding box center [79, 372] width 131 height 32
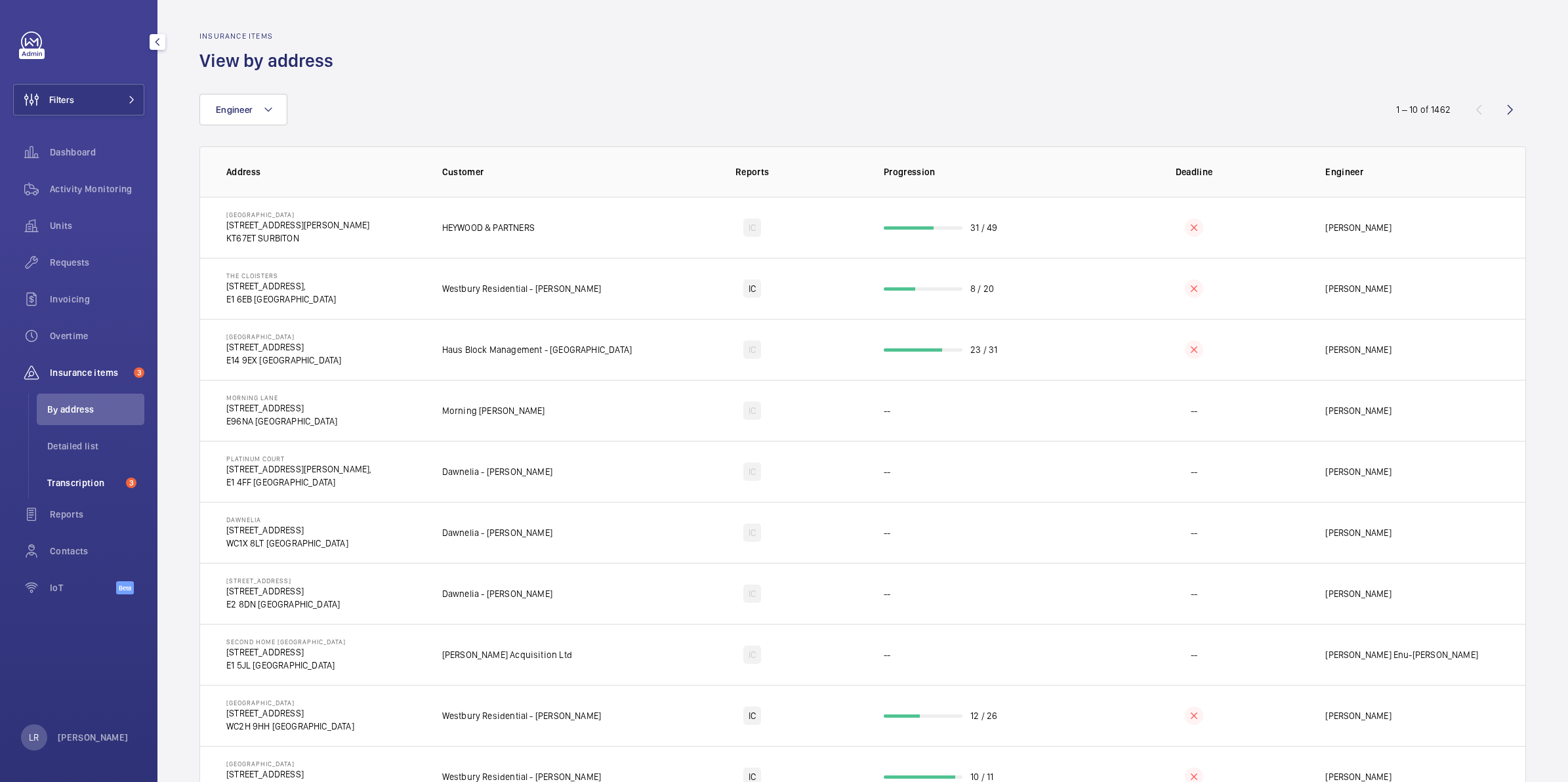
click at [102, 484] on span "Transcription" at bounding box center [83, 482] width 74 height 13
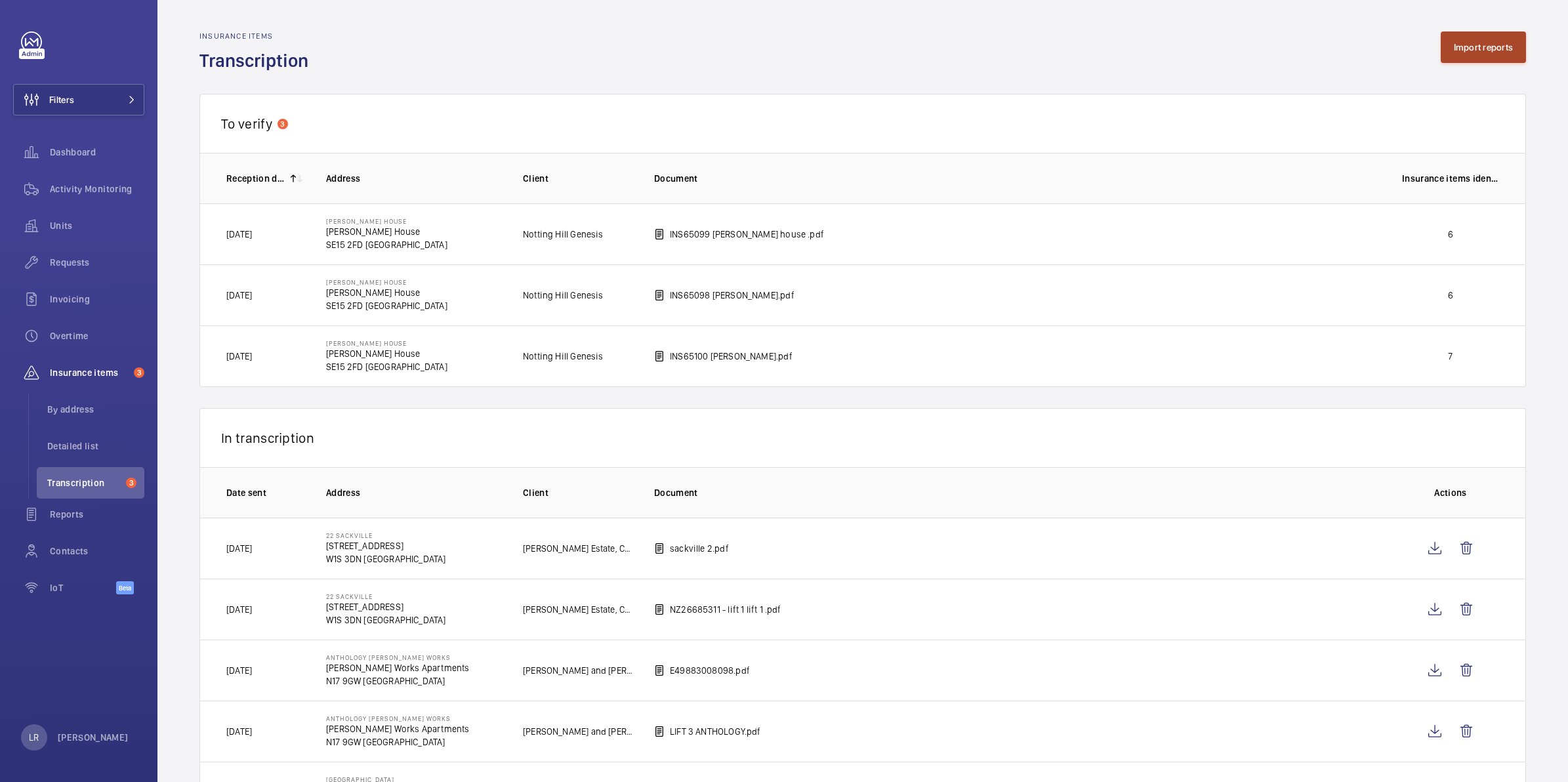
click at [1474, 48] on button "Import reports" at bounding box center [1483, 48] width 86 height 32
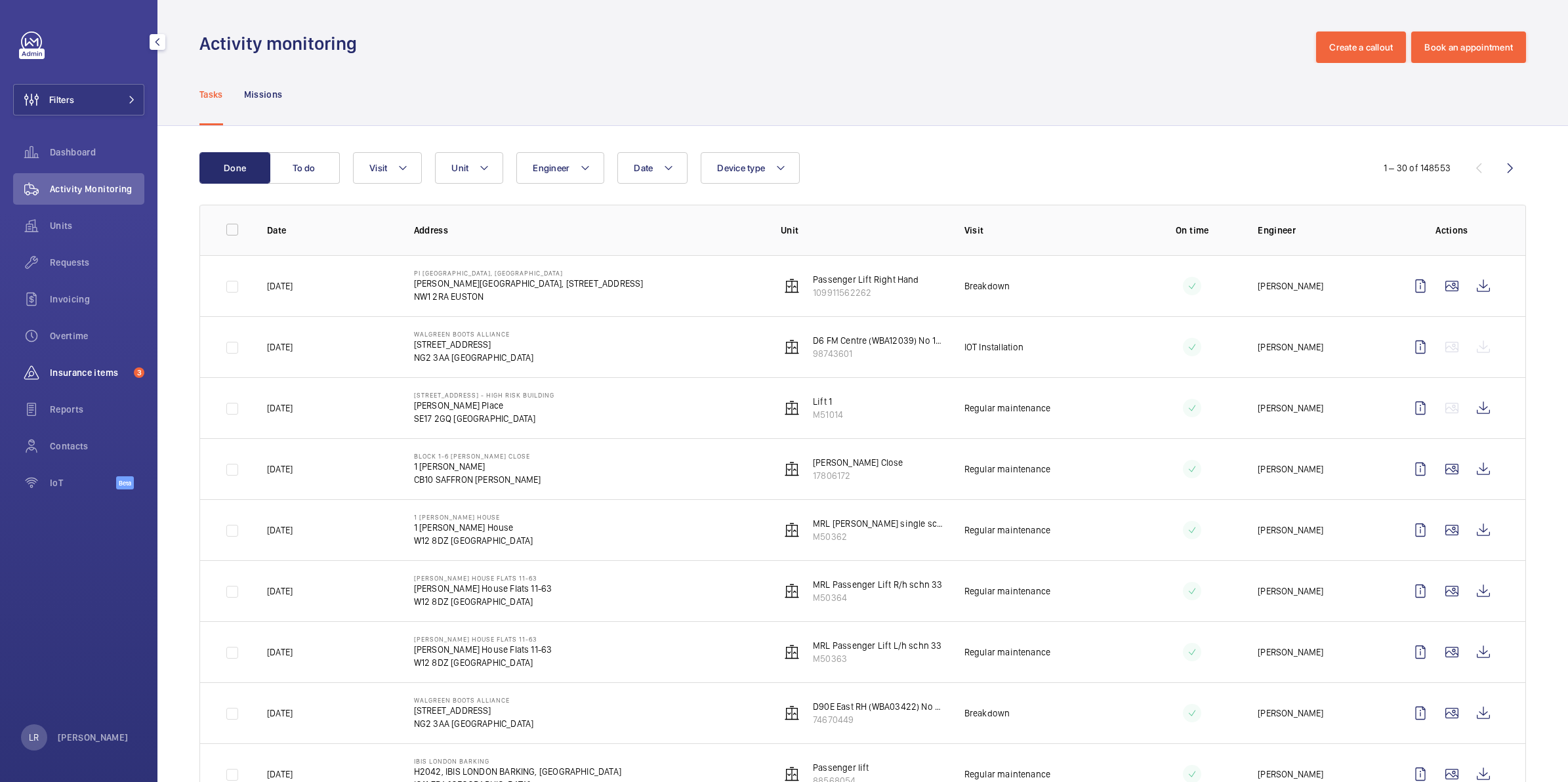
click at [115, 375] on span "Insurance items" at bounding box center [89, 372] width 79 height 13
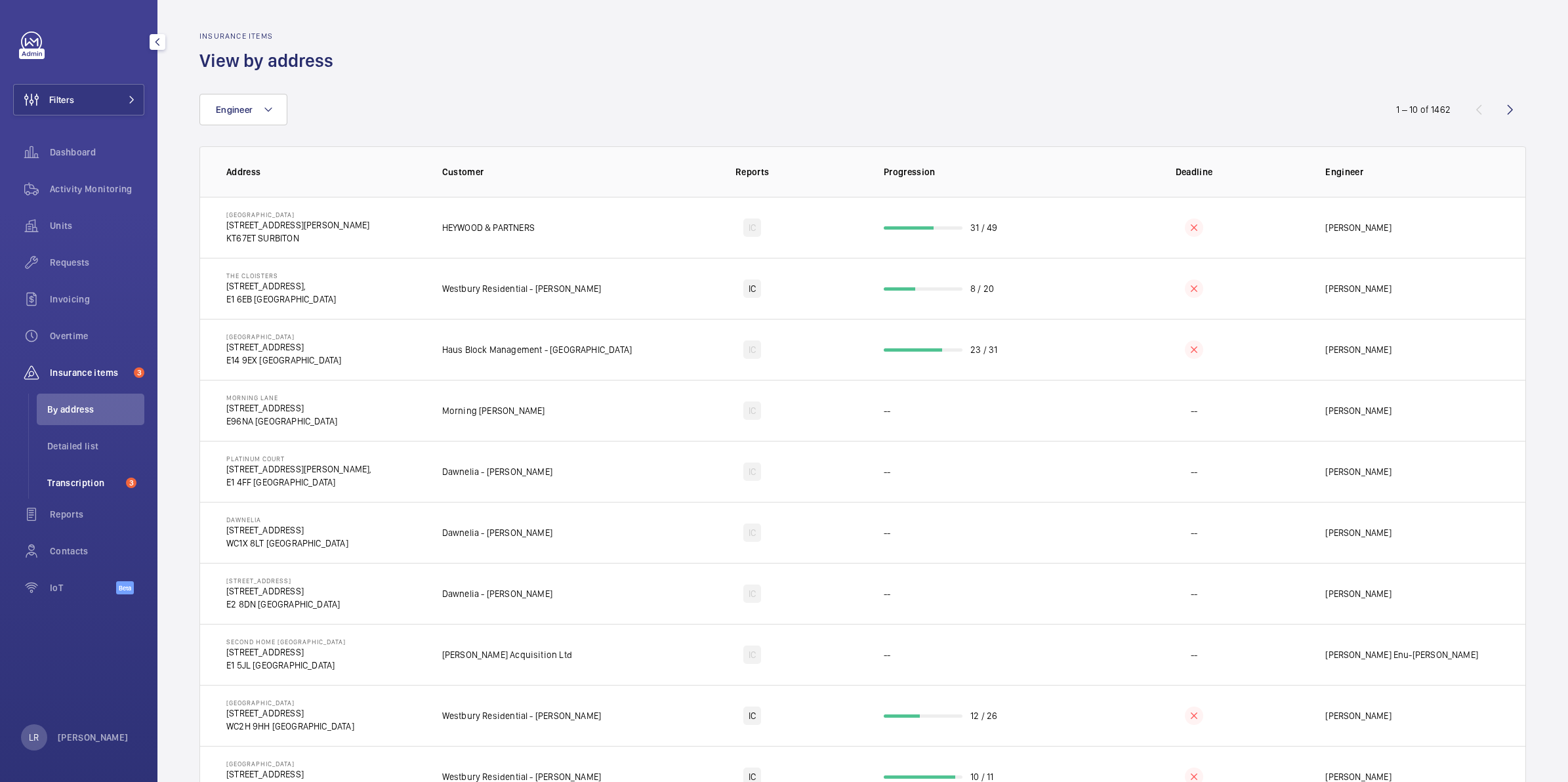
click at [97, 479] on span "Transcription" at bounding box center [83, 482] width 74 height 13
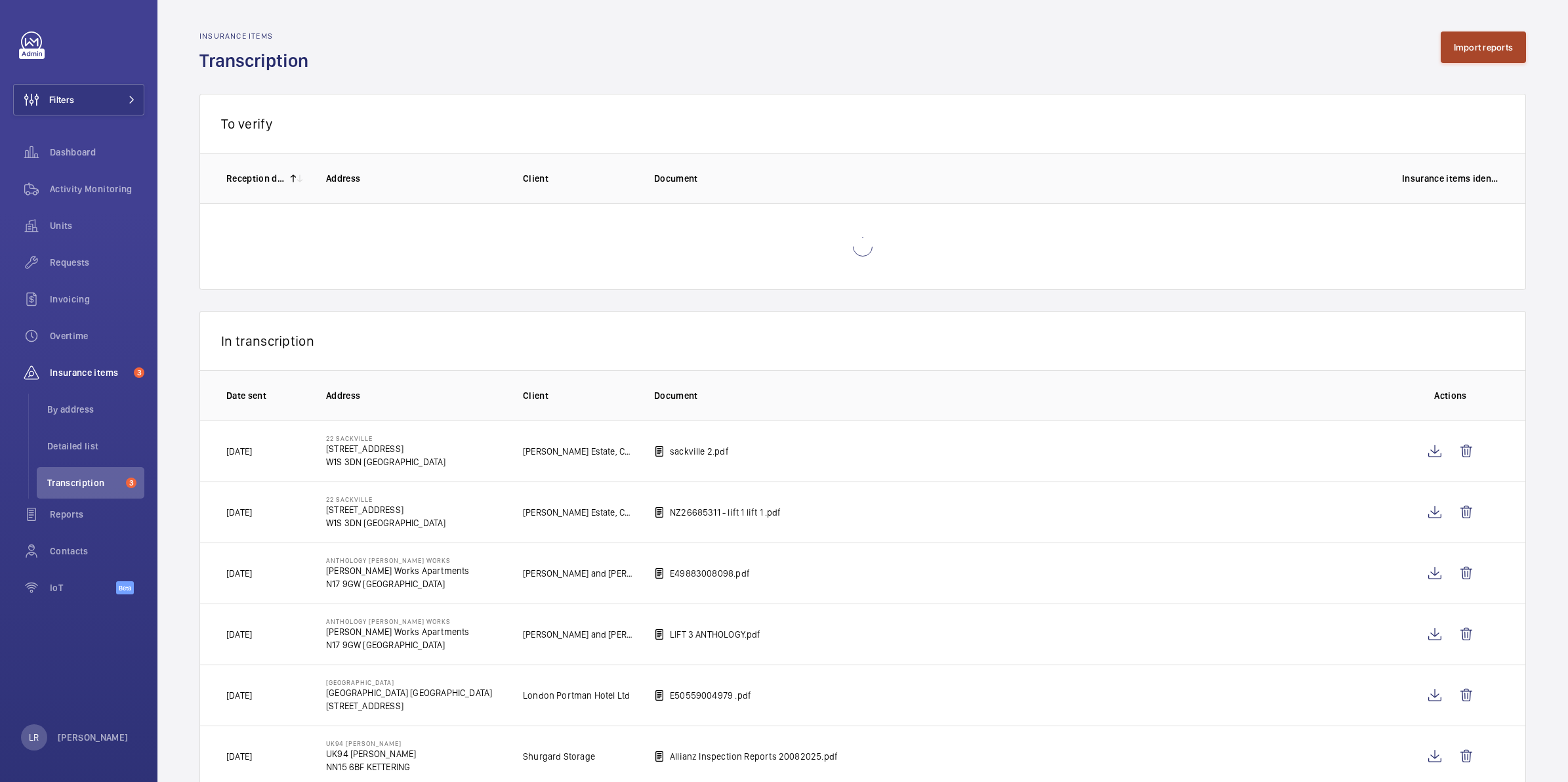
click at [1468, 50] on button "Import reports" at bounding box center [1483, 48] width 86 height 32
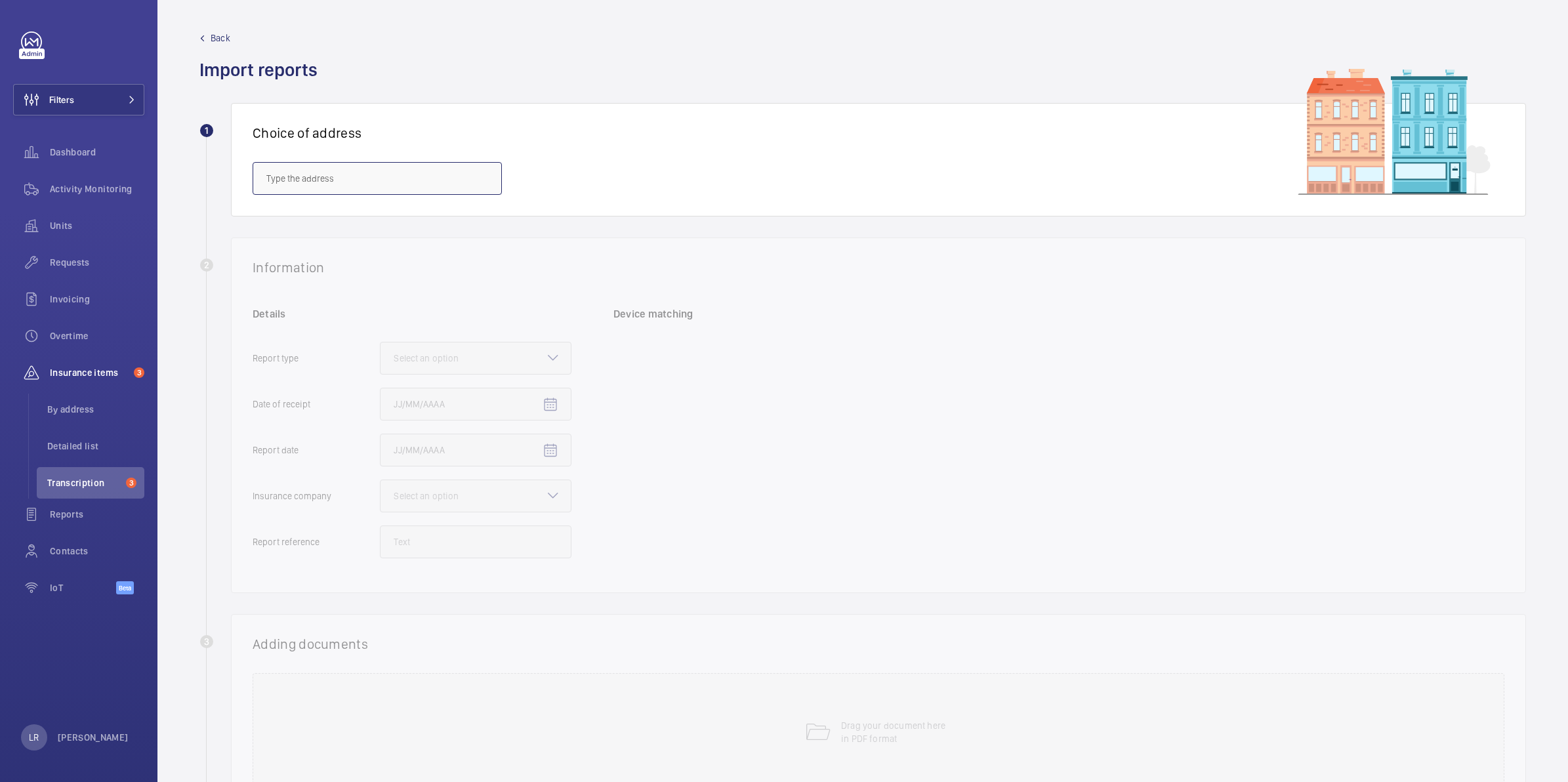
click at [354, 182] on input "text" at bounding box center [377, 178] width 249 height 33
click at [362, 216] on span "[GEOGRAPHIC_DATA] - [PERSON_NAME][STREET_ADDRESS][PERSON_NAME]" at bounding box center [377, 217] width 222 height 13
type input "[GEOGRAPHIC_DATA] - [PERSON_NAME][STREET_ADDRESS][PERSON_NAME]"
click at [482, 183] on mat-icon at bounding box center [483, 178] width 16 height 16
click at [443, 64] on div "Back Import reports" at bounding box center [863, 57] width 1327 height 51
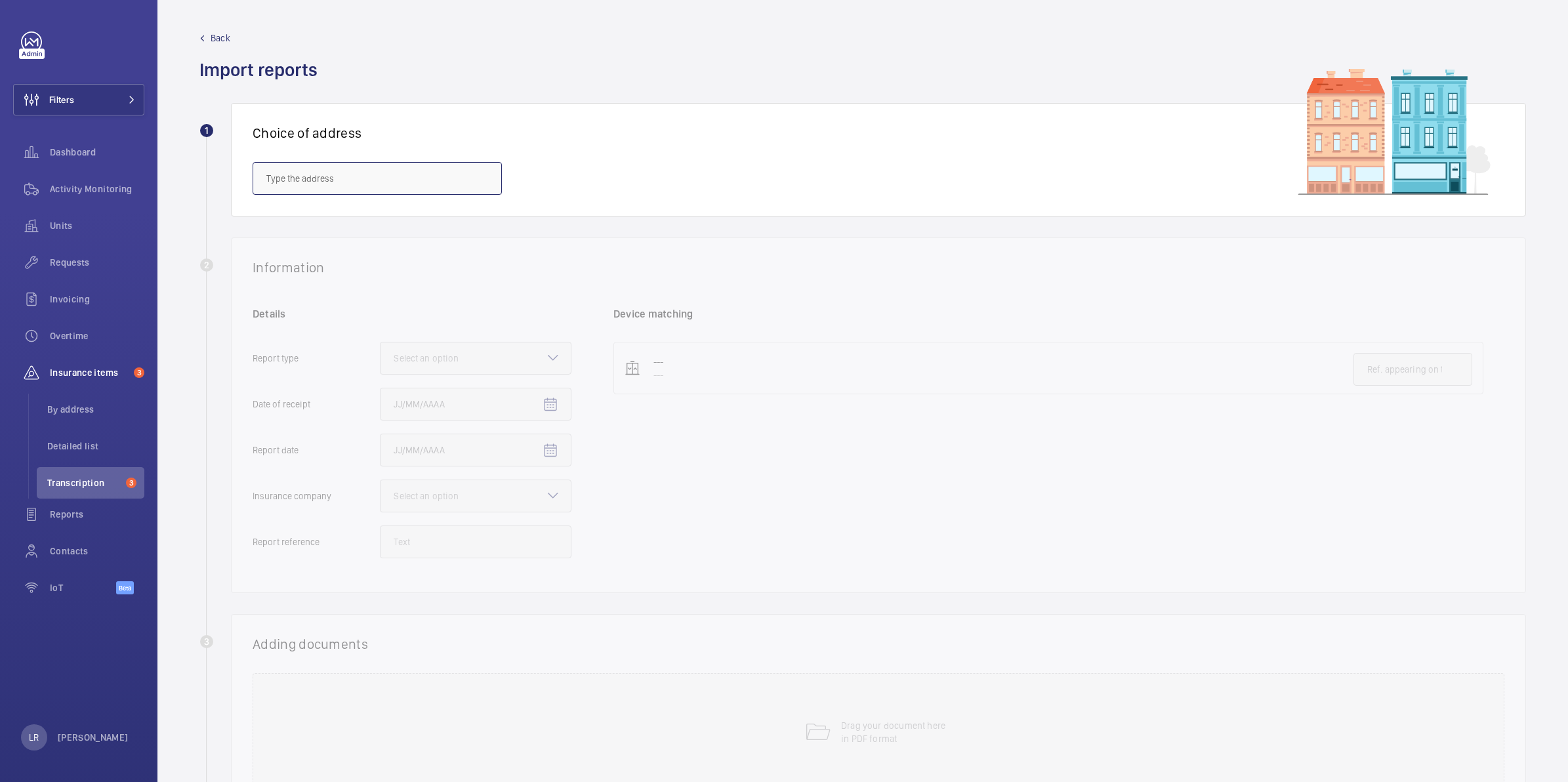
click at [319, 192] on input "text" at bounding box center [377, 178] width 249 height 33
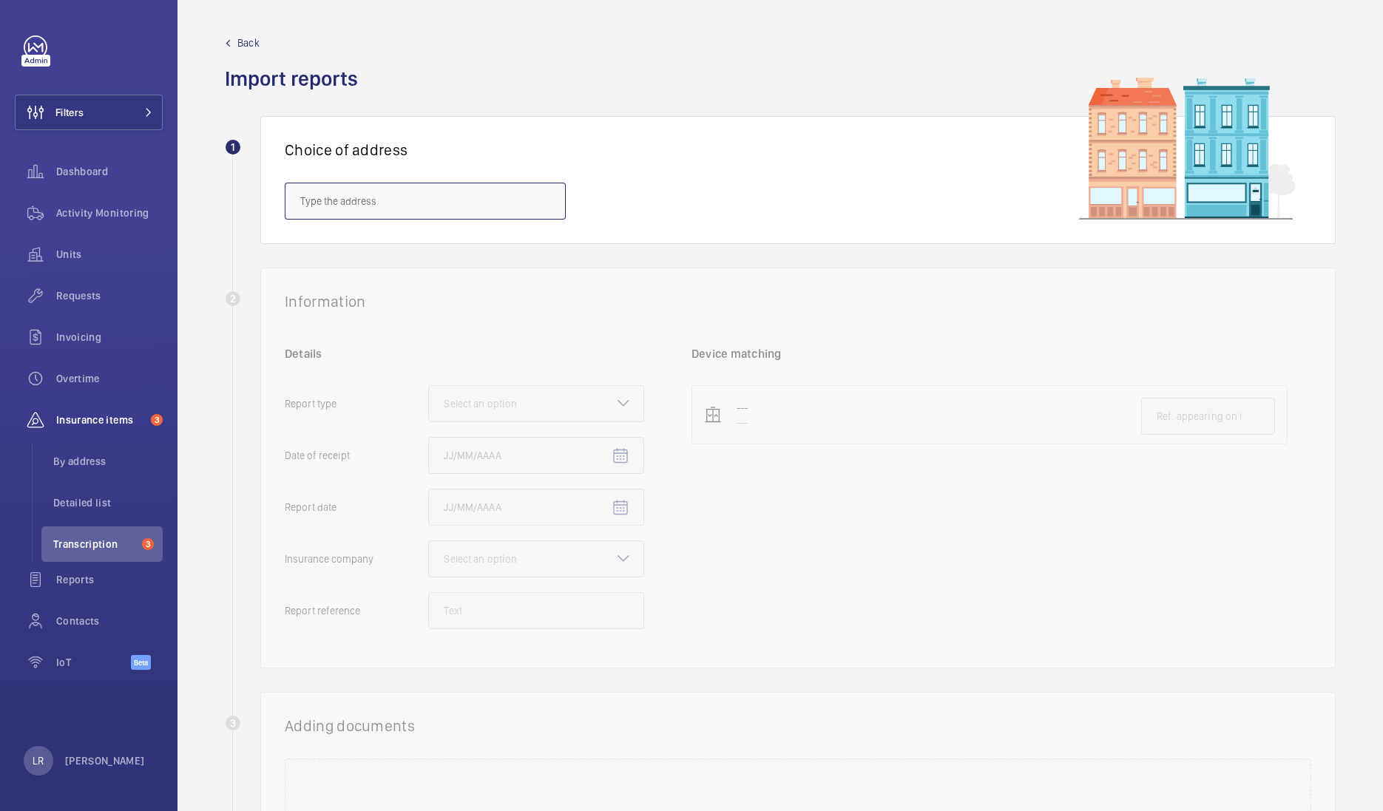
click at [384, 185] on input "text" at bounding box center [425, 201] width 281 height 37
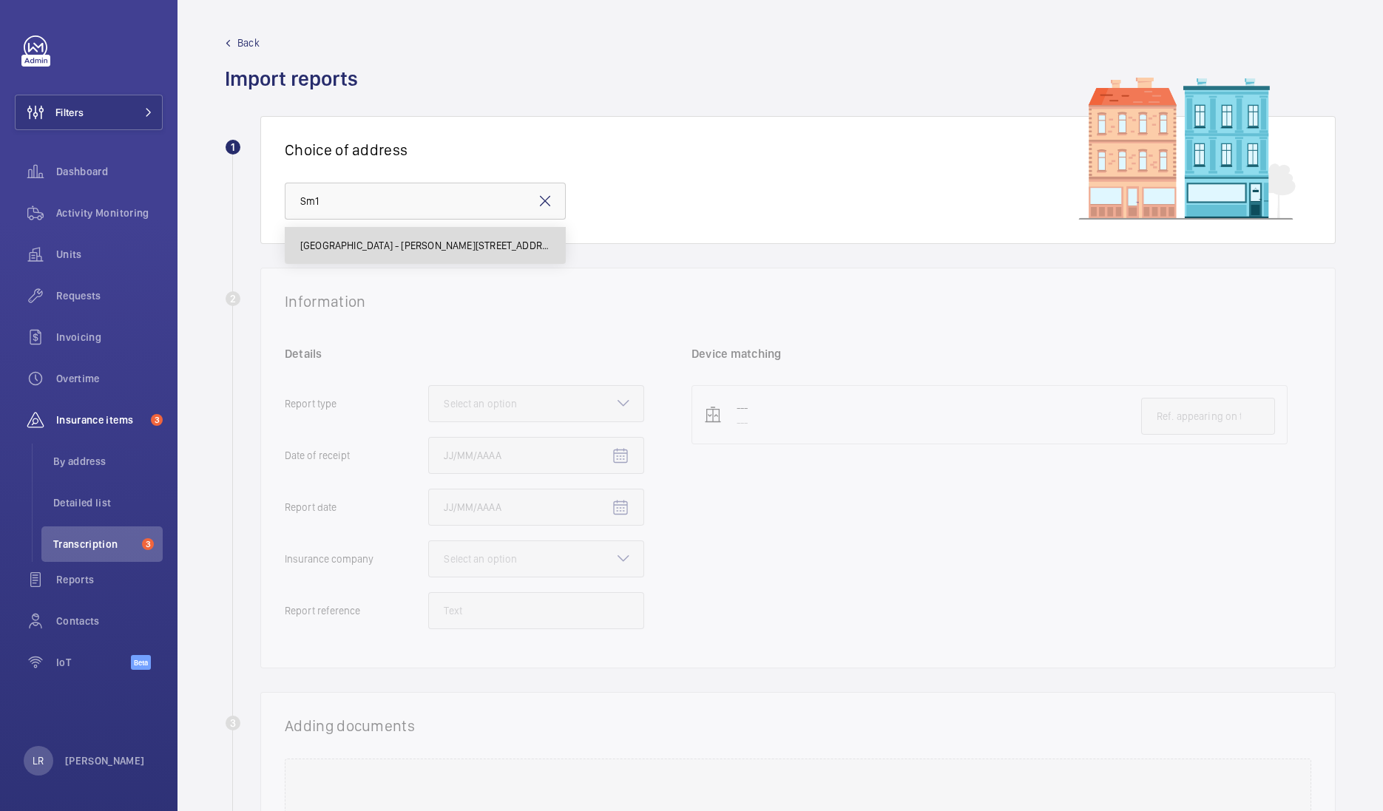
click at [385, 240] on span "[GEOGRAPHIC_DATA] - [PERSON_NAME][STREET_ADDRESS][PERSON_NAME]" at bounding box center [425, 245] width 250 height 15
type input "[GEOGRAPHIC_DATA] - [PERSON_NAME][STREET_ADDRESS][PERSON_NAME]"
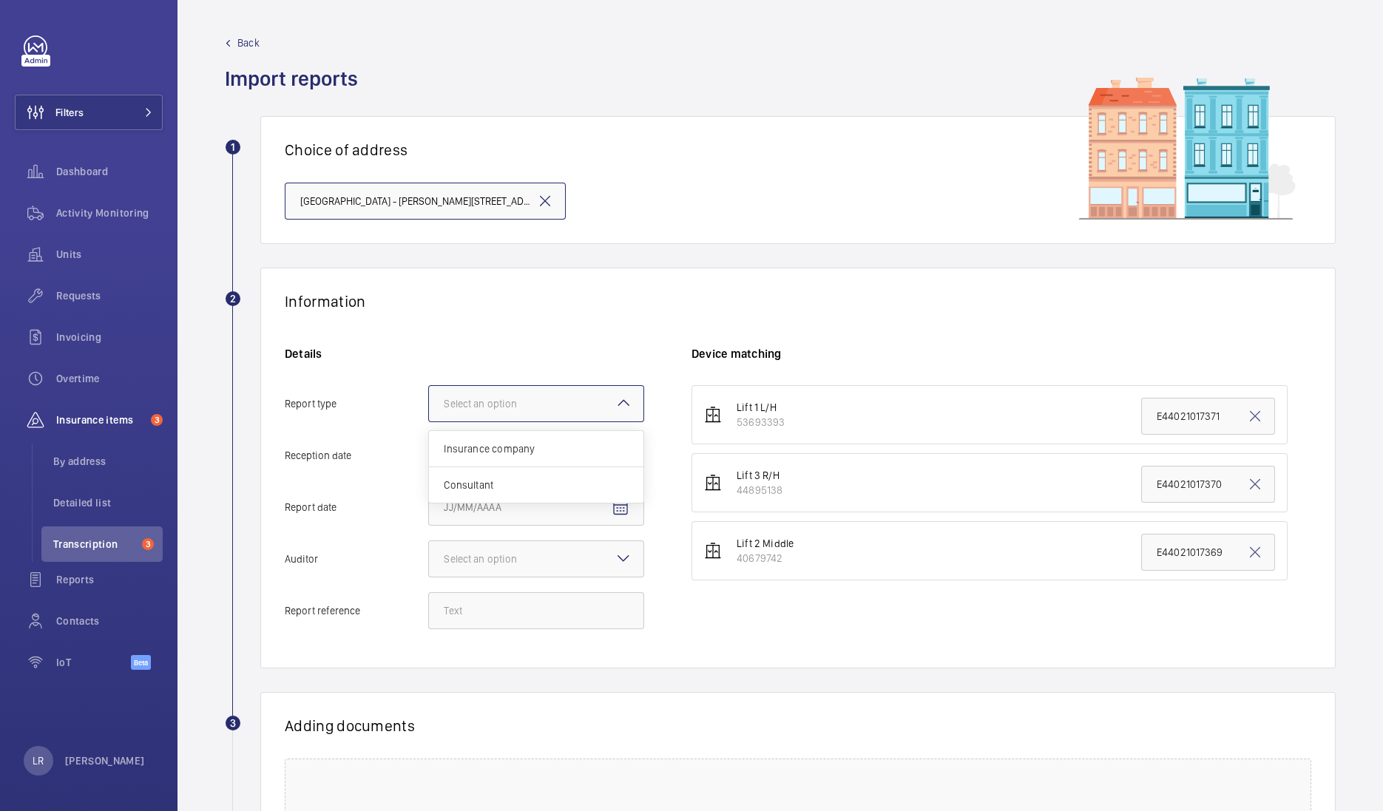
click at [557, 400] on div at bounding box center [536, 404] width 215 height 36
click at [429, 400] on input "Report type Select an option Insurance company Consultant" at bounding box center [429, 404] width 0 height 36
click at [552, 450] on span "Insurance company" at bounding box center [536, 449] width 185 height 15
click at [429, 422] on input "Report type Select an option Insurance company Consultant" at bounding box center [429, 404] width 0 height 36
click at [618, 448] on mat-icon "Open calendar" at bounding box center [621, 457] width 18 height 18
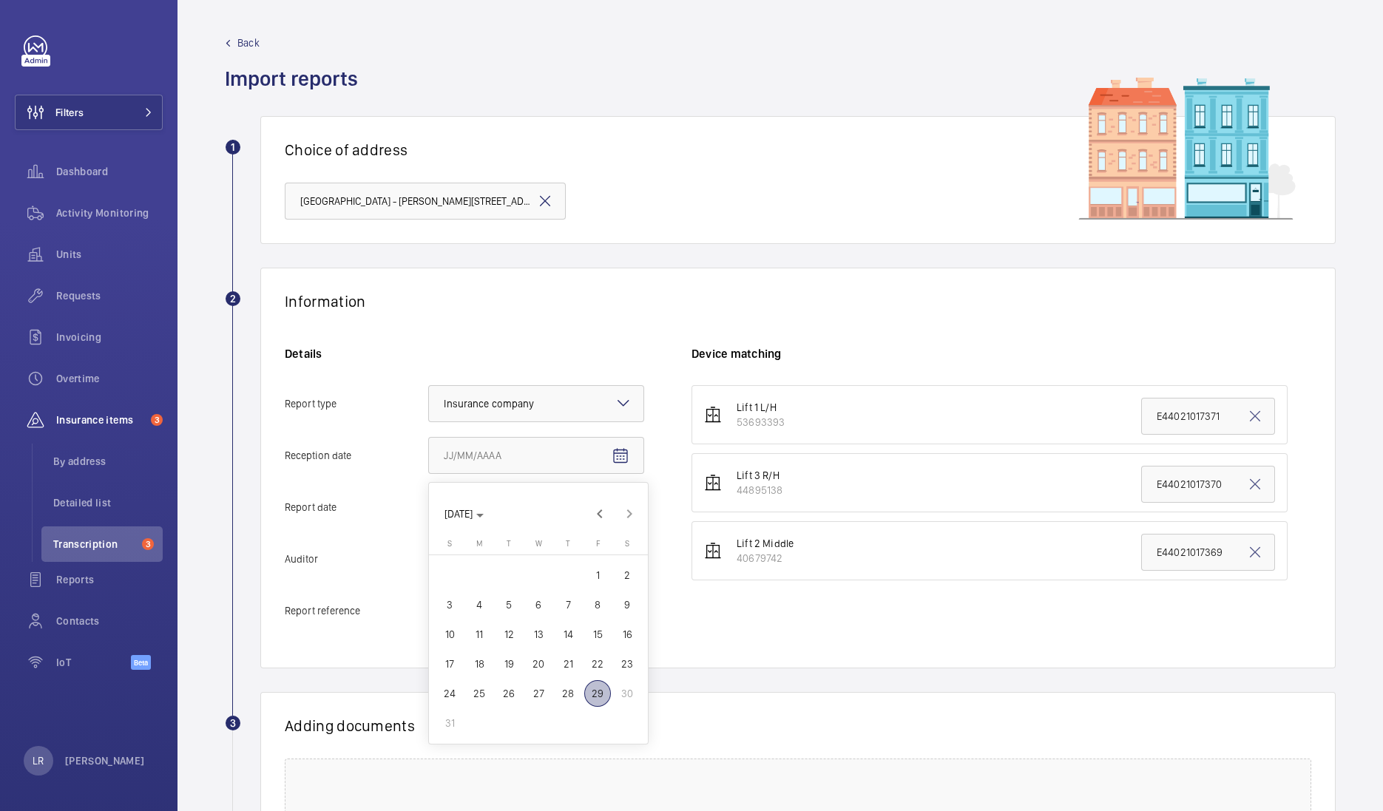
click at [599, 695] on span "29" at bounding box center [597, 694] width 27 height 27
type input "[DATE]"
click at [622, 520] on span "Open calendar" at bounding box center [621, 508] width 36 height 36
click at [566, 730] on button "21" at bounding box center [568, 716] width 30 height 30
type input "[DATE]"
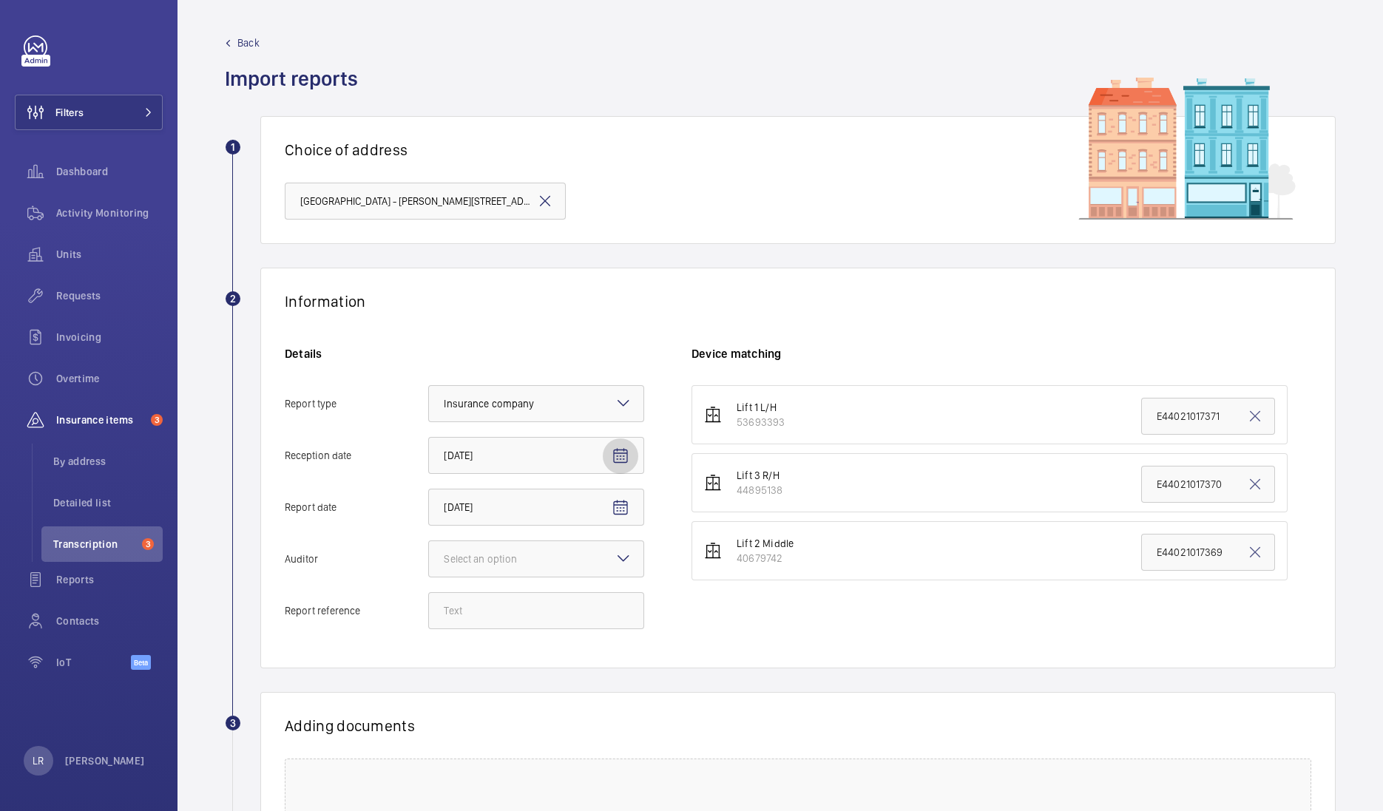
click at [620, 463] on mat-icon "Open calendar" at bounding box center [621, 457] width 18 height 18
click at [660, 433] on div at bounding box center [691, 405] width 1383 height 811
click at [590, 556] on div at bounding box center [536, 559] width 215 height 36
click at [429, 556] on input "Auditor Select an option" at bounding box center [429, 559] width 0 height 36
click at [512, 723] on div "Allianz" at bounding box center [536, 713] width 215 height 36
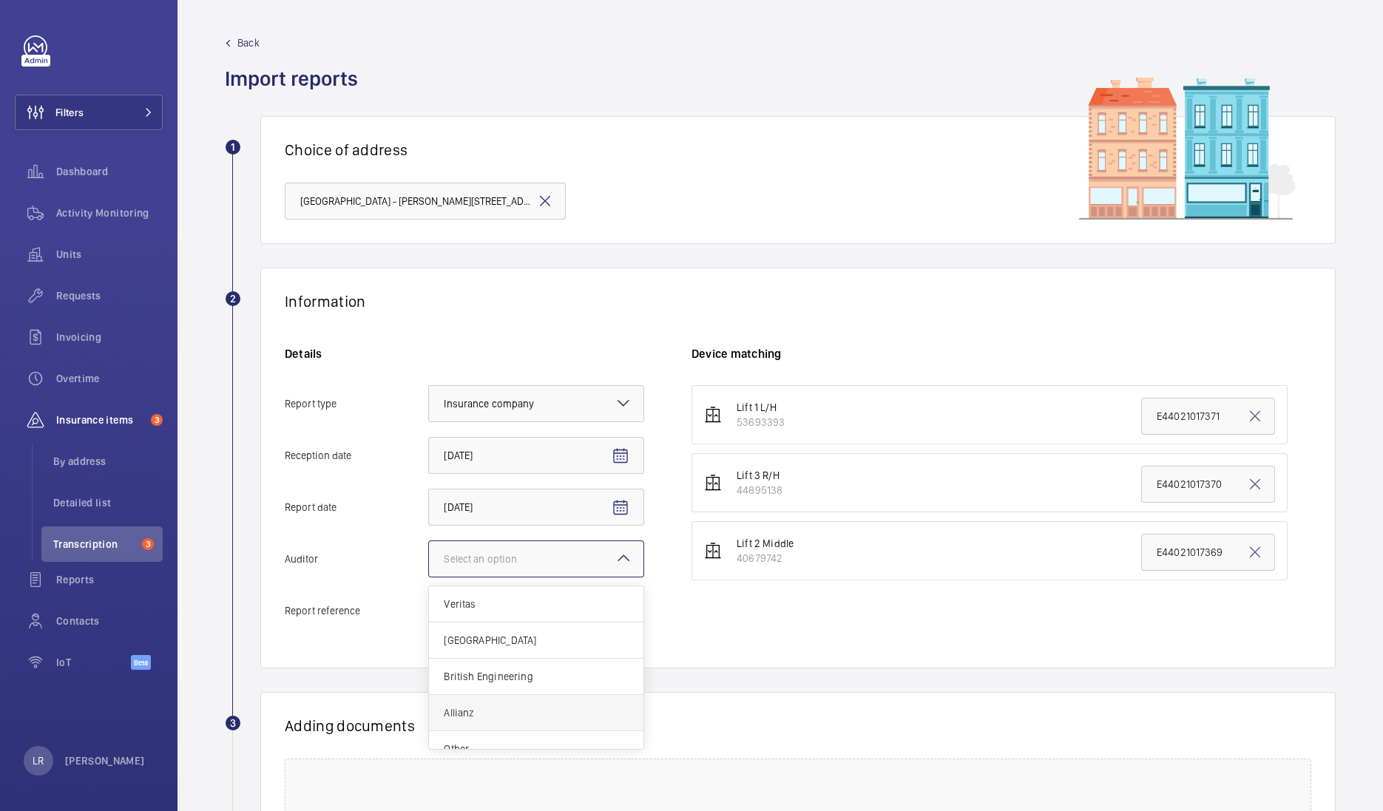
click at [429, 577] on input "Auditor Select an option Veritas Zurich British Engineering Allianz Other" at bounding box center [429, 559] width 0 height 36
click at [564, 613] on input "Report reference" at bounding box center [536, 611] width 216 height 37
click at [478, 607] on input "Report reference" at bounding box center [536, 611] width 216 height 37
paste input "E44021018145"
type input "E44021018145"
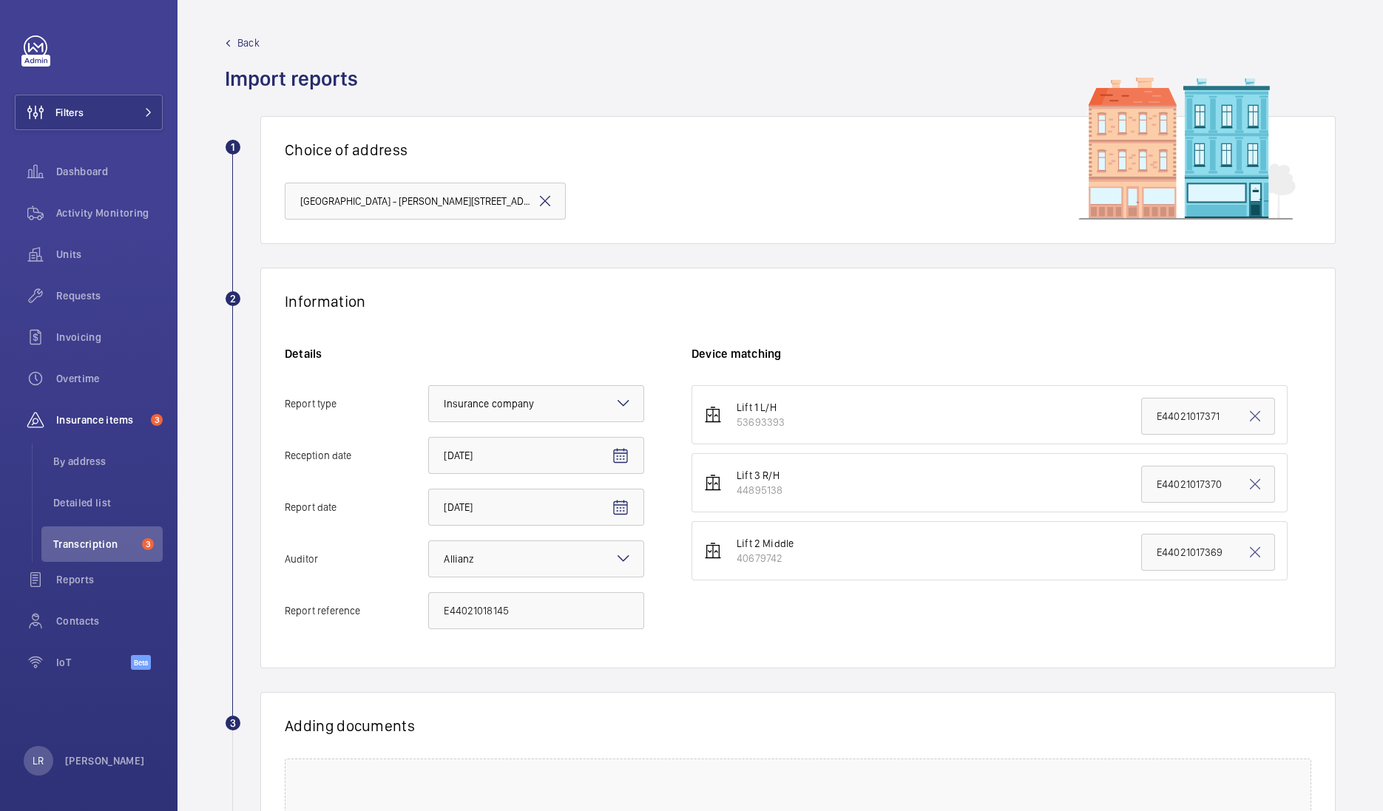
click at [1017, 317] on div "Information Details Report type Select an option × Insurance company × Receptio…" at bounding box center [798, 468] width 1076 height 401
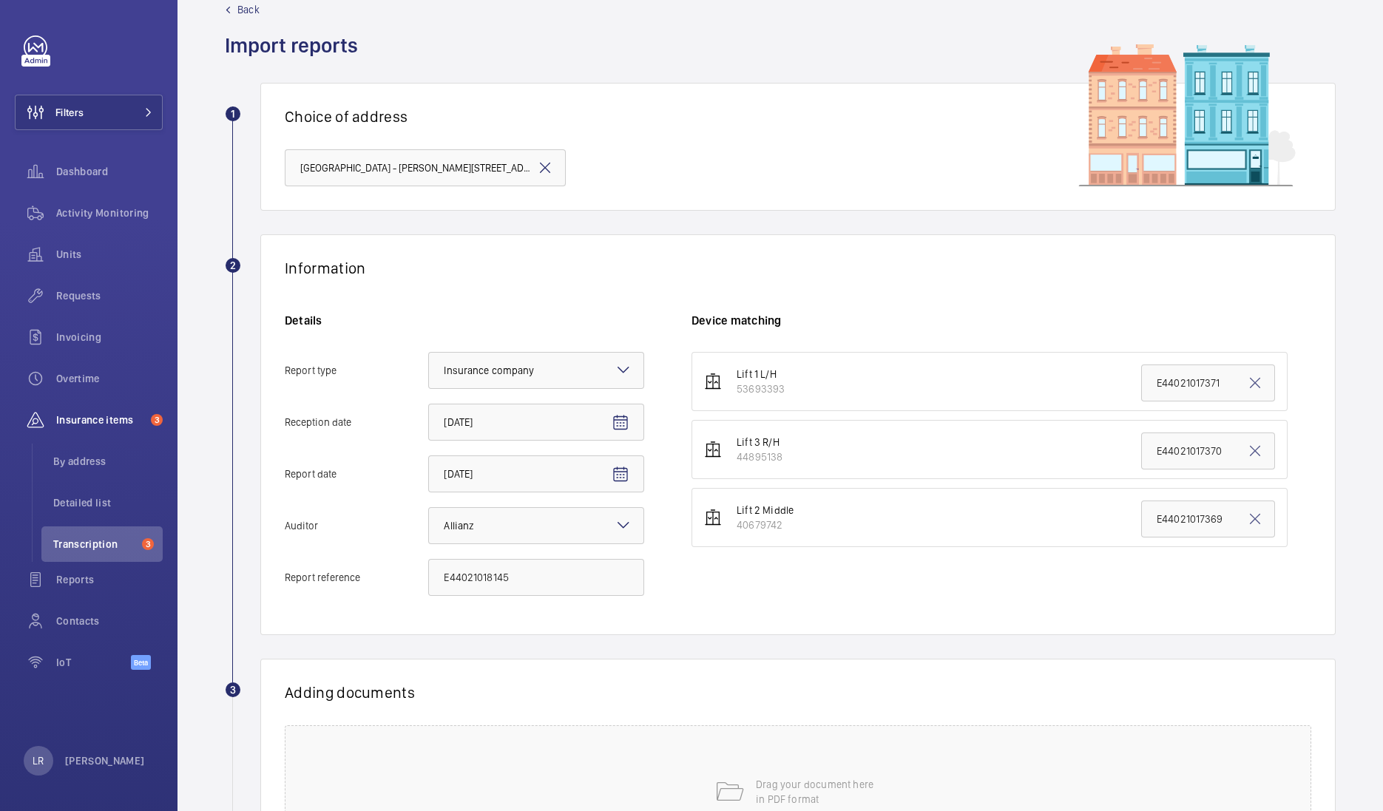
scroll to position [42, 0]
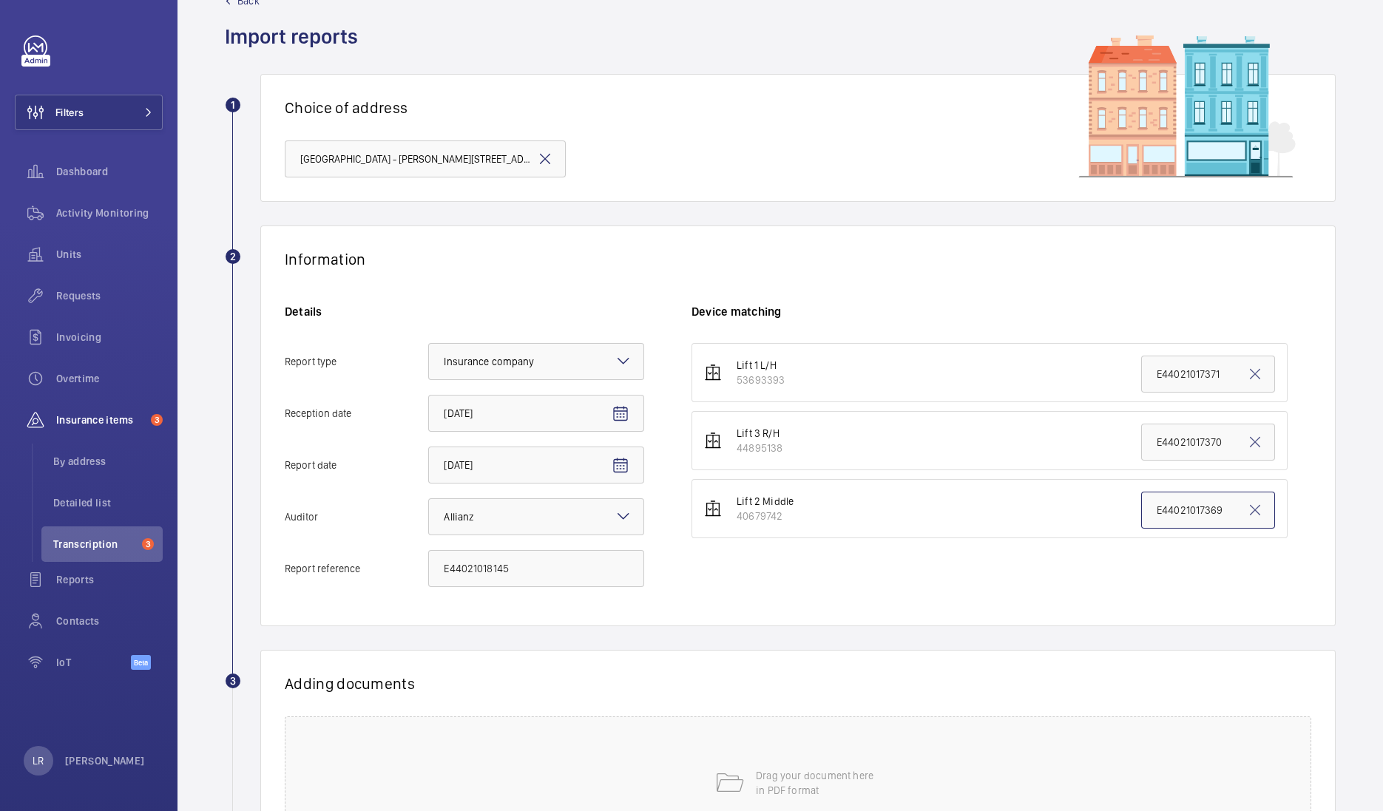
drag, startPoint x: 1212, startPoint y: 509, endPoint x: 1130, endPoint y: 507, distance: 82.9
click at [1141, 507] on input "E44021017369" at bounding box center [1208, 510] width 134 height 37
paste input "8145"
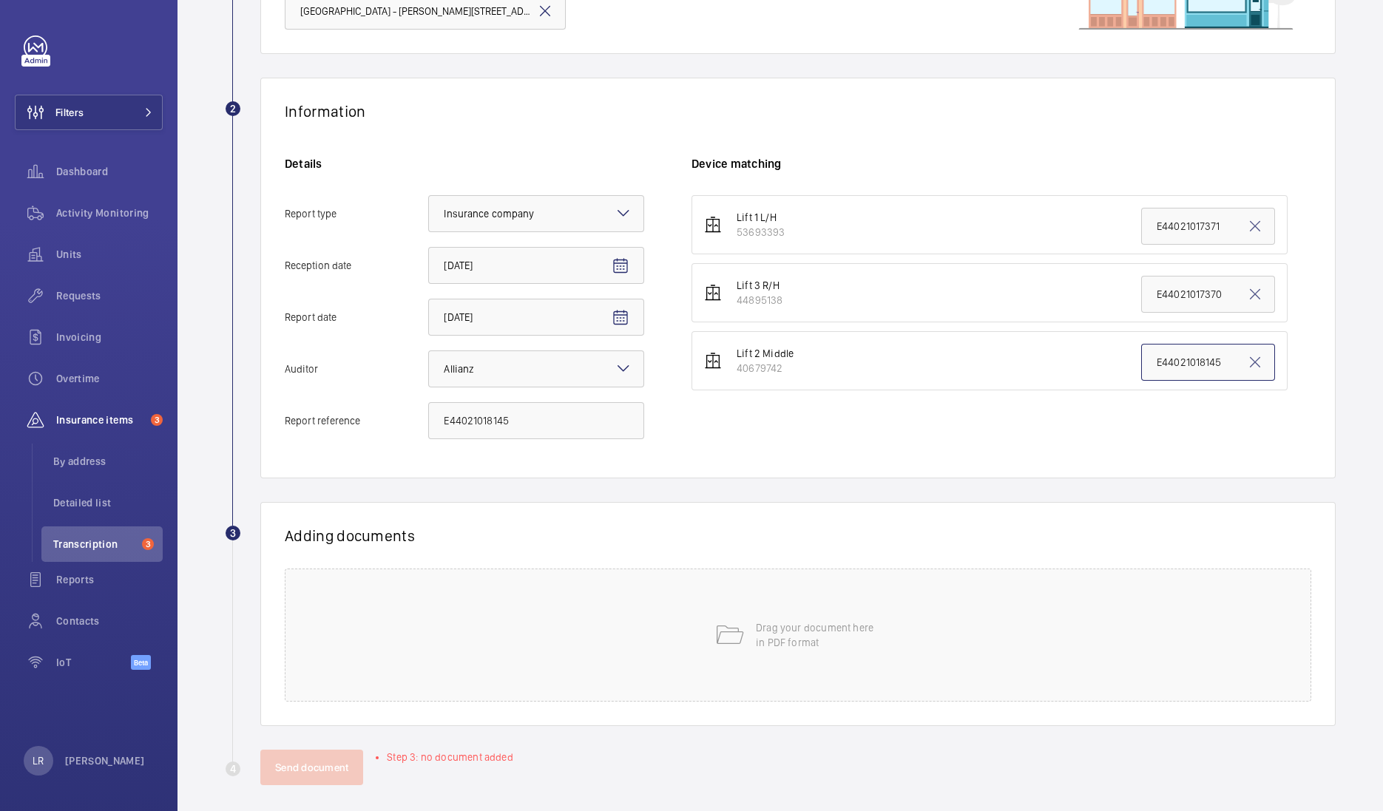
scroll to position [199, 0]
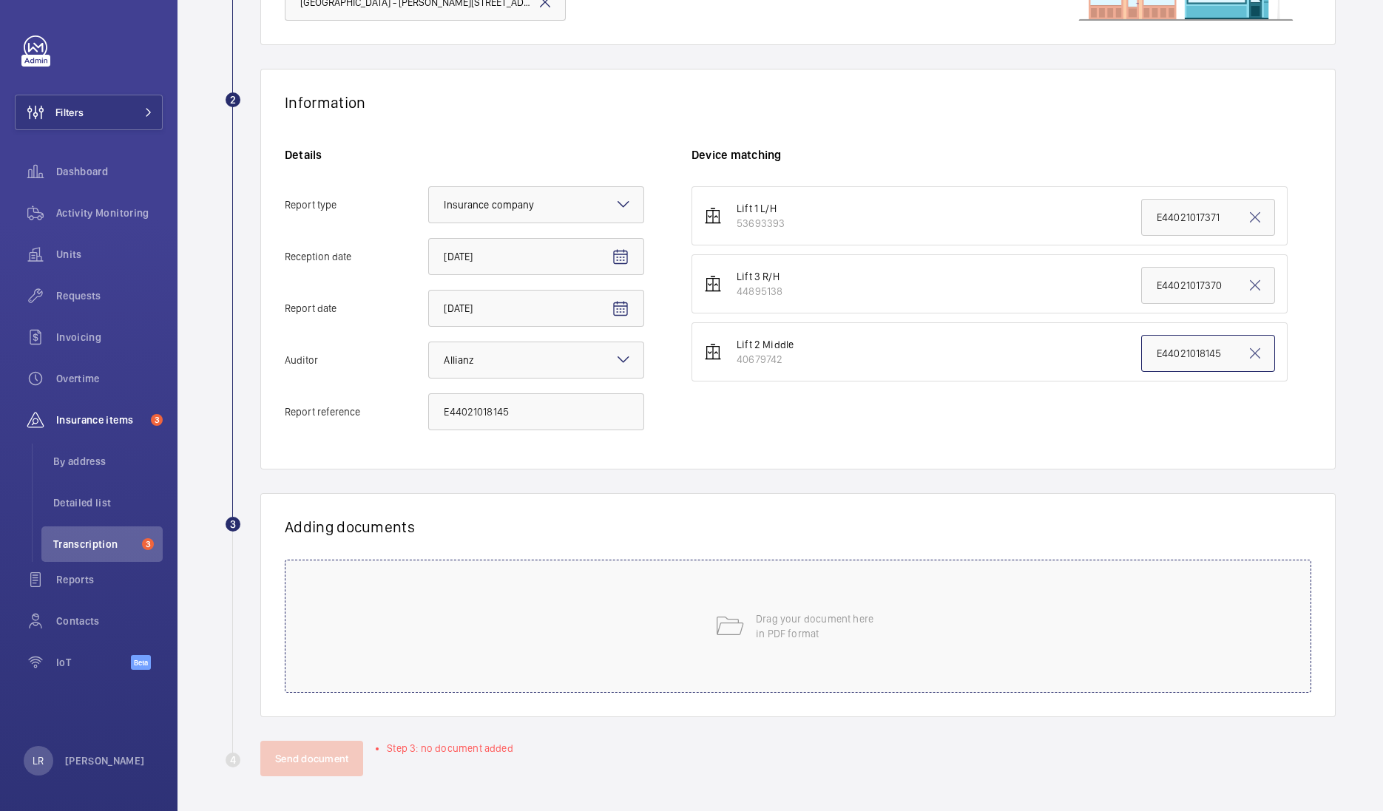
type input "E44021018145"
click at [803, 621] on p "Drag your document here in PDF format" at bounding box center [819, 627] width 126 height 30
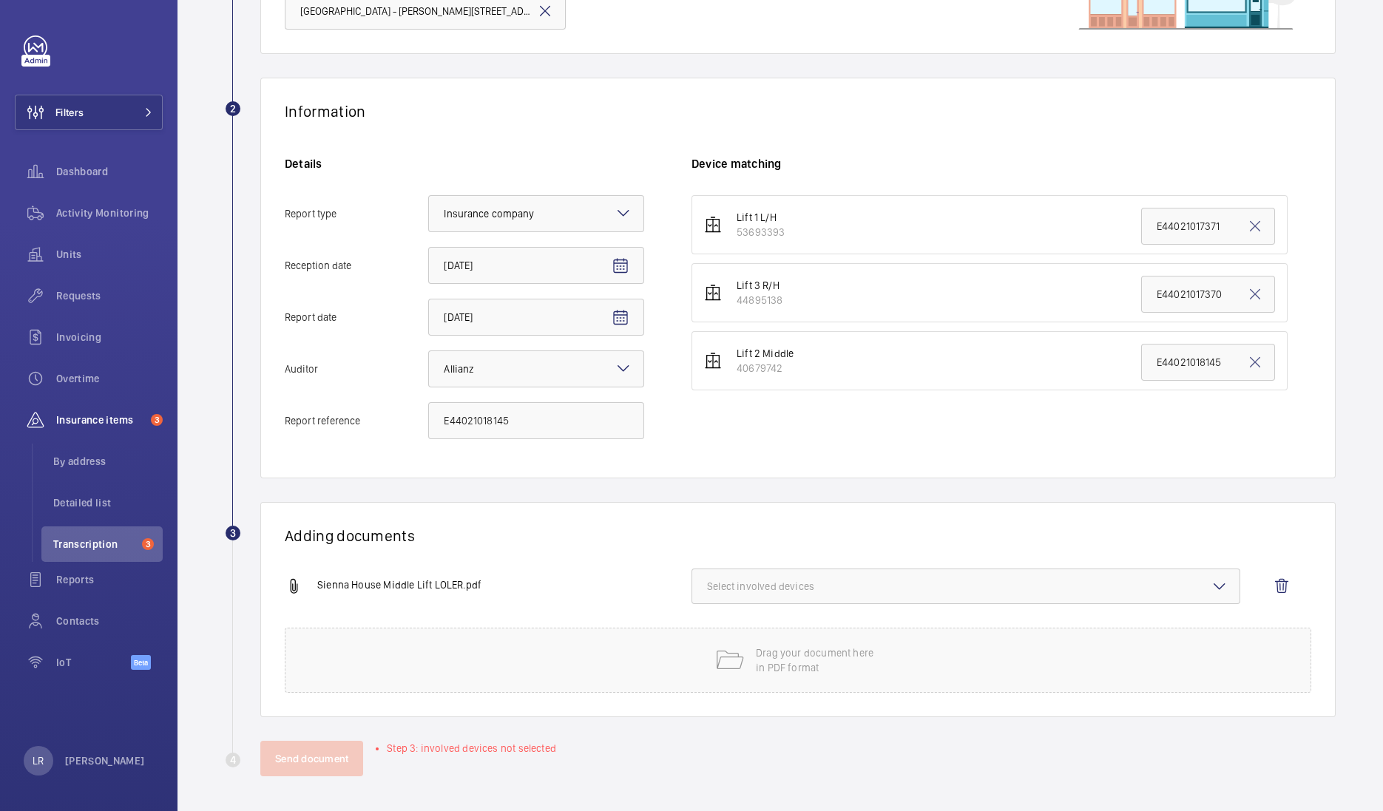
click at [765, 579] on span "Select involved devices" at bounding box center [966, 586] width 518 height 15
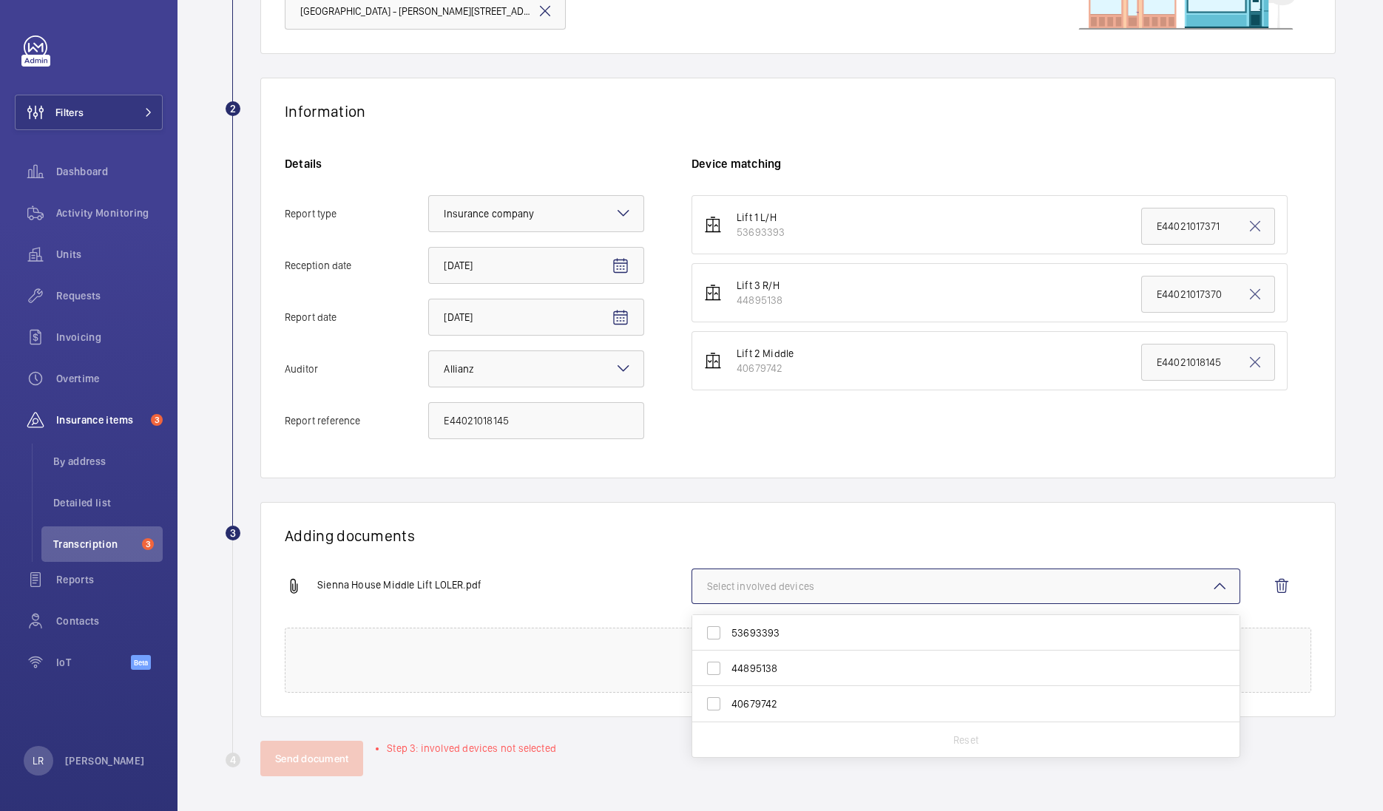
click at [802, 699] on span "40679742" at bounding box center [967, 704] width 471 height 15
click at [729, 699] on input "40679742" at bounding box center [714, 704] width 30 height 30
checkbox input "true"
click at [794, 533] on h1 "Adding documents" at bounding box center [798, 536] width 1027 height 18
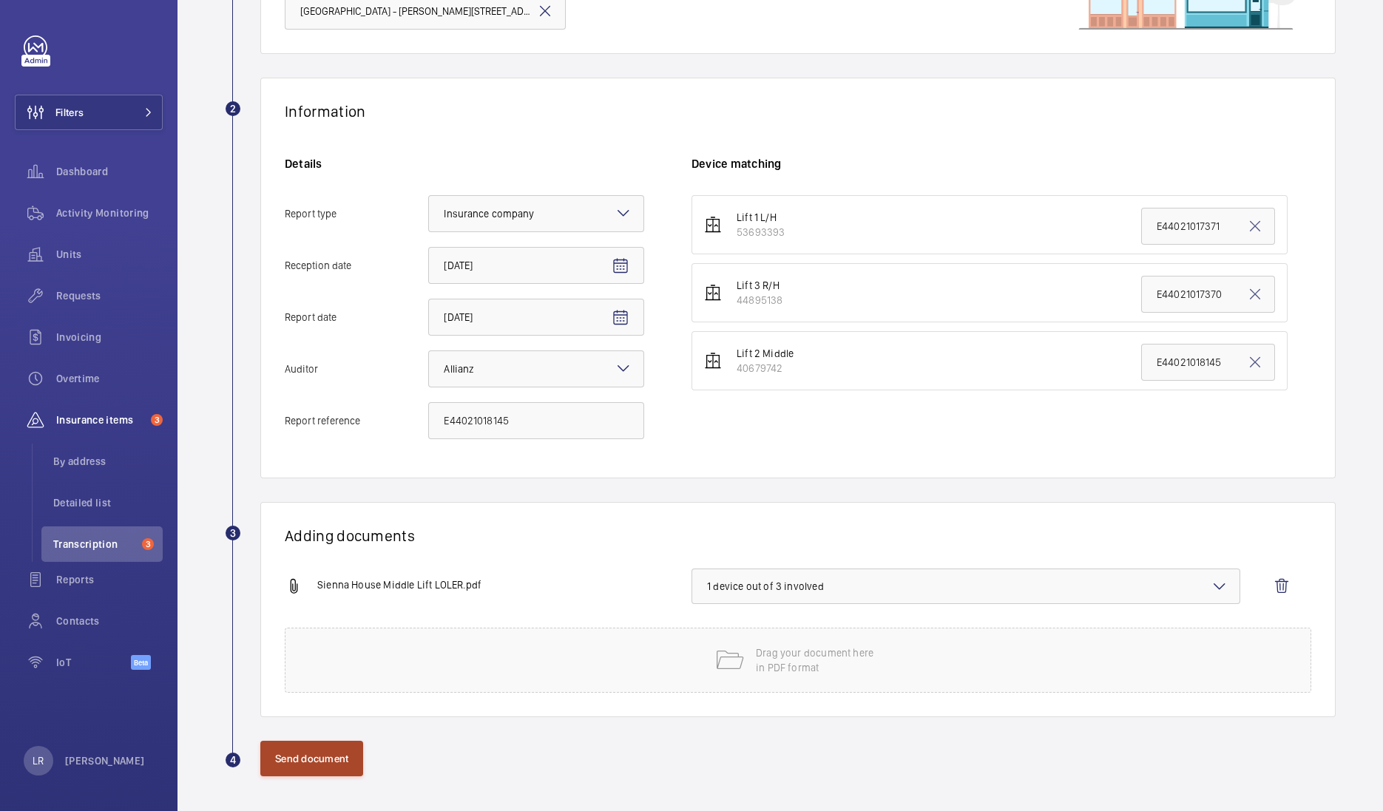
click at [281, 747] on button "Send document" at bounding box center [311, 759] width 103 height 36
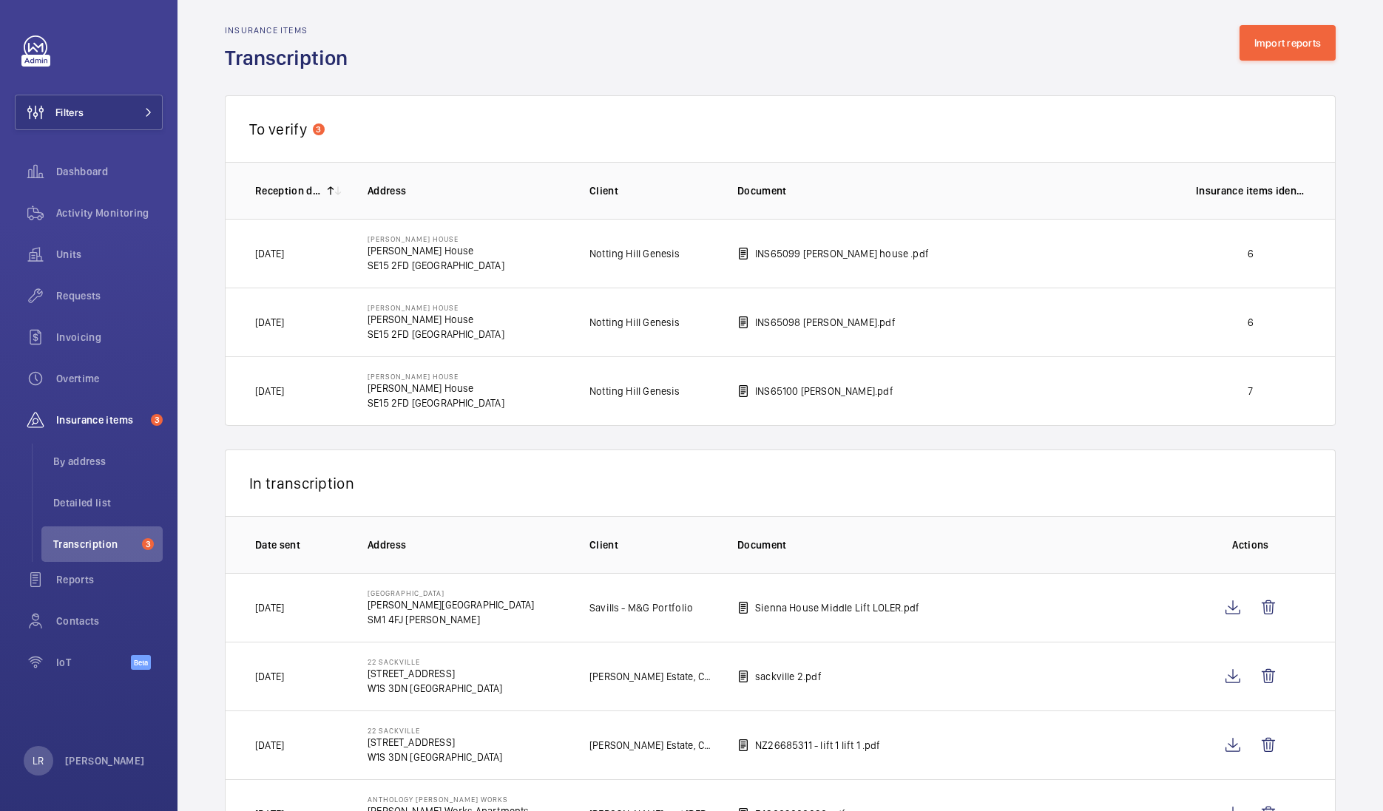
scroll to position [9, 0]
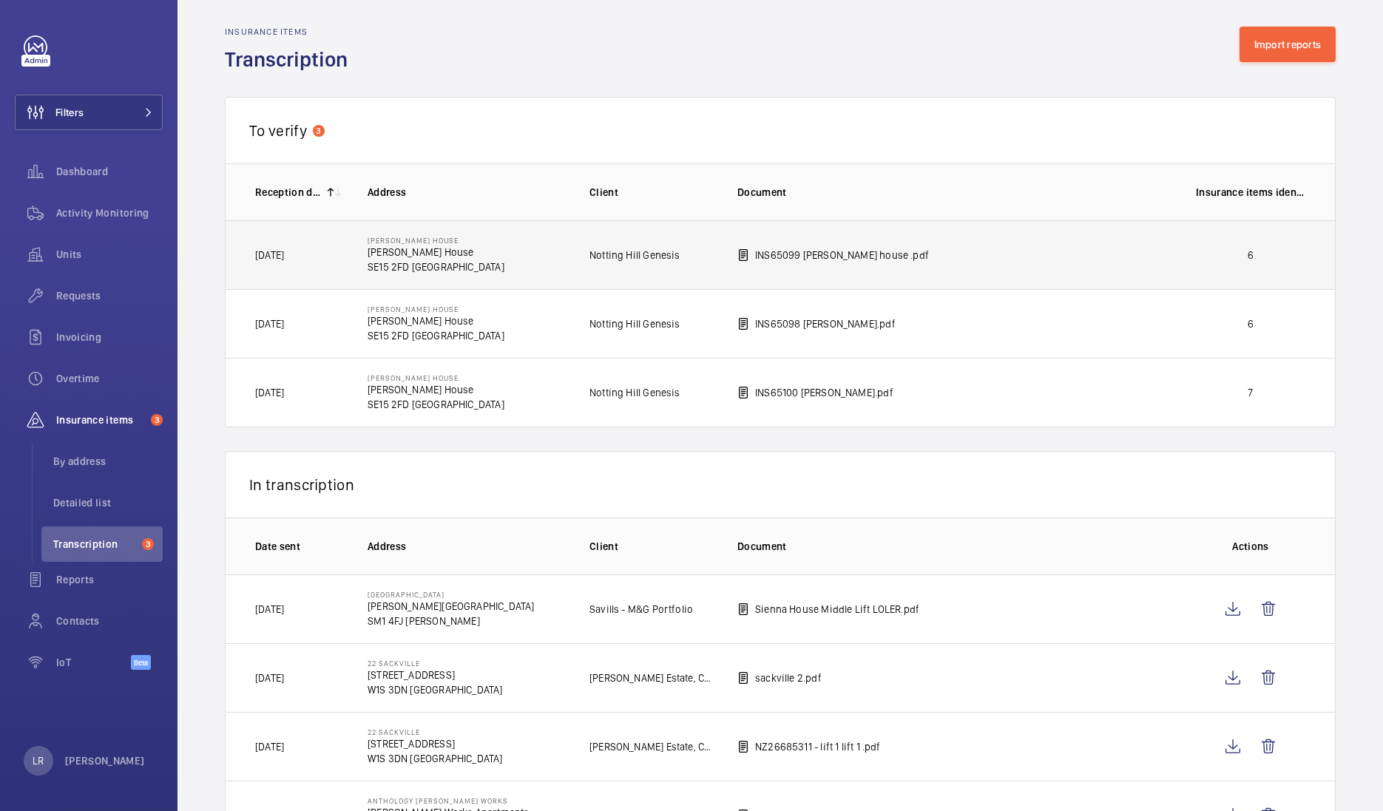
click at [852, 261] on p "INS65099 [PERSON_NAME] house .pdf" at bounding box center [842, 255] width 174 height 15
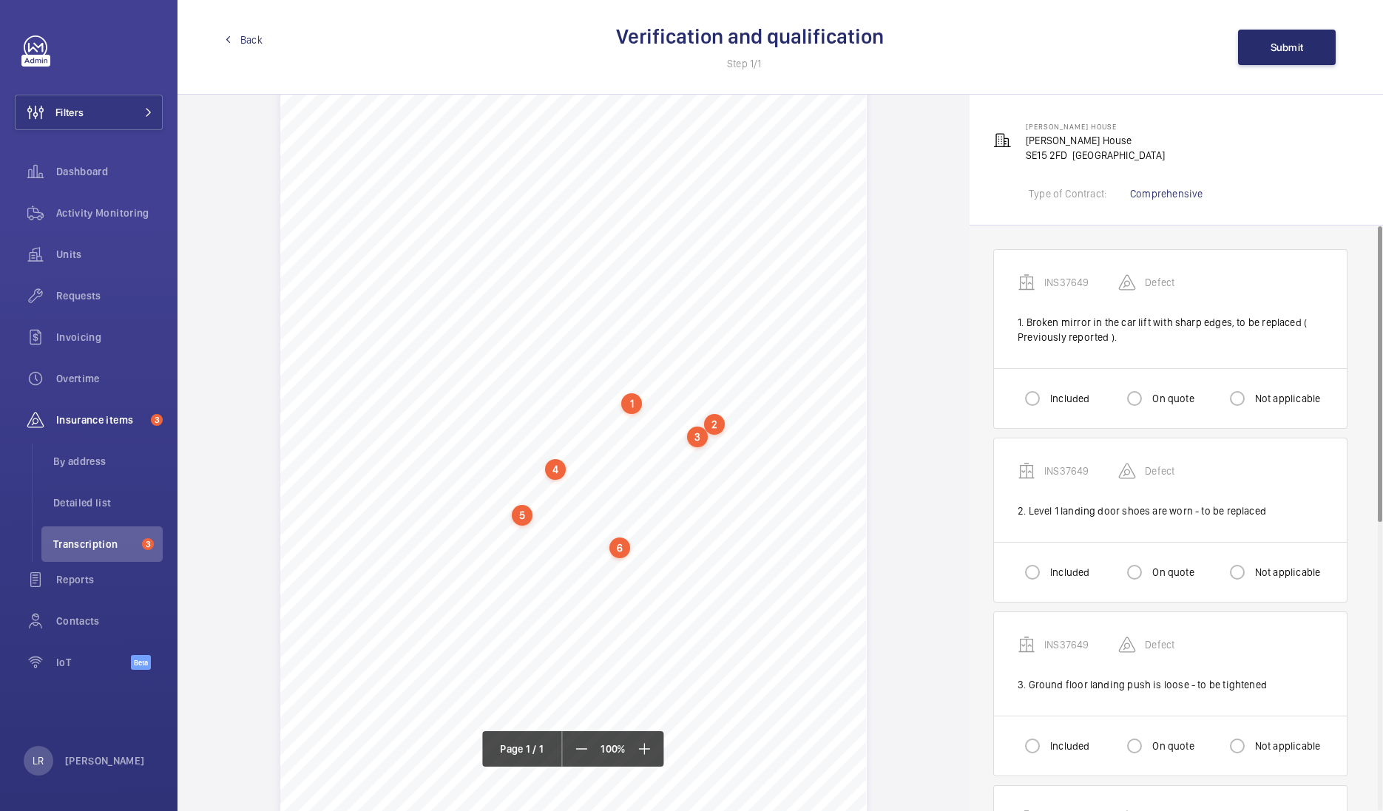
click at [251, 36] on span "Back" at bounding box center [251, 40] width 22 height 15
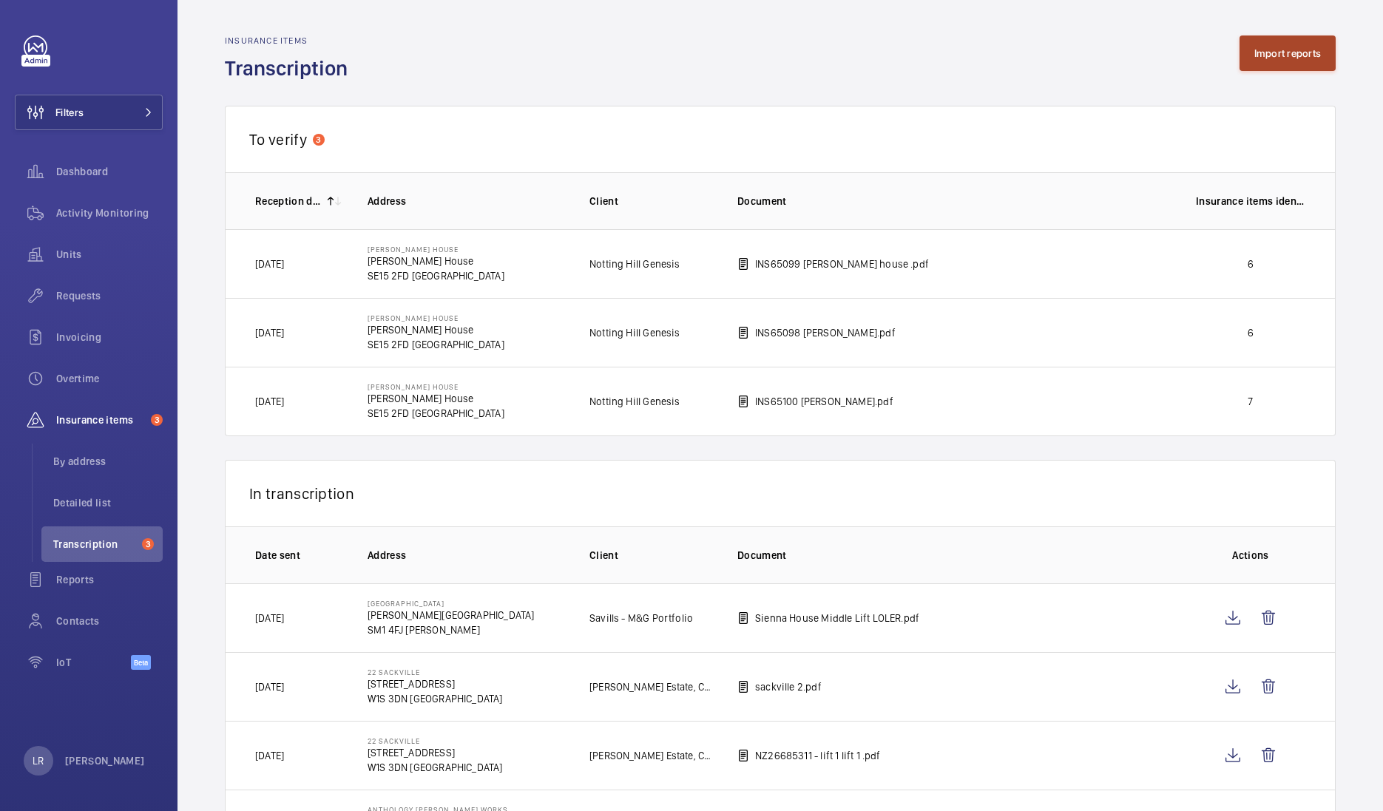
click at [1254, 50] on button "Import reports" at bounding box center [1288, 54] width 97 height 36
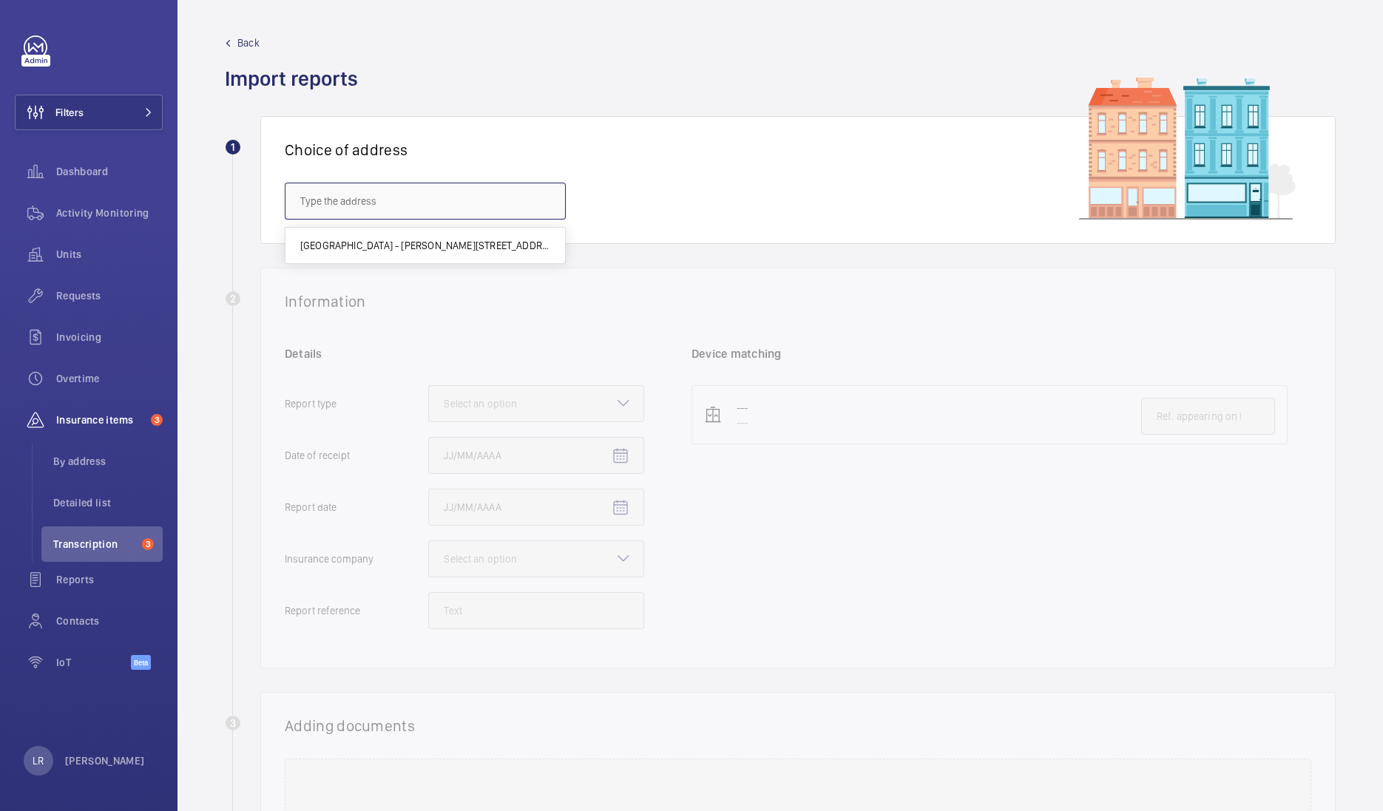
click at [392, 195] on input "text" at bounding box center [425, 201] width 281 height 37
click at [402, 243] on span "[GEOGRAPHIC_DATA] - [PERSON_NAME][STREET_ADDRESS][PERSON_NAME]" at bounding box center [425, 245] width 250 height 15
type input "[GEOGRAPHIC_DATA] - [PERSON_NAME][STREET_ADDRESS][PERSON_NAME]"
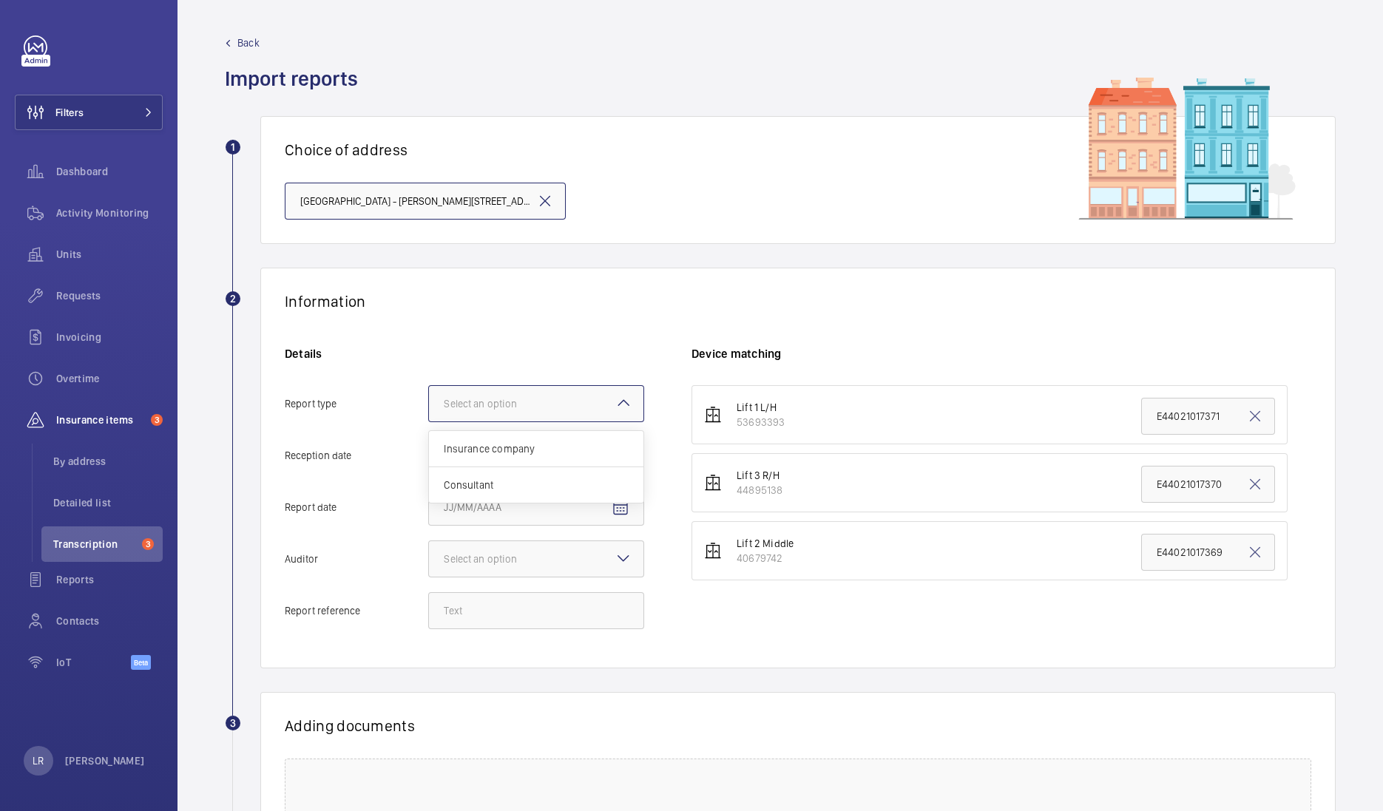
click at [548, 411] on div at bounding box center [536, 404] width 215 height 36
click at [429, 411] on input "Report type Select an option Insurance company Consultant" at bounding box center [429, 404] width 0 height 36
click at [550, 455] on span "Insurance company" at bounding box center [536, 449] width 185 height 15
click at [429, 422] on input "Report type Select an option Insurance company Consultant" at bounding box center [429, 404] width 0 height 36
click at [618, 459] on mat-icon "Open calendar" at bounding box center [621, 457] width 18 height 18
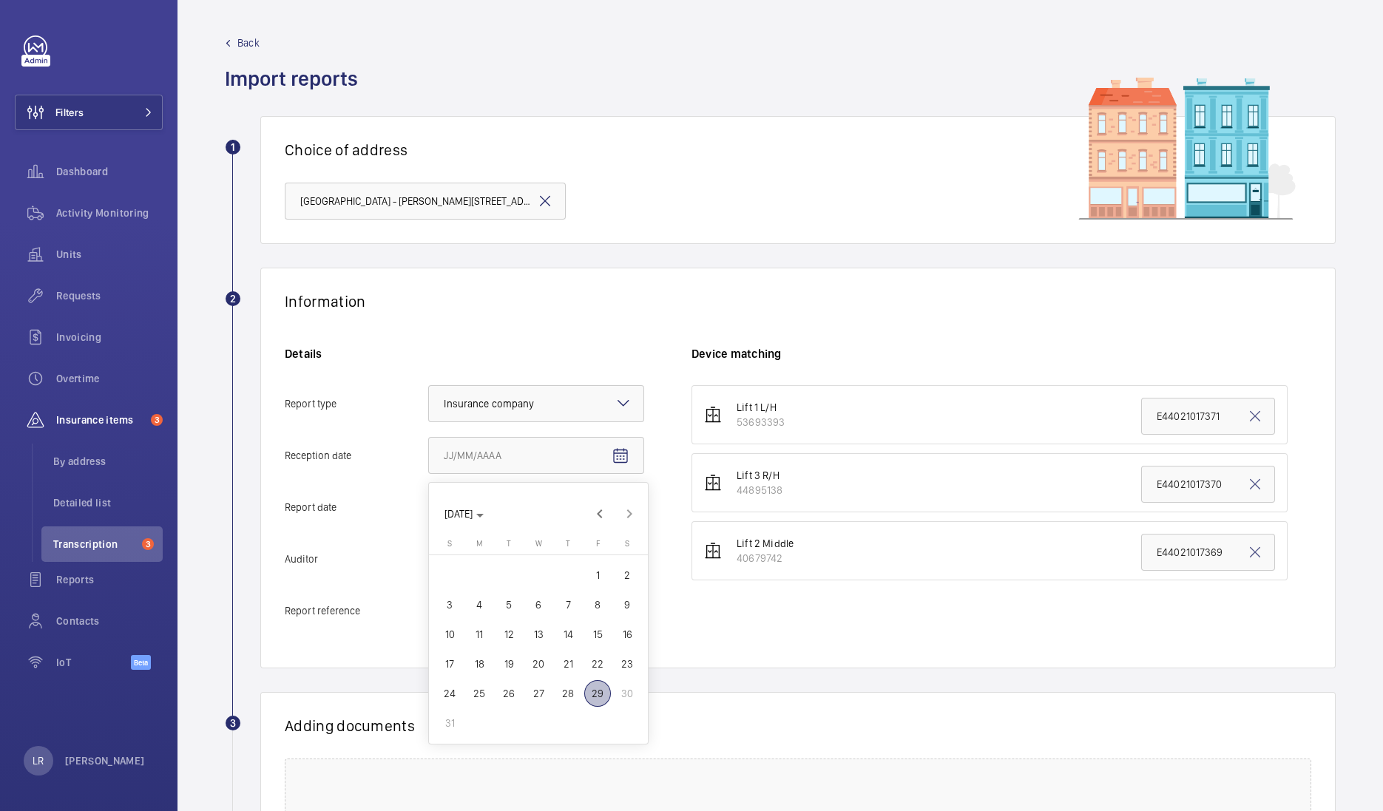
click at [601, 701] on span "29" at bounding box center [597, 694] width 27 height 27
type input "[DATE]"
click at [624, 513] on mat-icon "Open calendar" at bounding box center [621, 508] width 18 height 18
click at [567, 752] on span "28" at bounding box center [568, 745] width 27 height 27
type input "[DATE]"
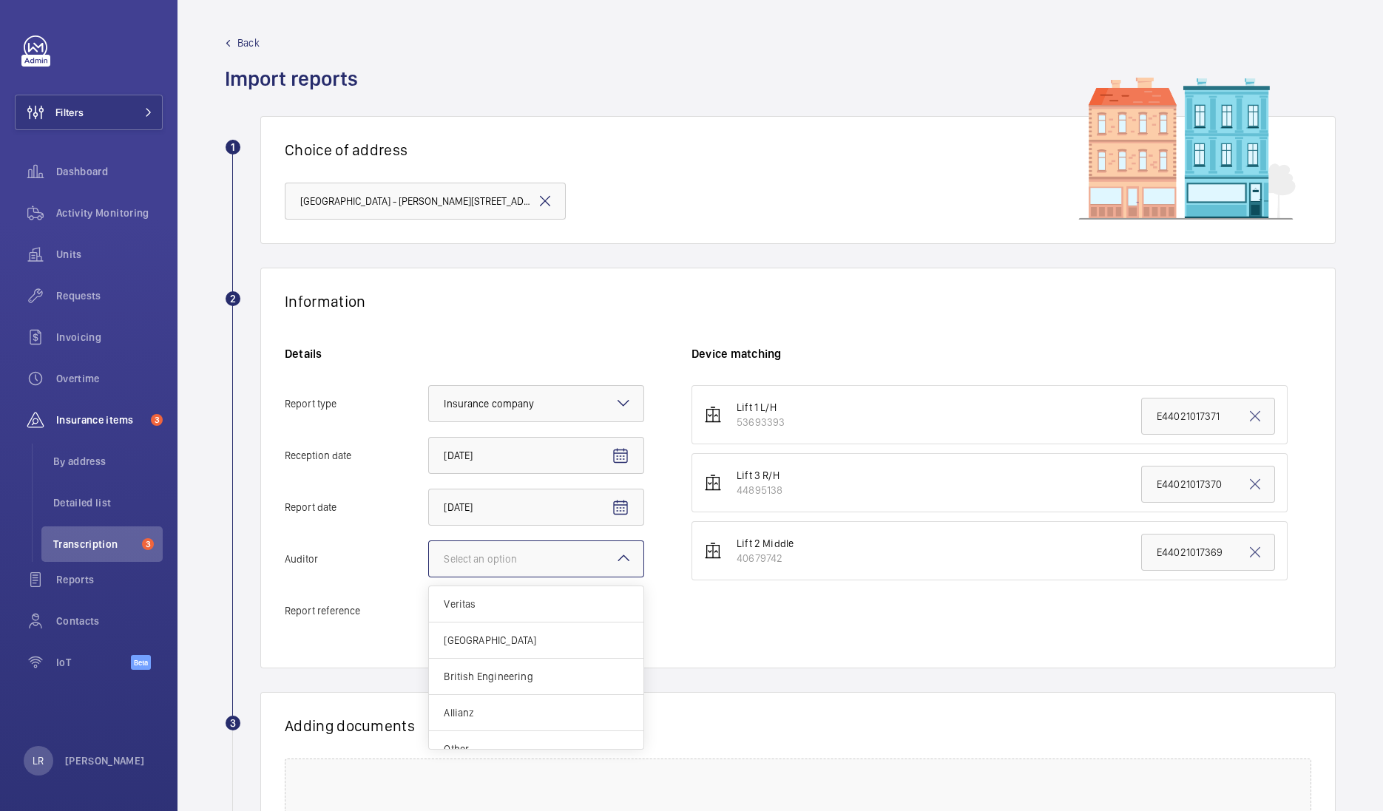
click at [627, 562] on mat-icon at bounding box center [624, 559] width 18 height 18
click at [429, 562] on input "Auditor Select an option Veritas Zurich British Engineering Allianz Other" at bounding box center [429, 559] width 0 height 36
click at [516, 718] on span "Allianz" at bounding box center [536, 713] width 185 height 15
click at [429, 577] on input "Auditor Select an option Veritas Zurich British Engineering Allianz Other" at bounding box center [429, 559] width 0 height 36
click at [579, 614] on input "Report reference" at bounding box center [536, 611] width 216 height 37
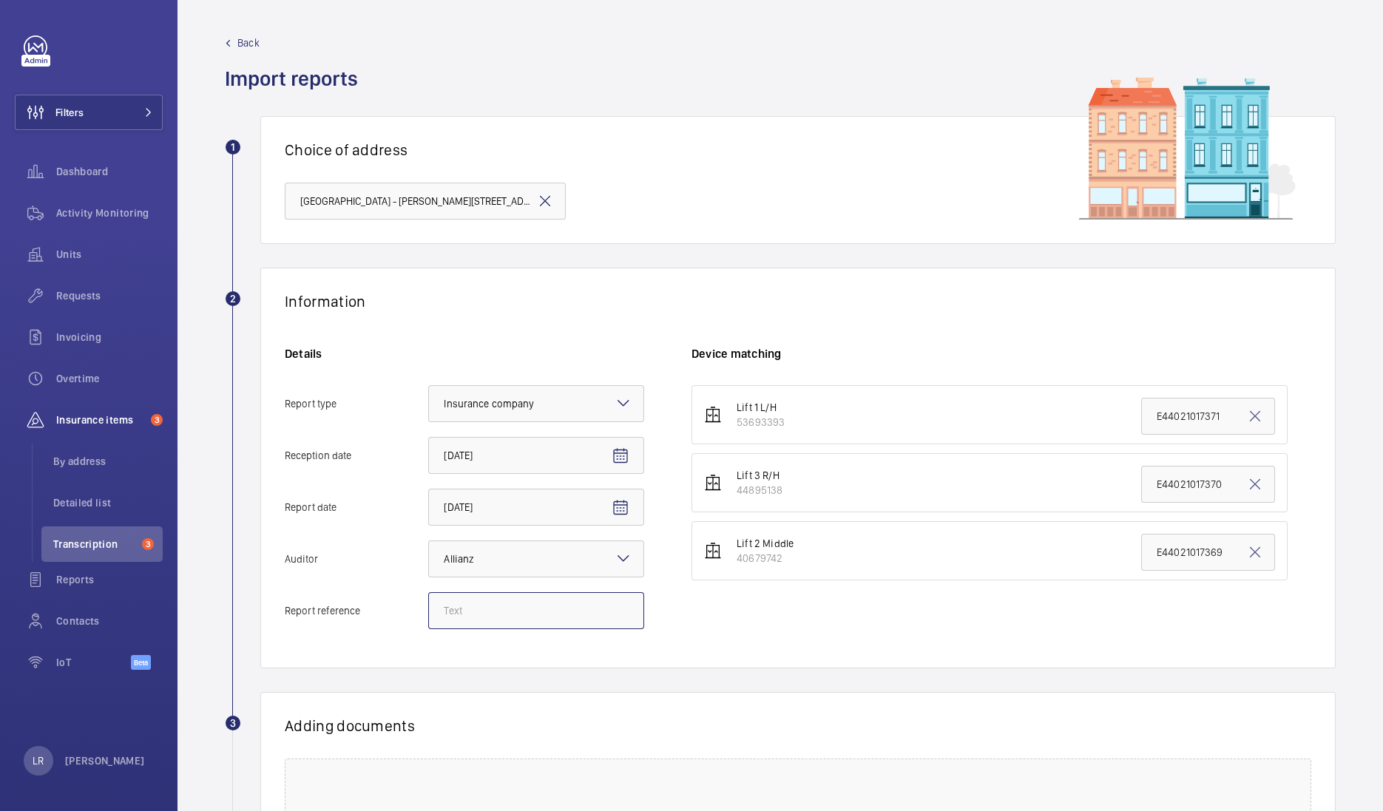
click at [520, 609] on input "Report reference" at bounding box center [536, 611] width 216 height 37
drag, startPoint x: 520, startPoint y: 609, endPoint x: 509, endPoint y: 608, distance: 11.1
click at [509, 608] on input "Report reference" at bounding box center [536, 611] width 216 height 37
paste input "E44021018146"
type input "E44021018146"
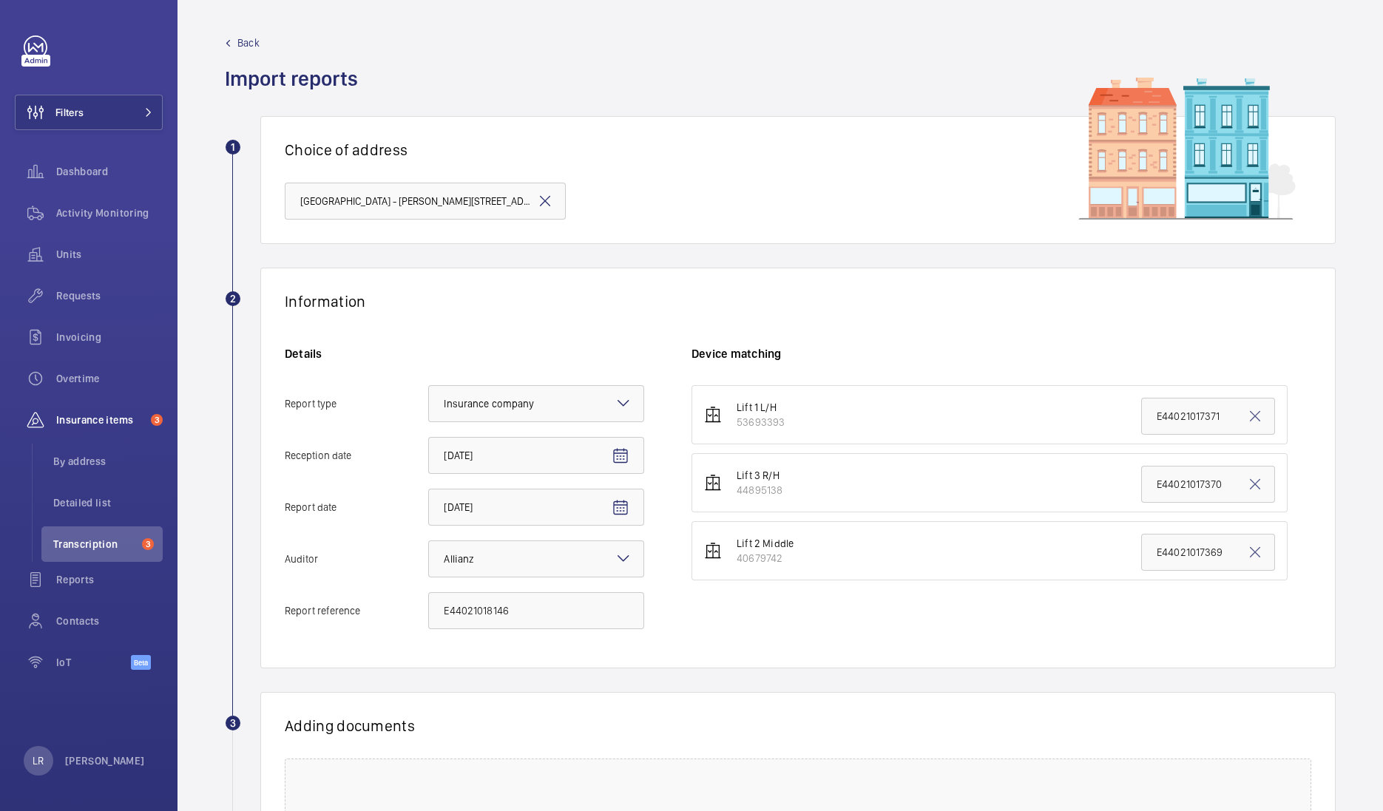
click at [709, 646] on div "Information Details Report type Select an option × Insurance company × Receptio…" at bounding box center [798, 468] width 1076 height 401
drag, startPoint x: 1219, startPoint y: 417, endPoint x: 1130, endPoint y: 422, distance: 88.9
click at [1141, 422] on input "E44021017371" at bounding box center [1208, 416] width 134 height 37
paste input "E44021018146"
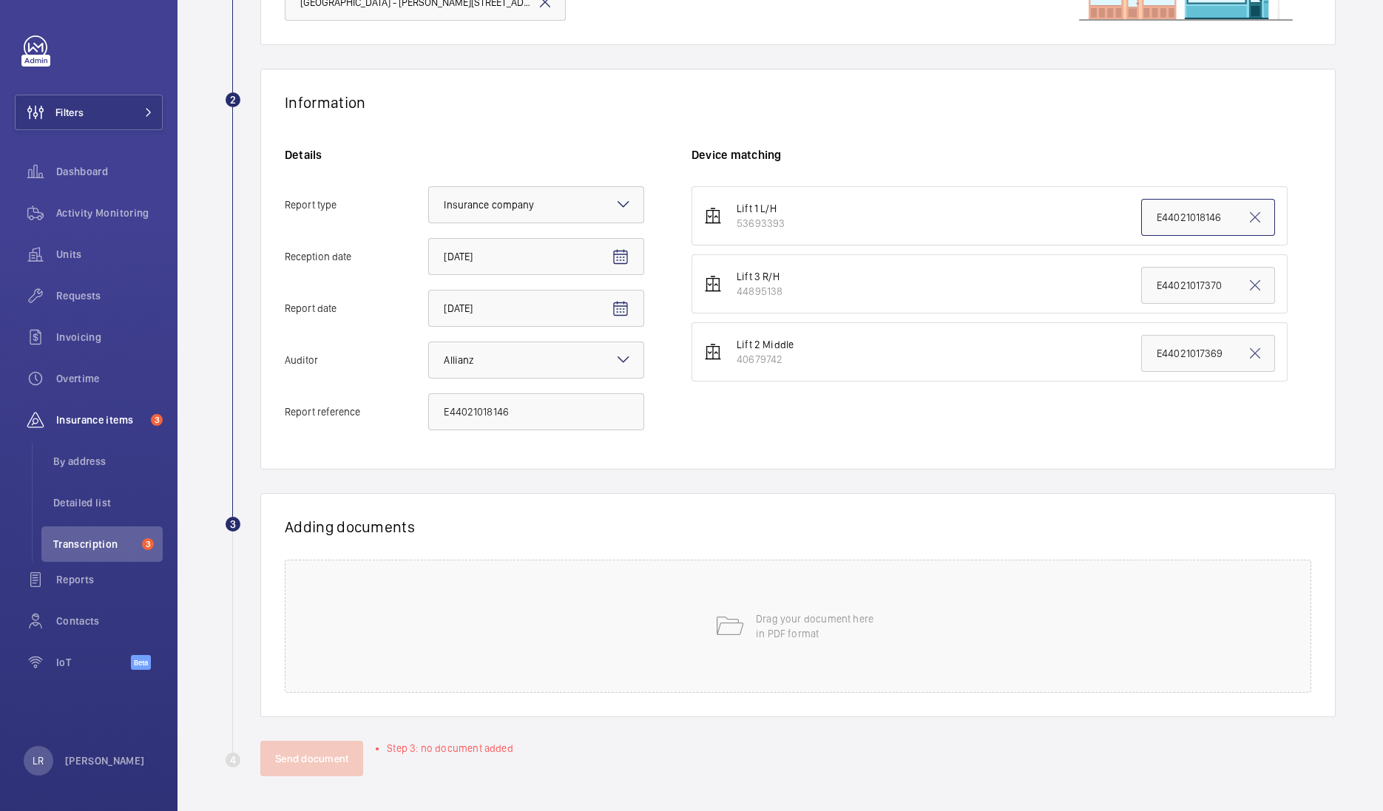
type input "E44021018146"
click at [818, 485] on wm-front-report-upload-form "2 Information Details Report type Select an option × Insurance company × Recept…" at bounding box center [780, 423] width 1111 height 708
click at [701, 631] on div "Drag your document here in PDF format" at bounding box center [798, 626] width 1027 height 133
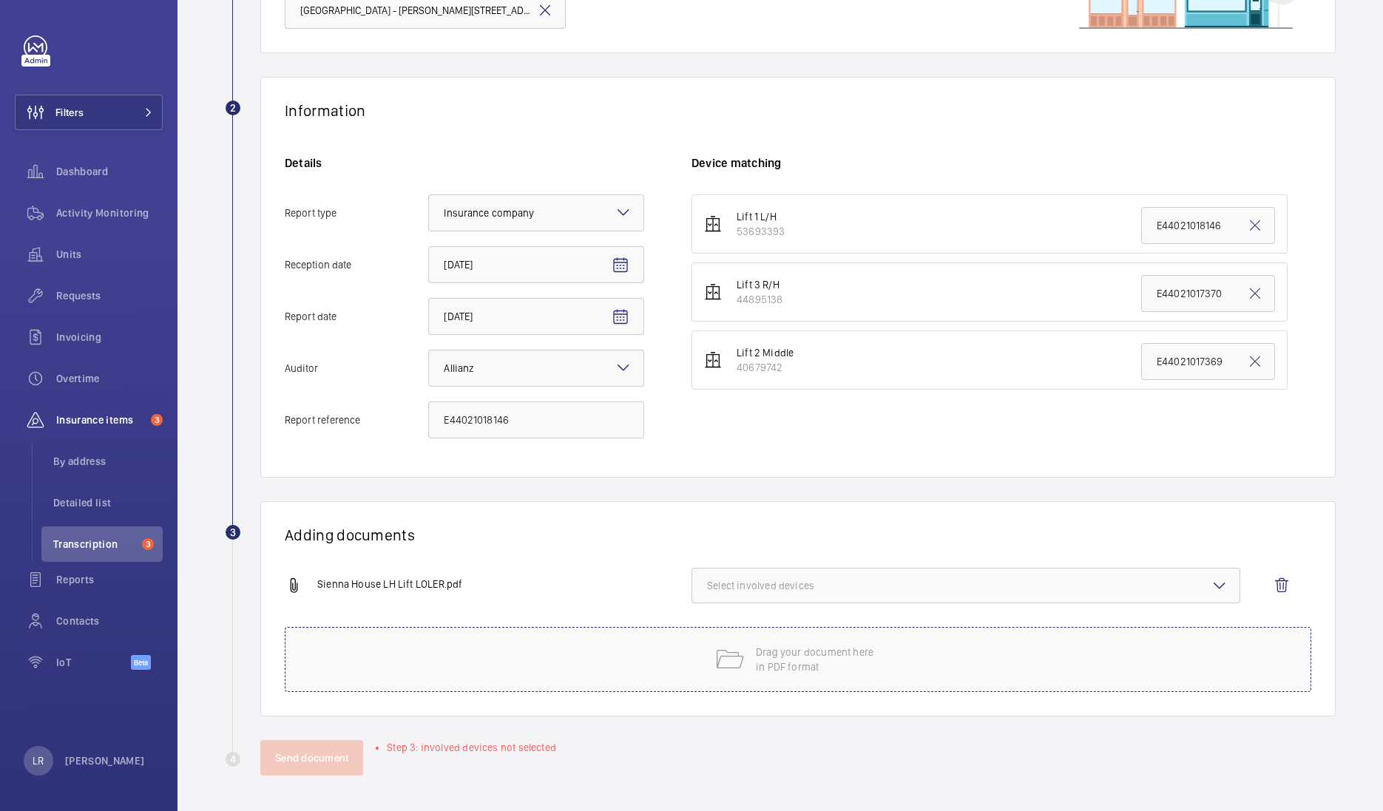
scroll to position [190, 0]
click at [815, 588] on span "Select involved devices" at bounding box center [966, 586] width 518 height 15
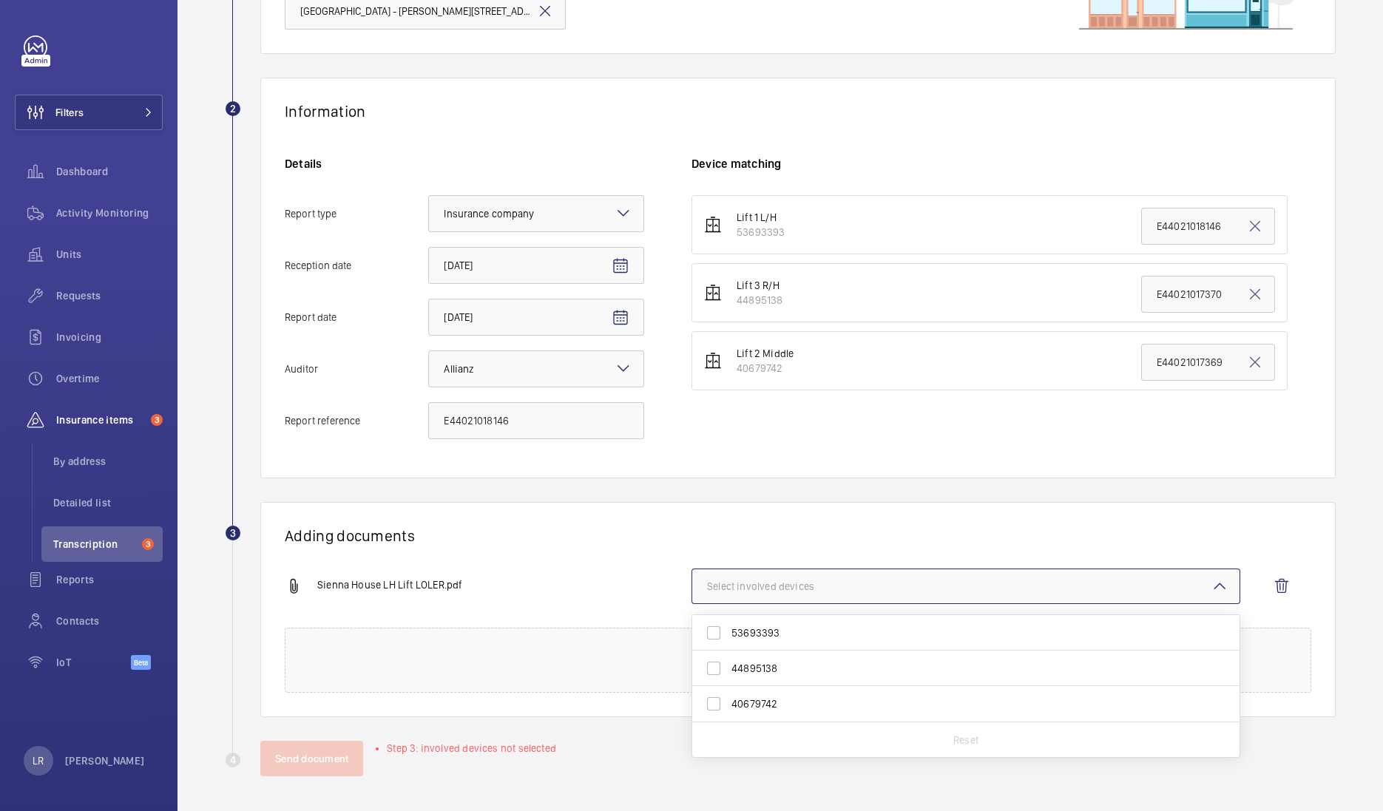
click at [799, 624] on label "53693393" at bounding box center [954, 633] width 525 height 36
click at [729, 624] on input "53693393" at bounding box center [714, 633] width 30 height 30
checkbox input "true"
click at [794, 510] on div "Adding documents Sienna House LH Lift LOLER.pdf 1 device out of 3 involved 5369…" at bounding box center [798, 609] width 1076 height 215
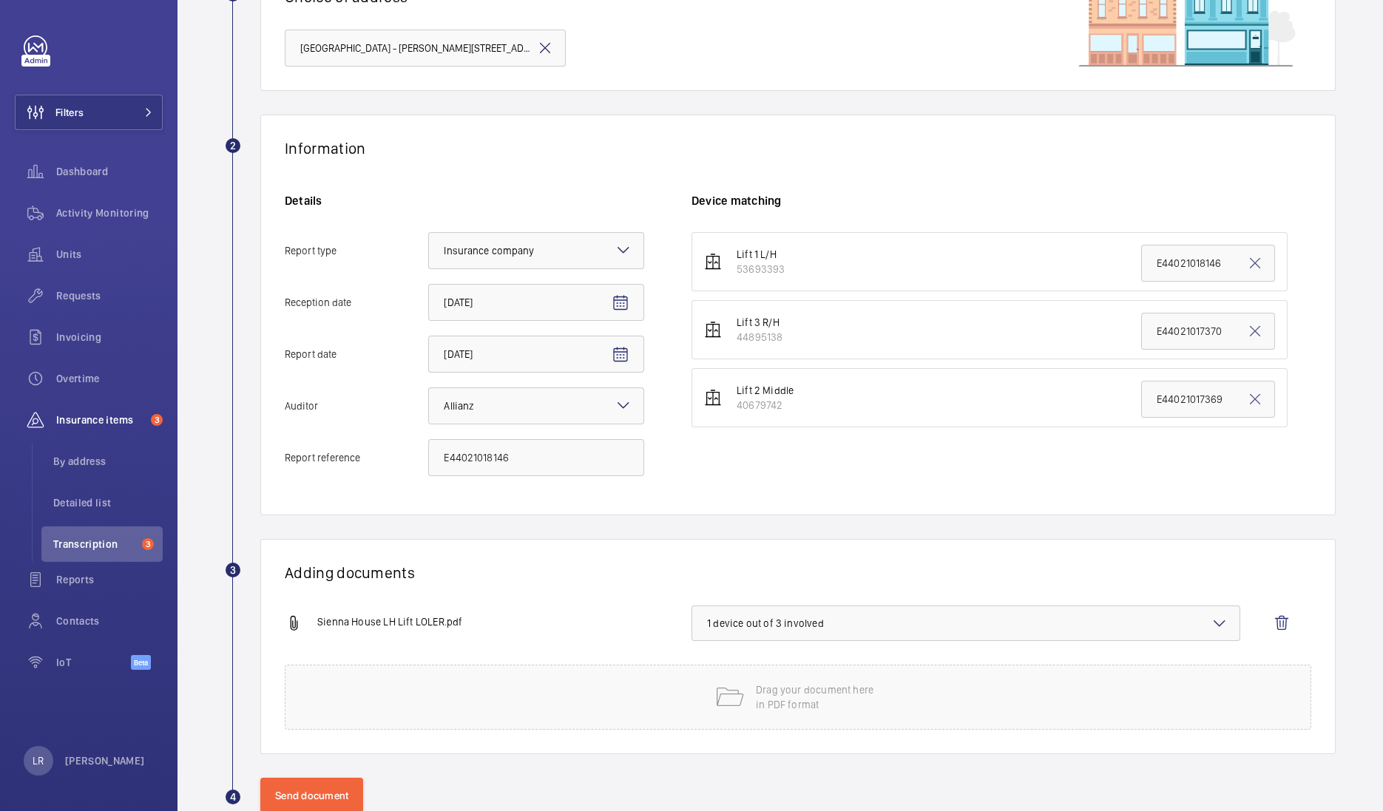
scroll to position [137, 0]
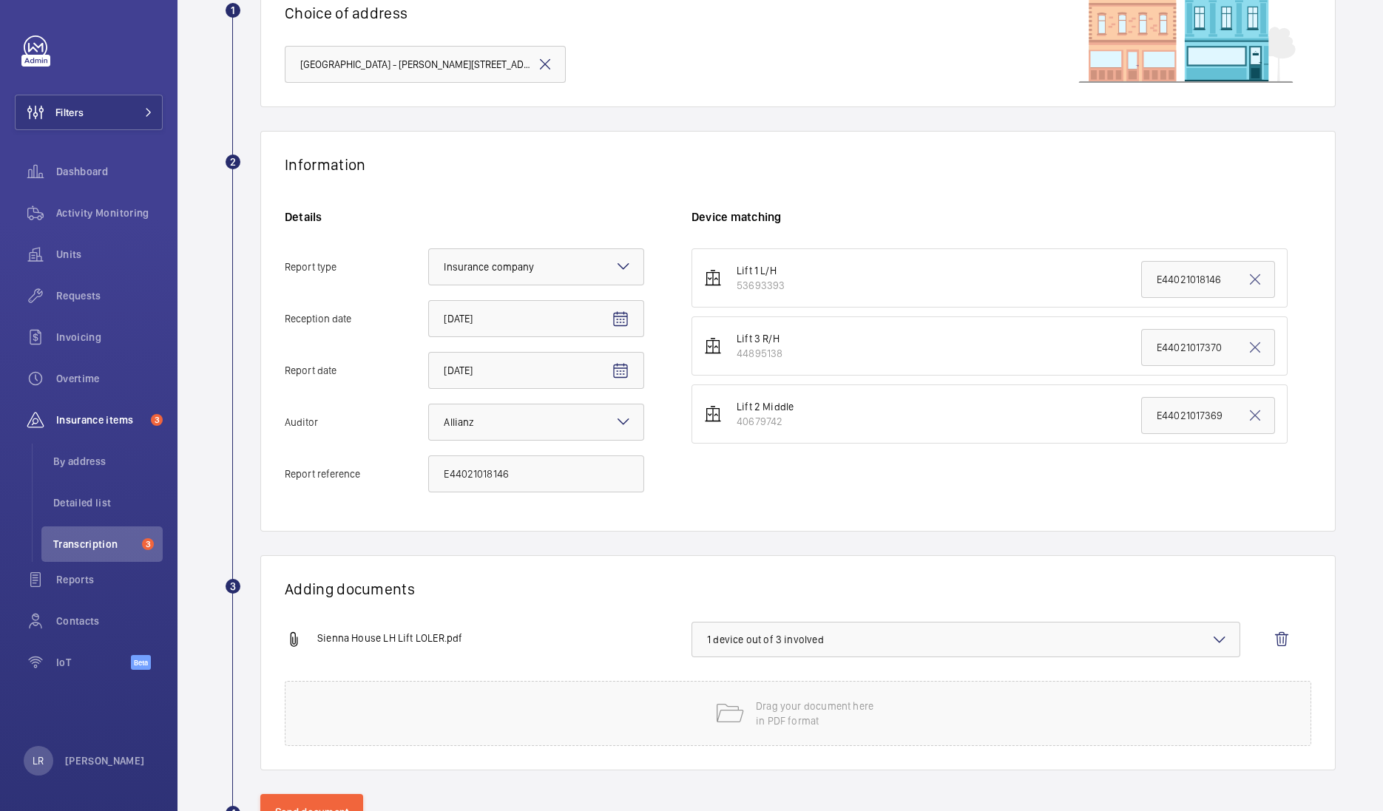
click at [789, 634] on span "1 device out of 3 involved" at bounding box center [966, 639] width 518 height 15
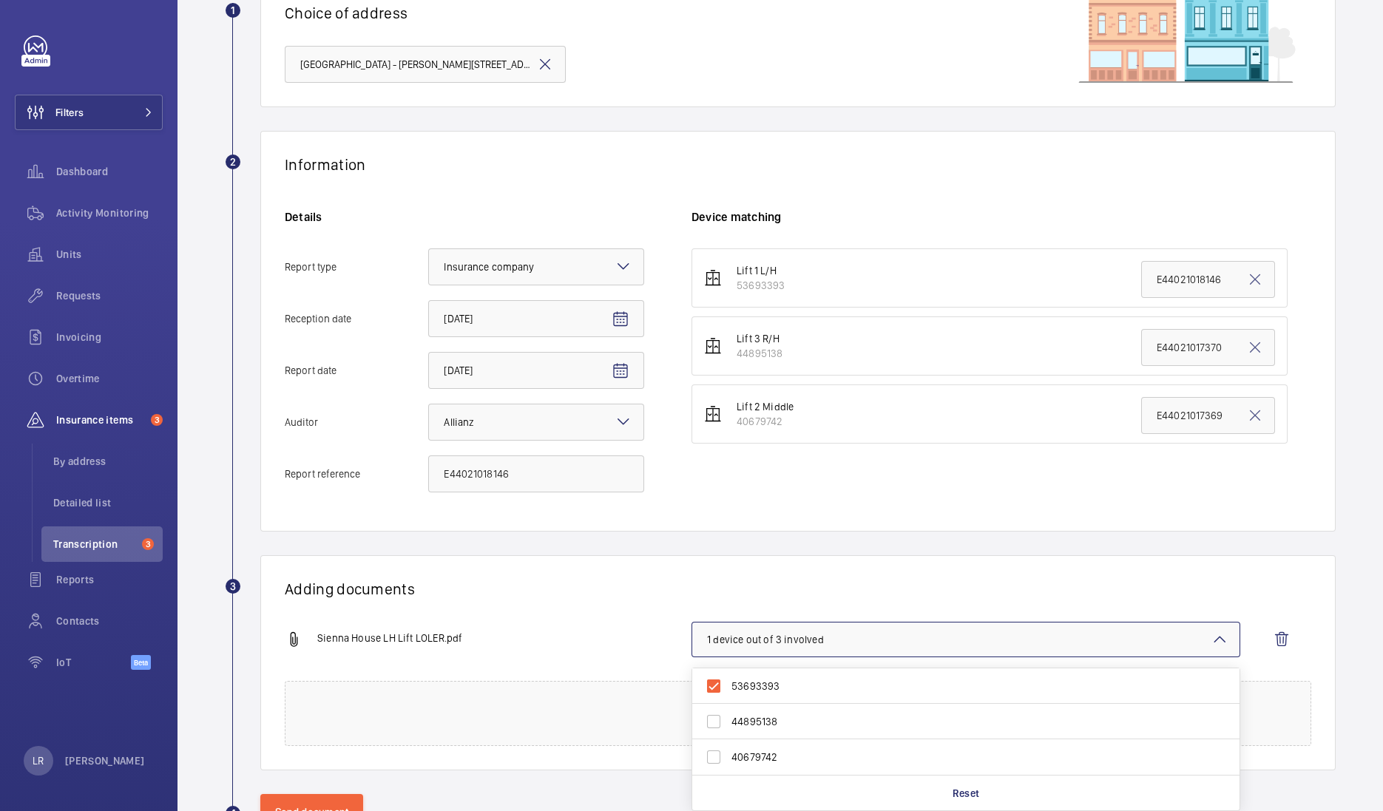
click at [658, 554] on wm-front-report-upload-form "2 Information Details Report type Select an option × Insurance company × Recept…" at bounding box center [780, 480] width 1111 height 699
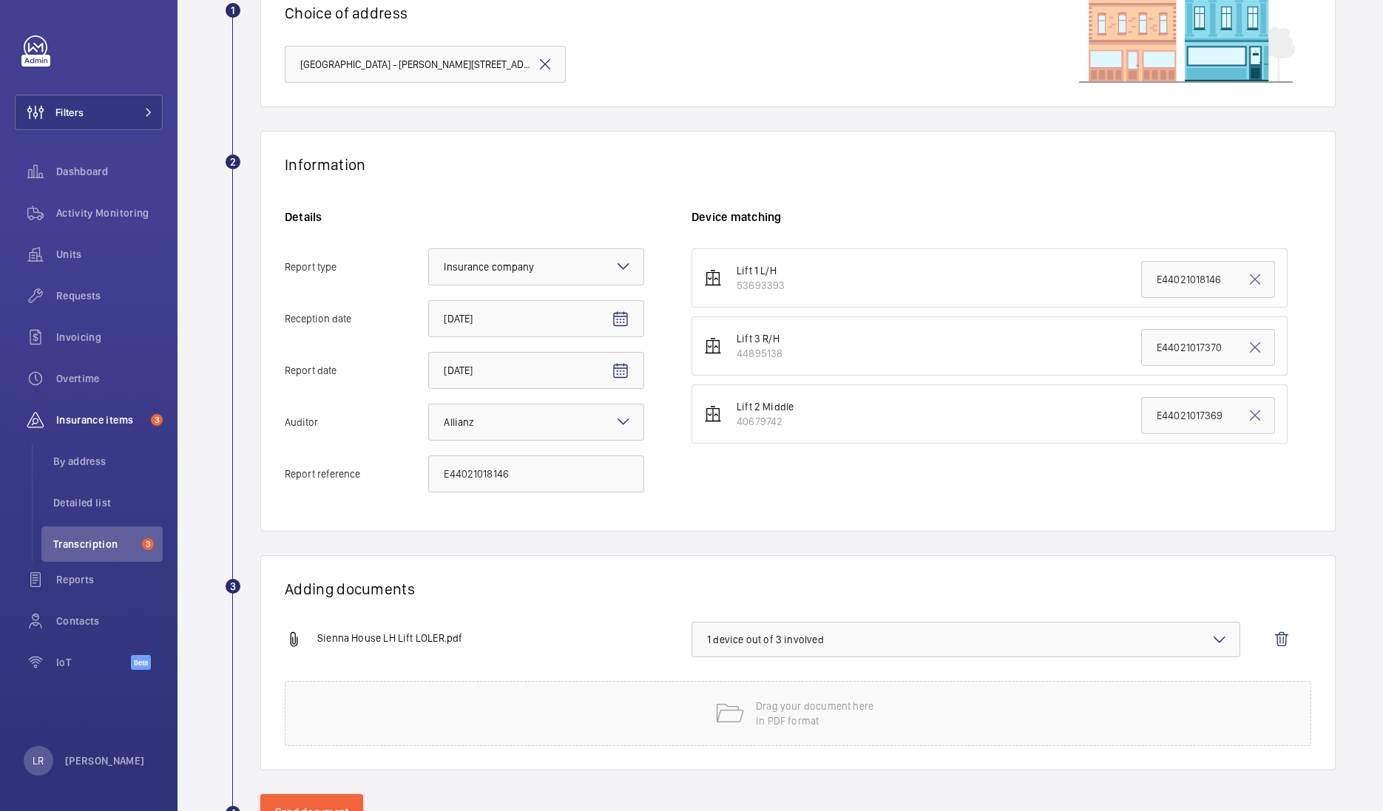
scroll to position [190, 0]
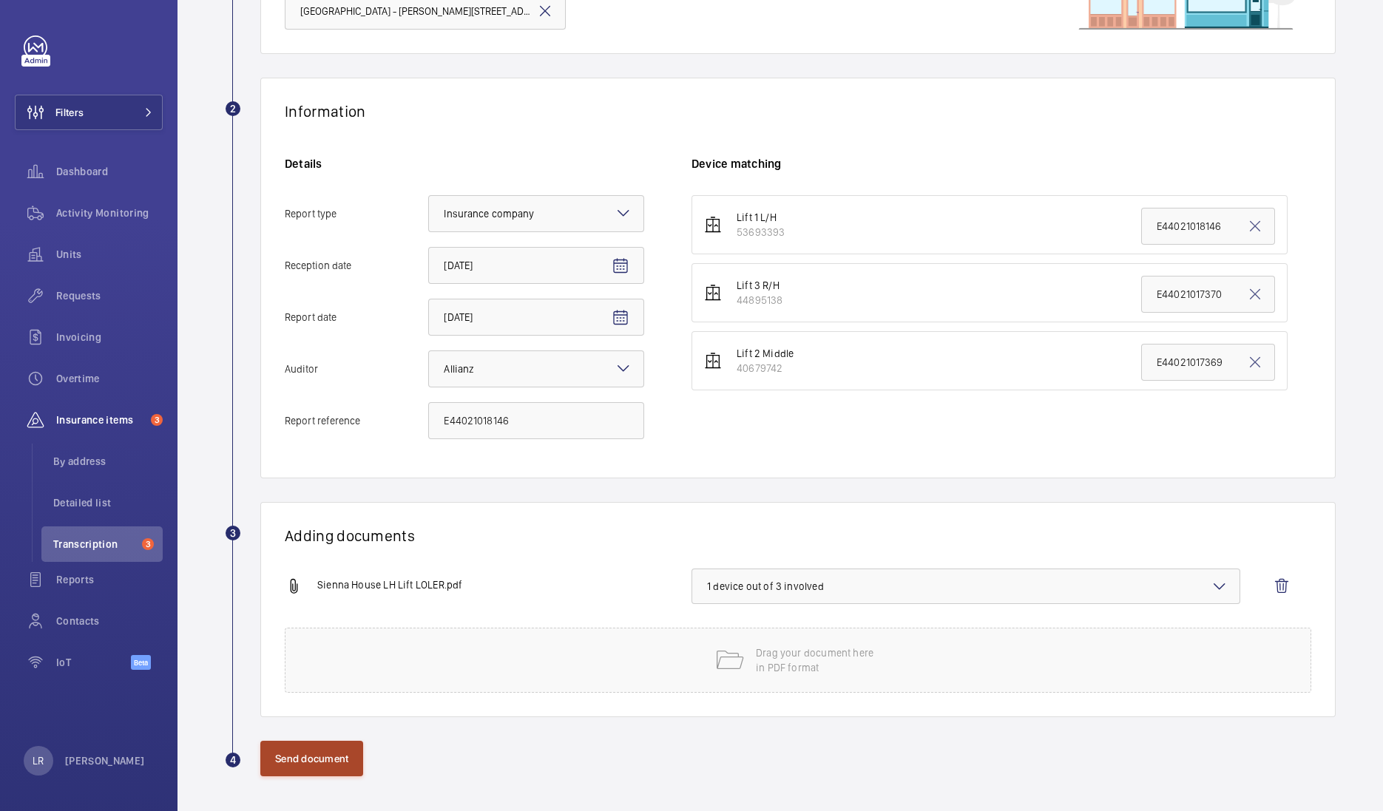
click at [323, 769] on button "Send document" at bounding box center [311, 759] width 103 height 36
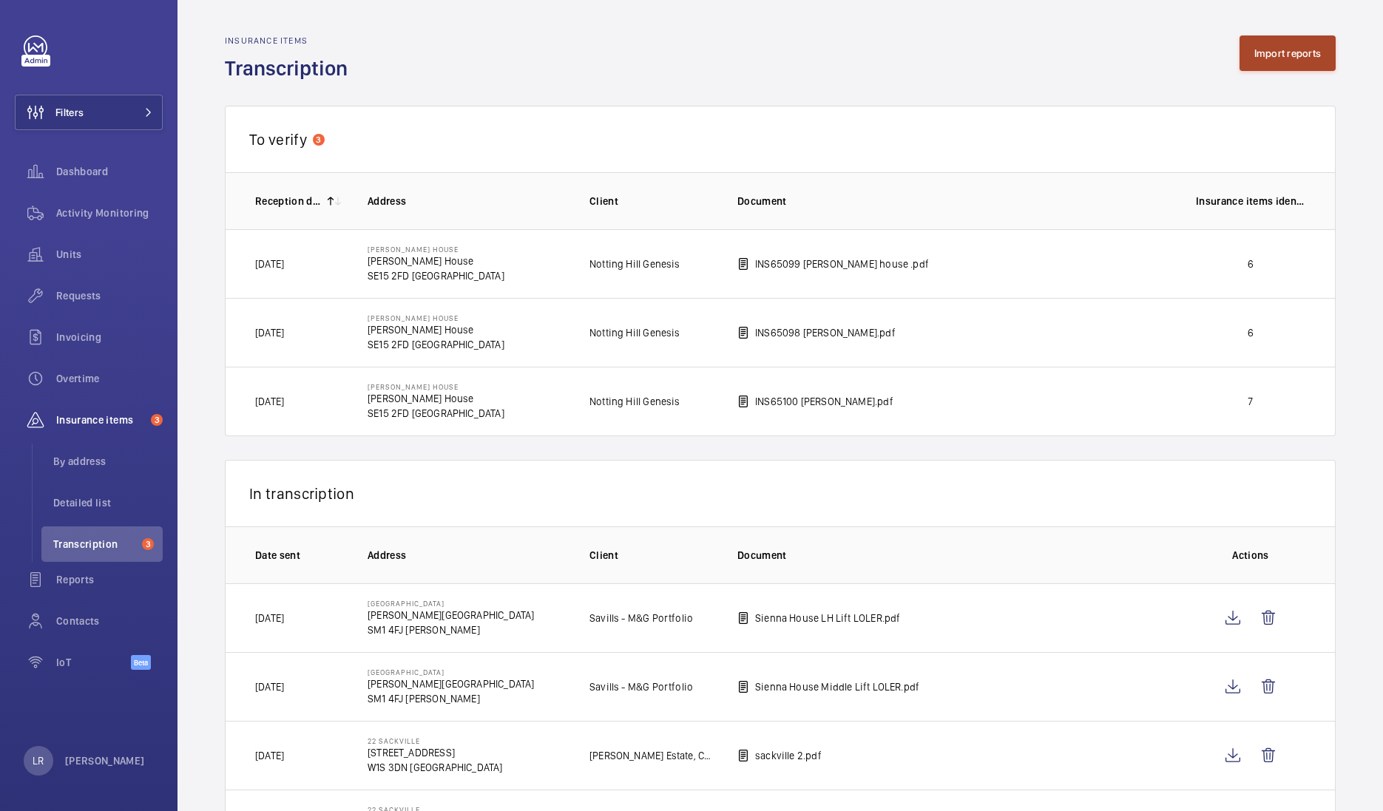
click at [1270, 41] on button "Import reports" at bounding box center [1288, 54] width 97 height 36
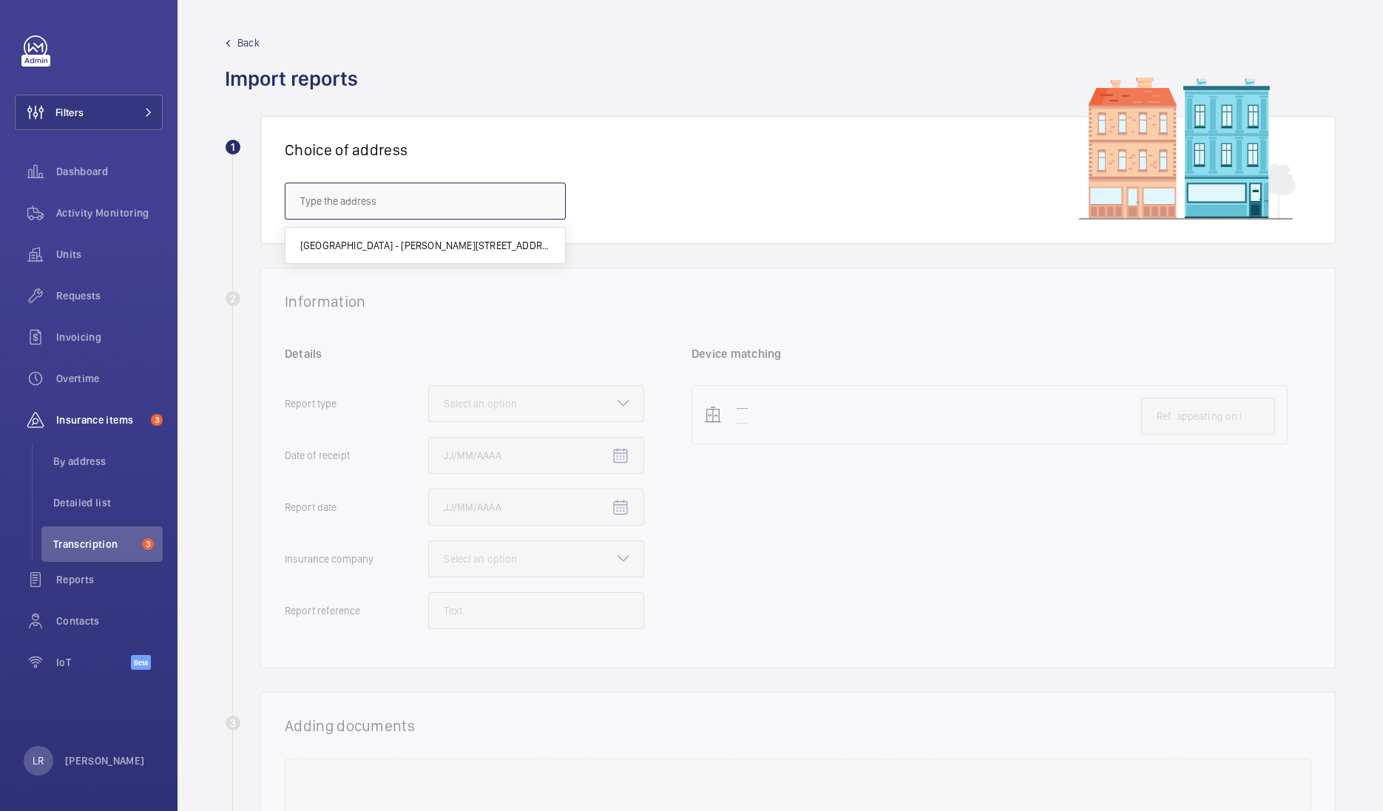
click at [527, 215] on input "text" at bounding box center [425, 201] width 281 height 37
click at [514, 240] on span "[GEOGRAPHIC_DATA] - [PERSON_NAME][STREET_ADDRESS][PERSON_NAME]" at bounding box center [425, 245] width 250 height 15
type input "[GEOGRAPHIC_DATA] - [PERSON_NAME][STREET_ADDRESS][PERSON_NAME]"
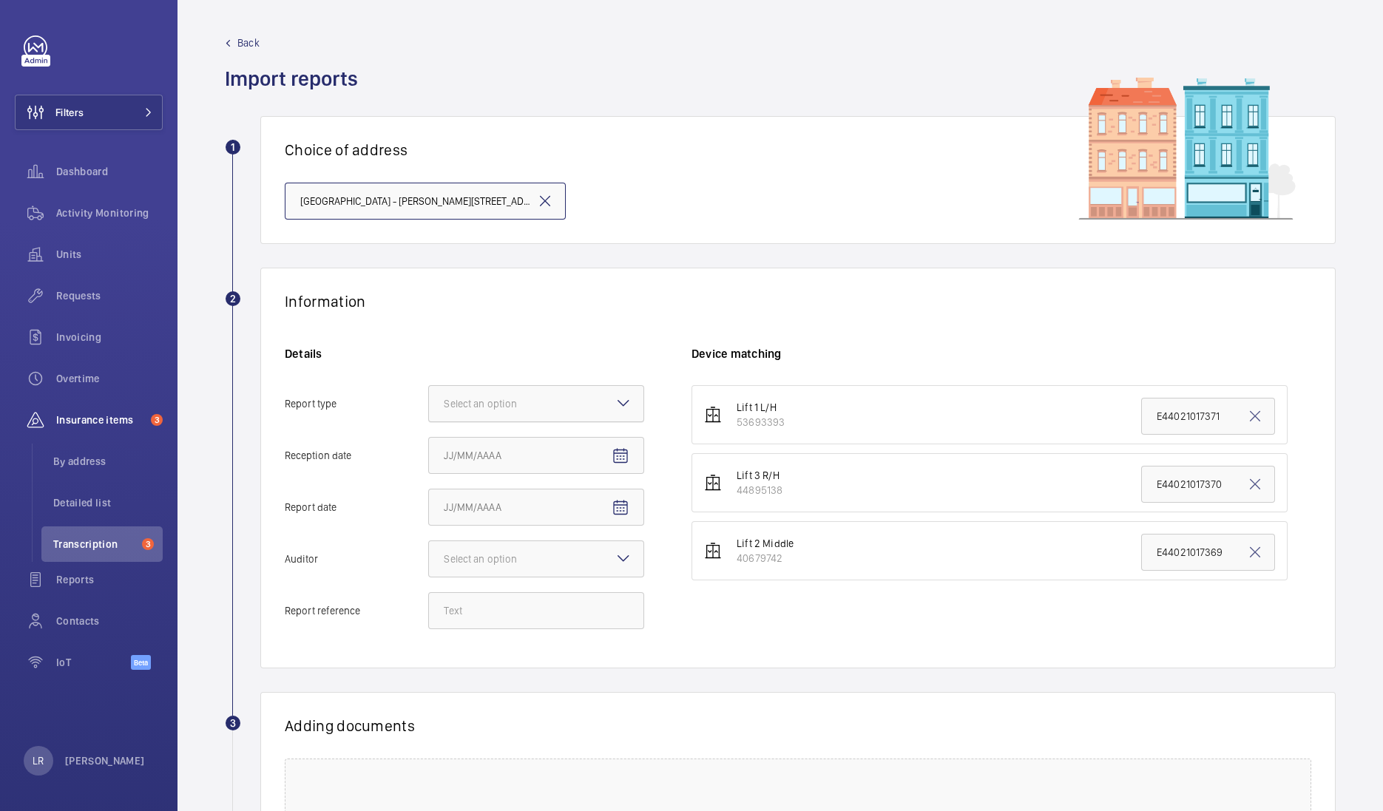
click at [556, 397] on div at bounding box center [536, 404] width 215 height 36
click at [429, 397] on input "Report type Select an option" at bounding box center [429, 404] width 0 height 36
click at [547, 449] on span "Insurance company" at bounding box center [536, 449] width 185 height 15
click at [429, 422] on input "Report type Select an option Insurance company Consultant" at bounding box center [429, 404] width 0 height 36
click at [622, 463] on mat-icon "Open calendar" at bounding box center [621, 457] width 18 height 18
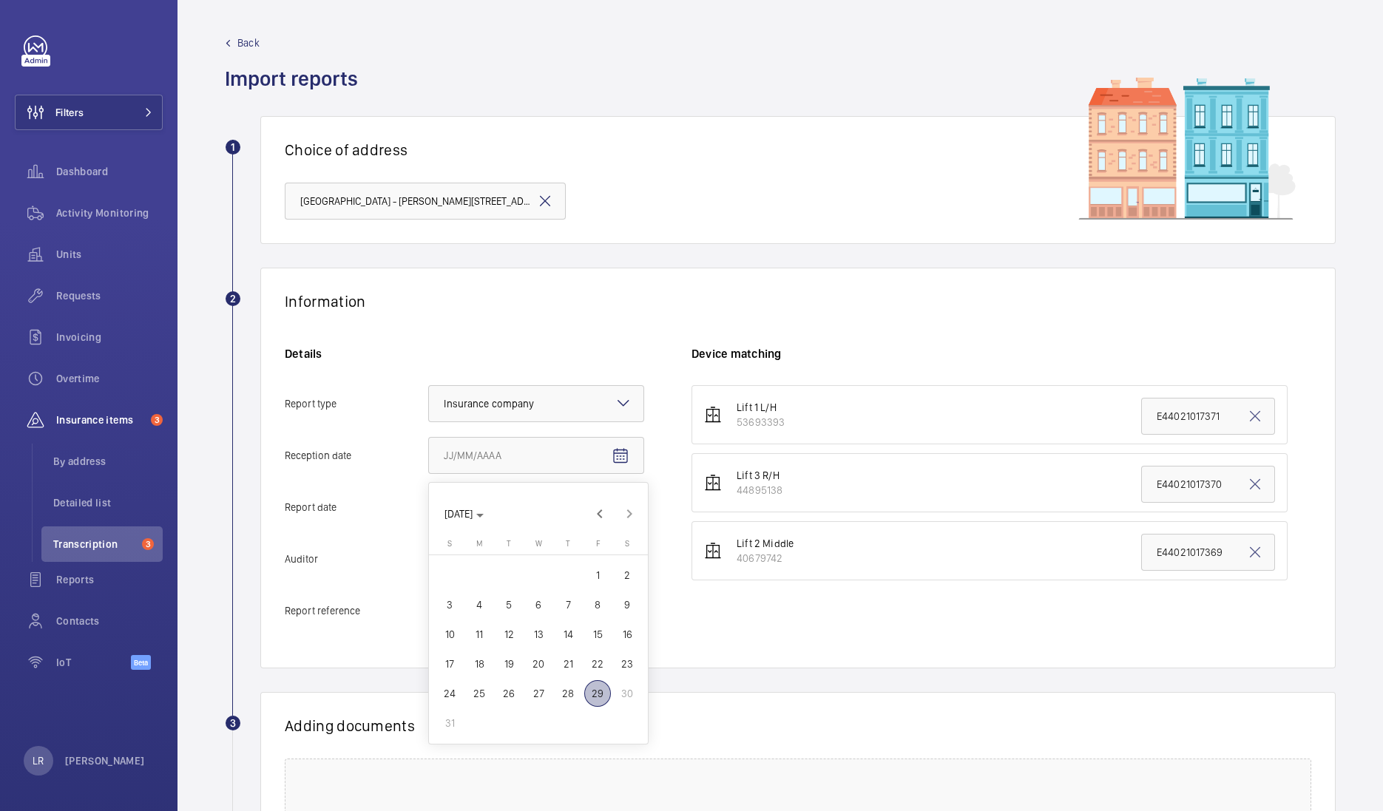
click at [597, 703] on span "29" at bounding box center [597, 694] width 27 height 27
type input "[DATE]"
click at [619, 510] on mat-icon "Open calendar" at bounding box center [621, 508] width 18 height 18
click at [569, 744] on span "28" at bounding box center [568, 745] width 27 height 27
type input "[DATE]"
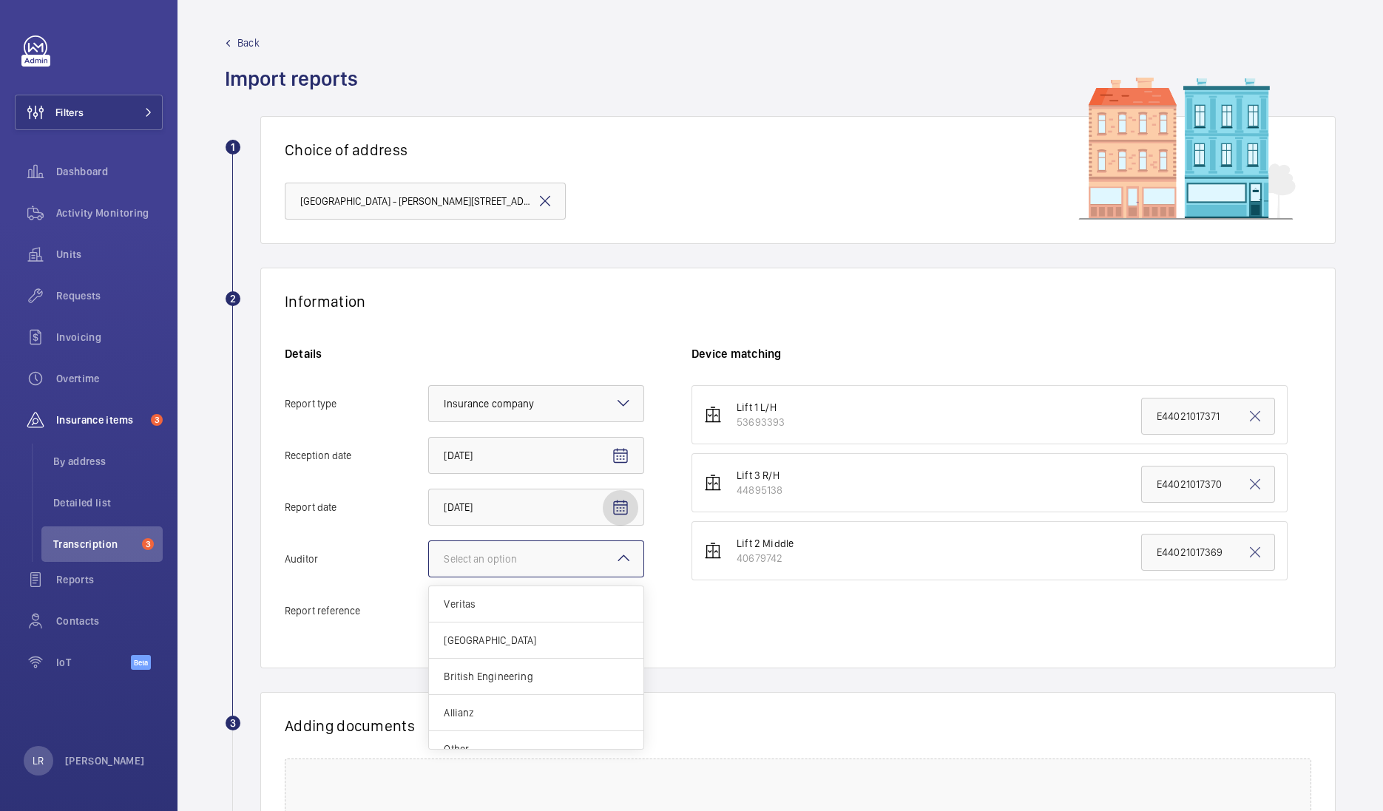
click at [574, 573] on div at bounding box center [536, 559] width 215 height 36
click at [429, 573] on input "Auditor Select an option Veritas Zurich British Engineering Allianz Other" at bounding box center [429, 559] width 0 height 36
click at [504, 709] on span "Allianz" at bounding box center [536, 713] width 185 height 15
click at [429, 577] on input "Auditor Select an option Veritas Zurich British Engineering Allianz Other" at bounding box center [429, 559] width 0 height 36
click at [545, 621] on input "Report reference" at bounding box center [536, 611] width 216 height 37
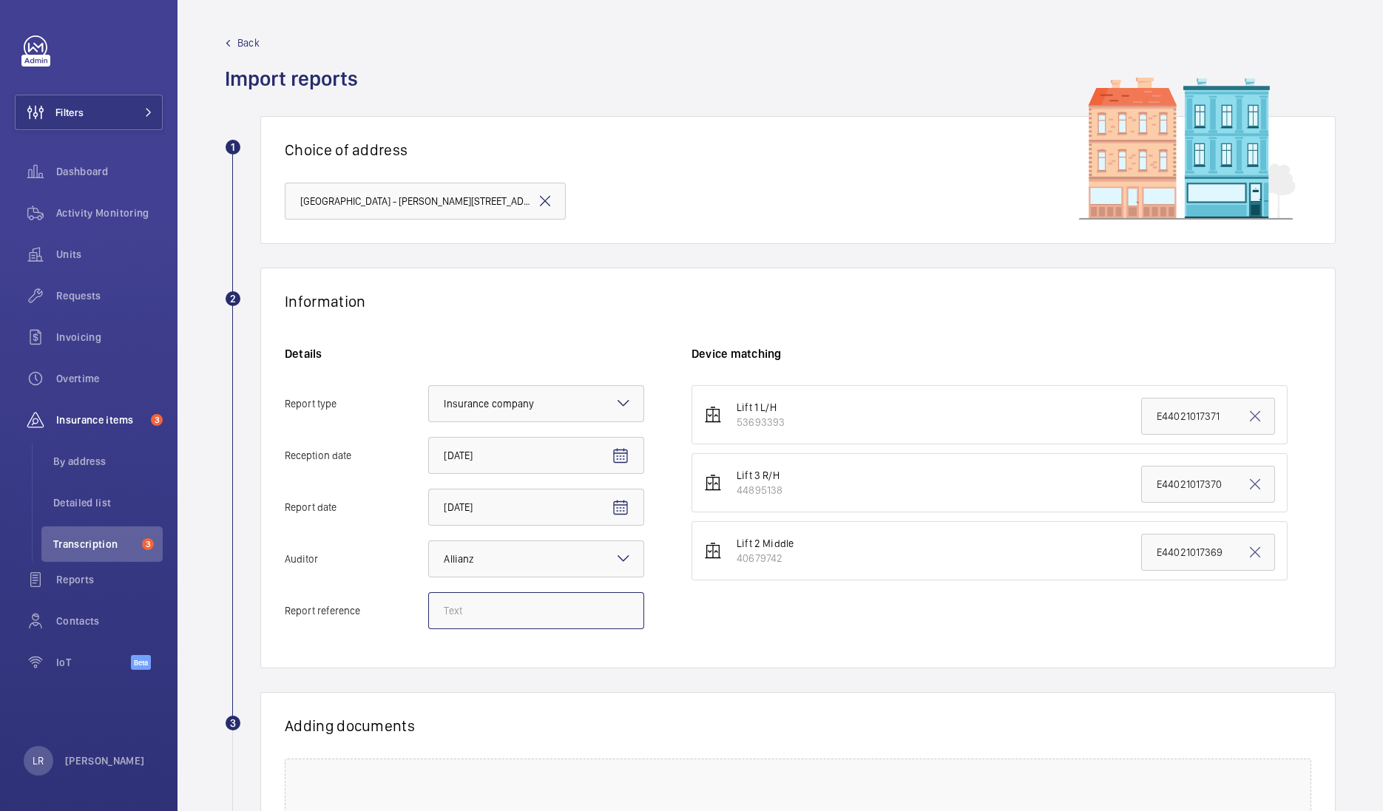
click at [542, 611] on input "Report reference" at bounding box center [536, 611] width 216 height 37
click at [521, 621] on input "Report reference" at bounding box center [536, 611] width 216 height 37
paste input "E44021018143"
type input "E44021018143"
drag, startPoint x: 1217, startPoint y: 482, endPoint x: 1100, endPoint y: 502, distance: 118.6
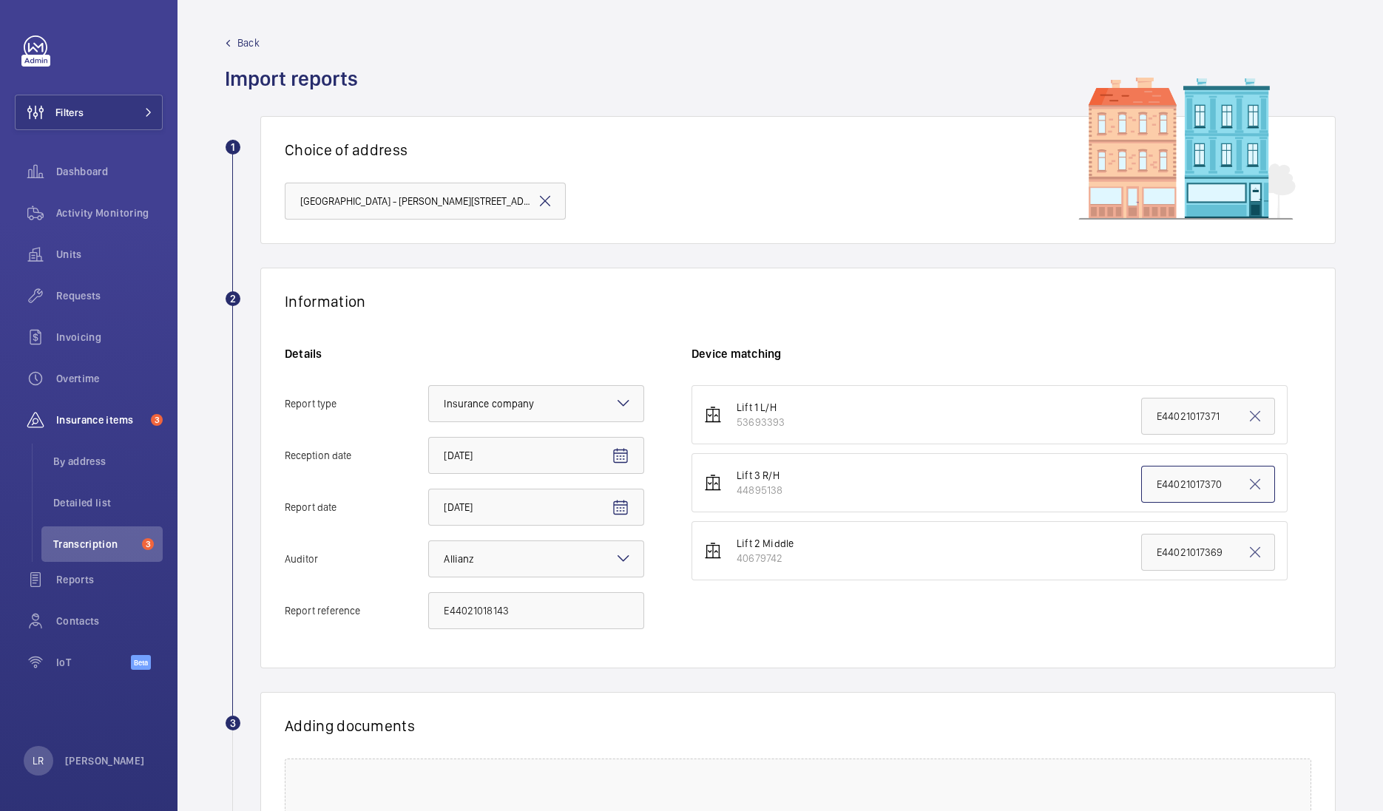
click at [1100, 502] on li "Lift 3 R/H 44895138 E44021017370" at bounding box center [990, 482] width 596 height 59
paste input "8143"
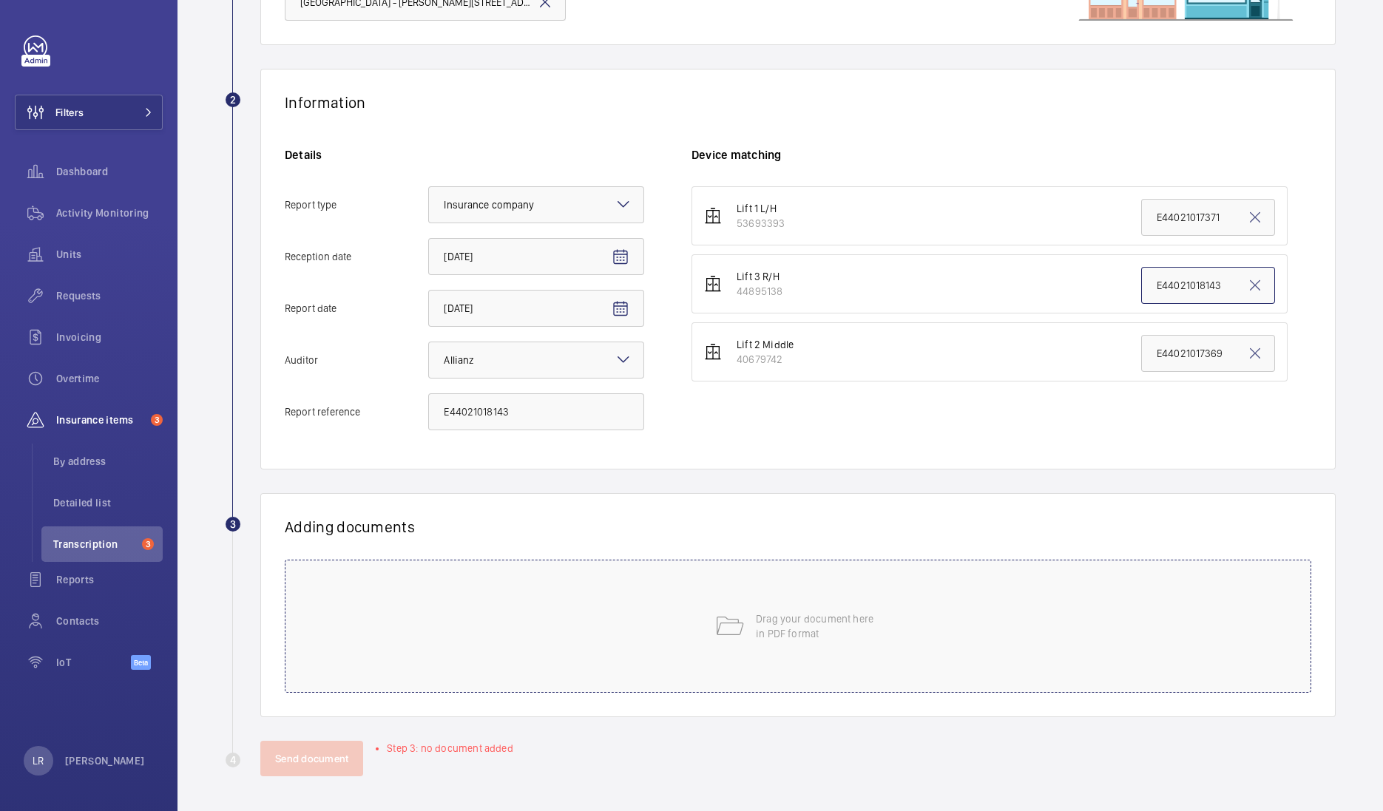
type input "E44021018143"
click at [865, 617] on p "Drag your document here in PDF format" at bounding box center [819, 627] width 126 height 30
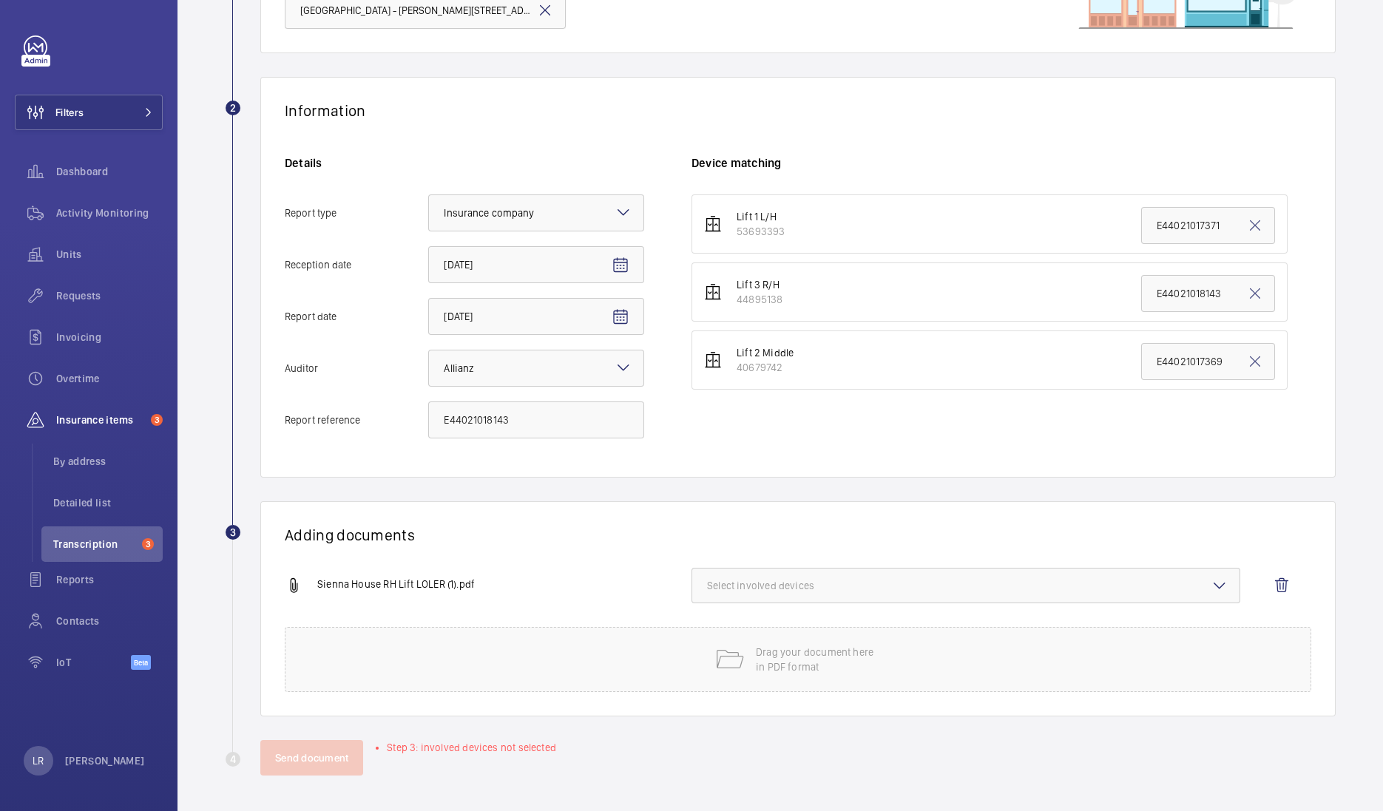
scroll to position [190, 0]
click at [806, 587] on span "Select involved devices" at bounding box center [966, 586] width 518 height 15
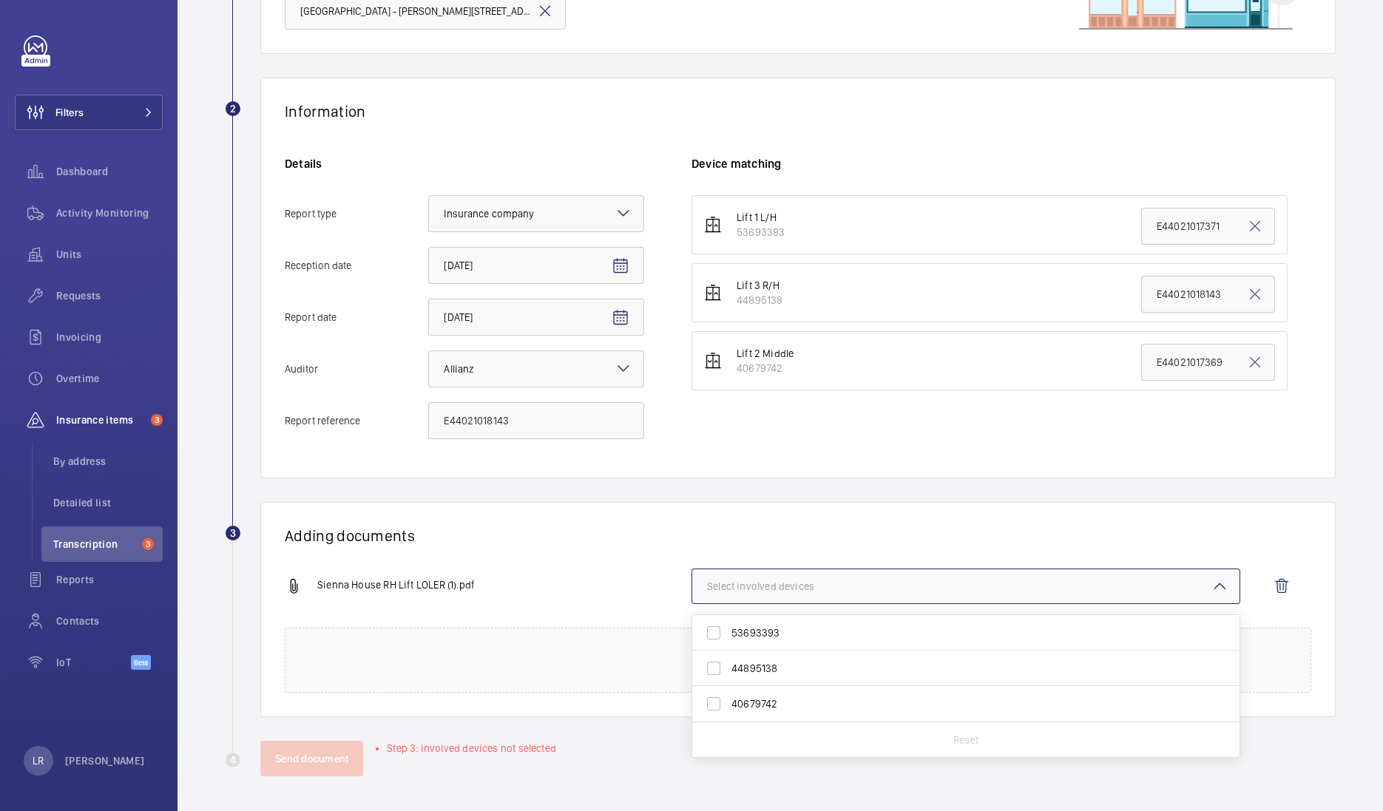
click at [823, 661] on span "44895138" at bounding box center [967, 668] width 471 height 15
click at [729, 661] on input "44895138" at bounding box center [714, 669] width 30 height 30
checkbox input "true"
click at [851, 496] on wm-front-report-upload-form "2 Information Details Report type Select an option × Insurance company × Recept…" at bounding box center [780, 427] width 1111 height 699
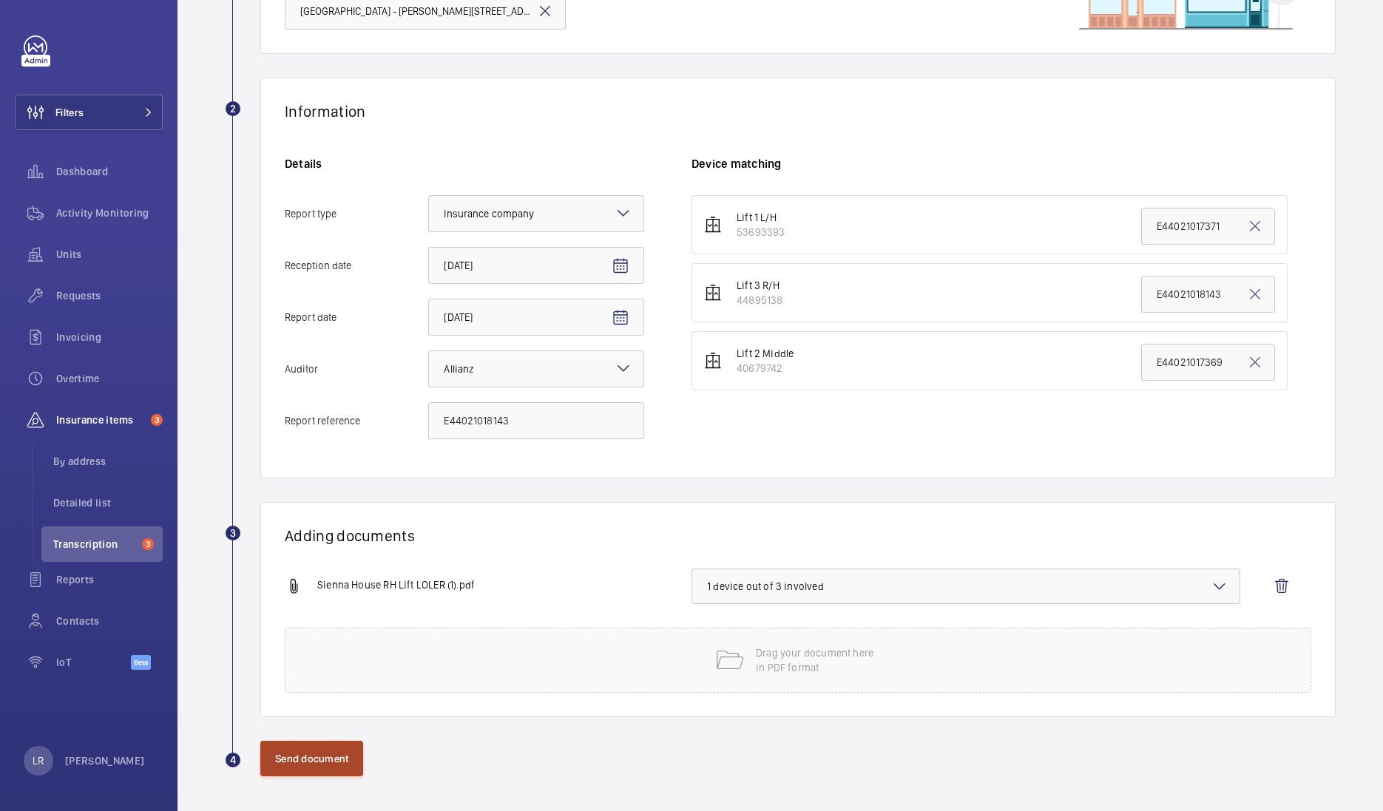
click at [341, 774] on button "Send document" at bounding box center [311, 759] width 103 height 36
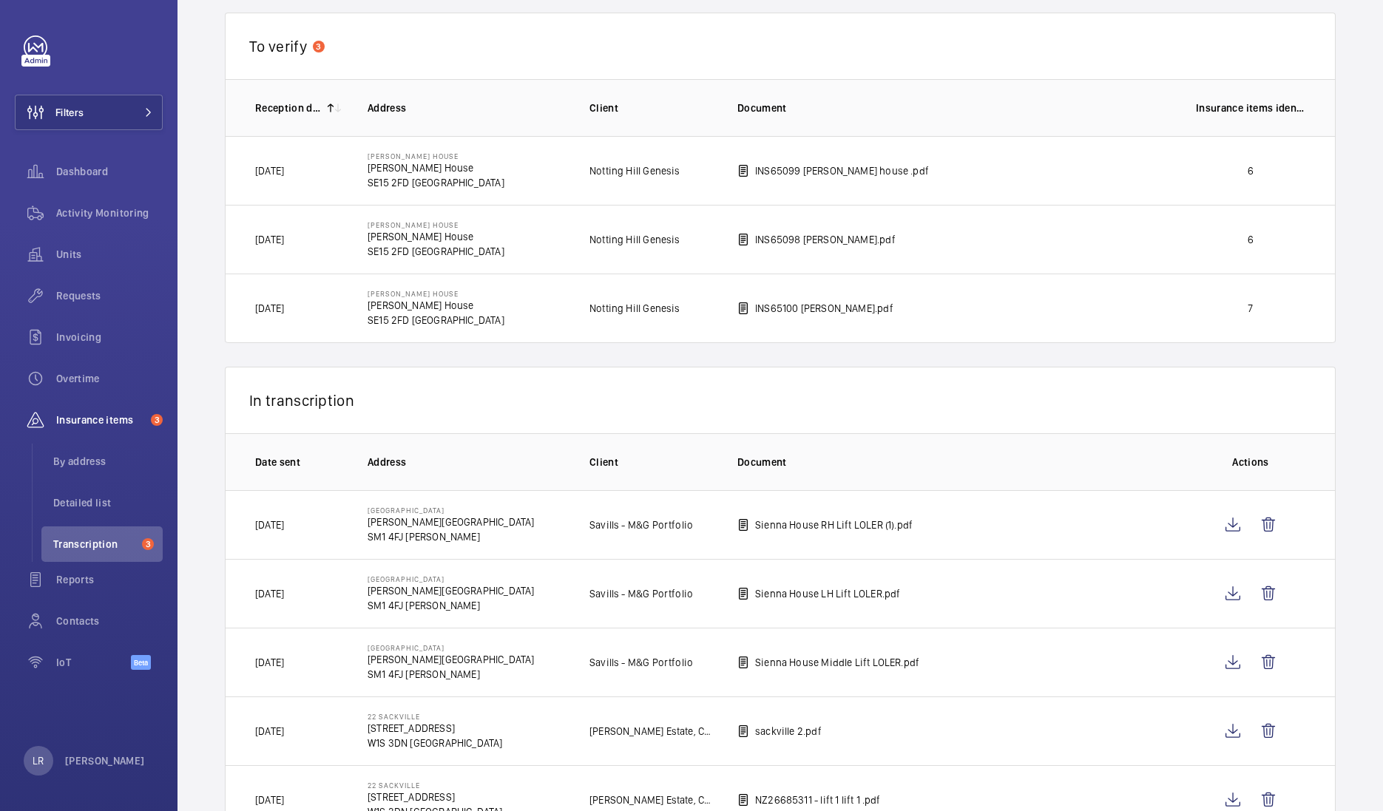
scroll to position [94, 0]
click at [104, 208] on span "Activity Monitoring" at bounding box center [109, 213] width 107 height 15
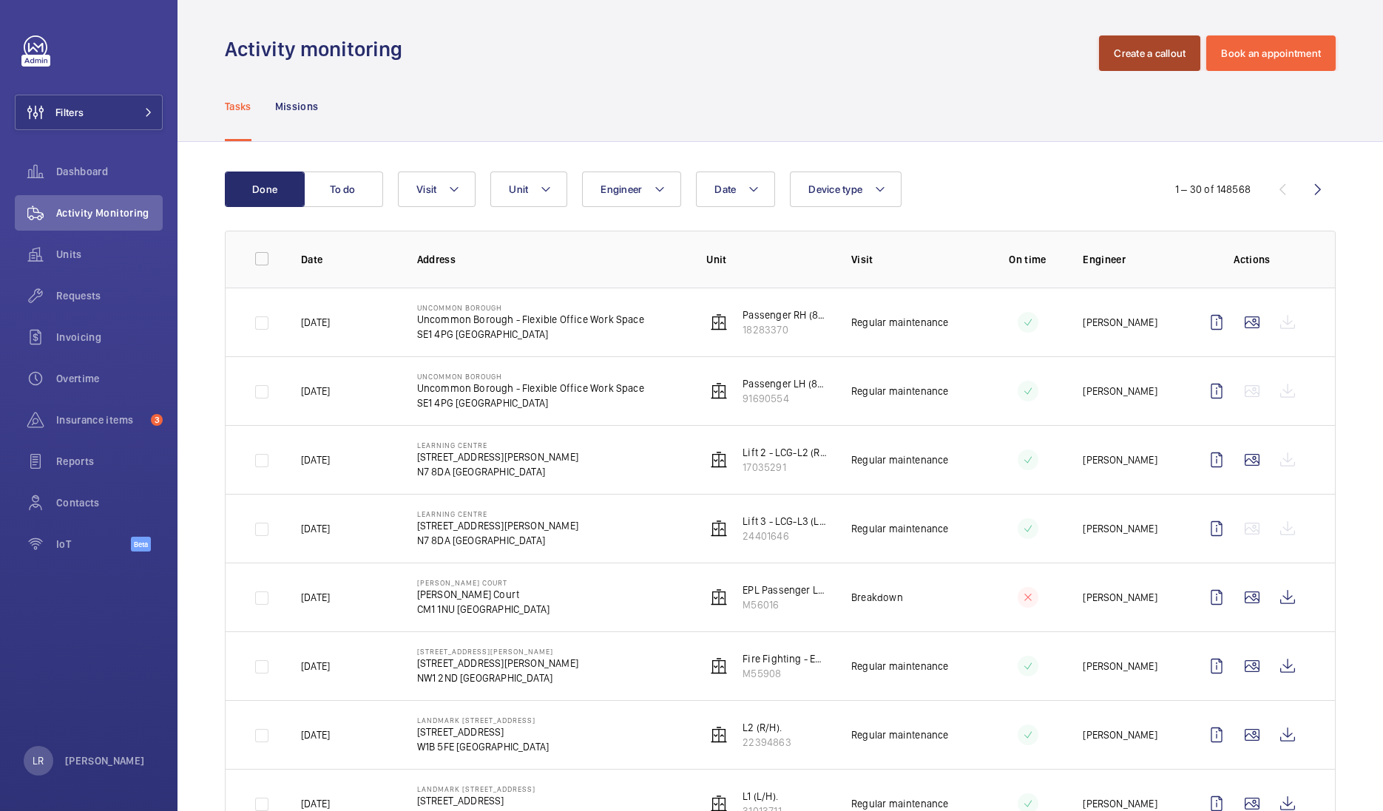
click at [1110, 50] on button "Create a callout" at bounding box center [1149, 54] width 101 height 36
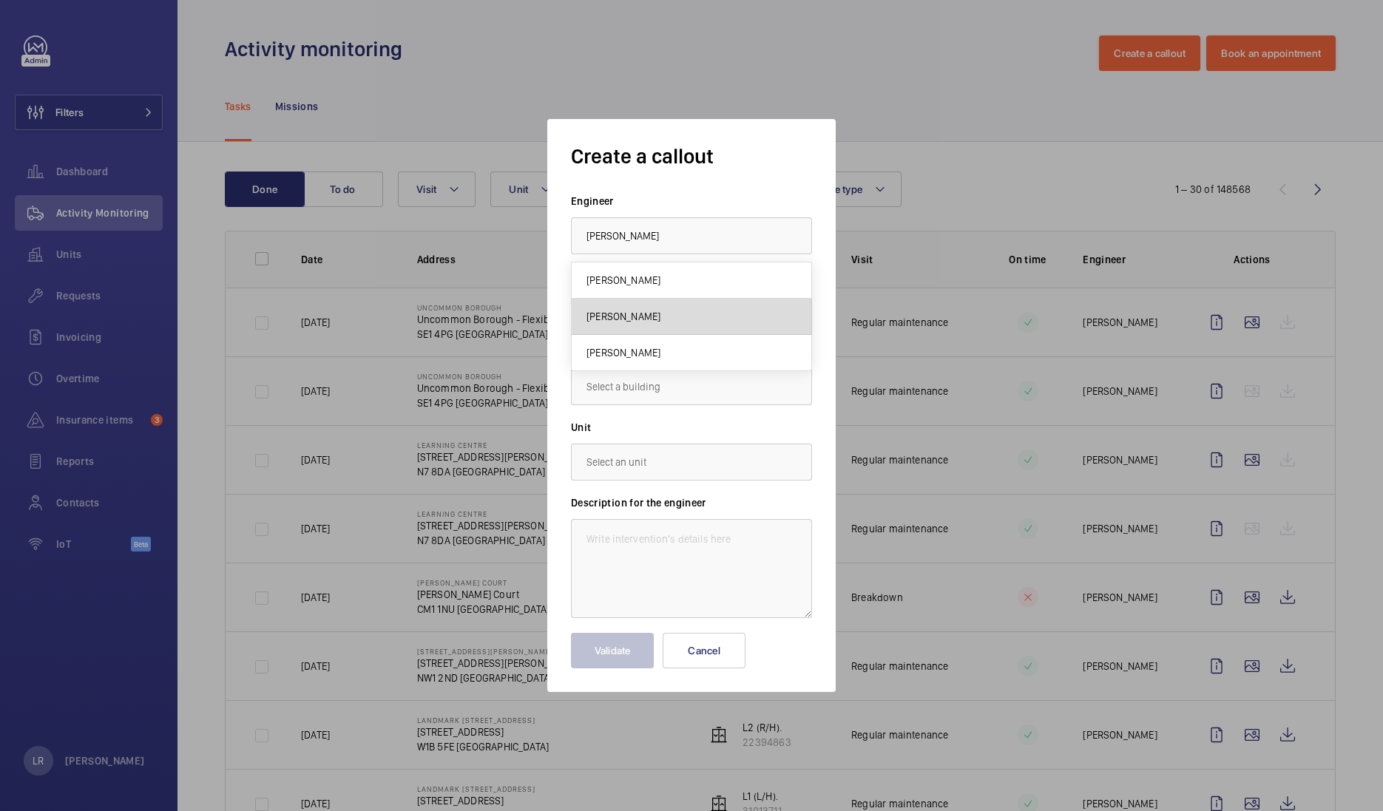
click at [701, 312] on mat-option "[PERSON_NAME]" at bounding box center [692, 317] width 240 height 36
type input "[PERSON_NAME]"
click at [699, 402] on input "text" at bounding box center [691, 386] width 241 height 37
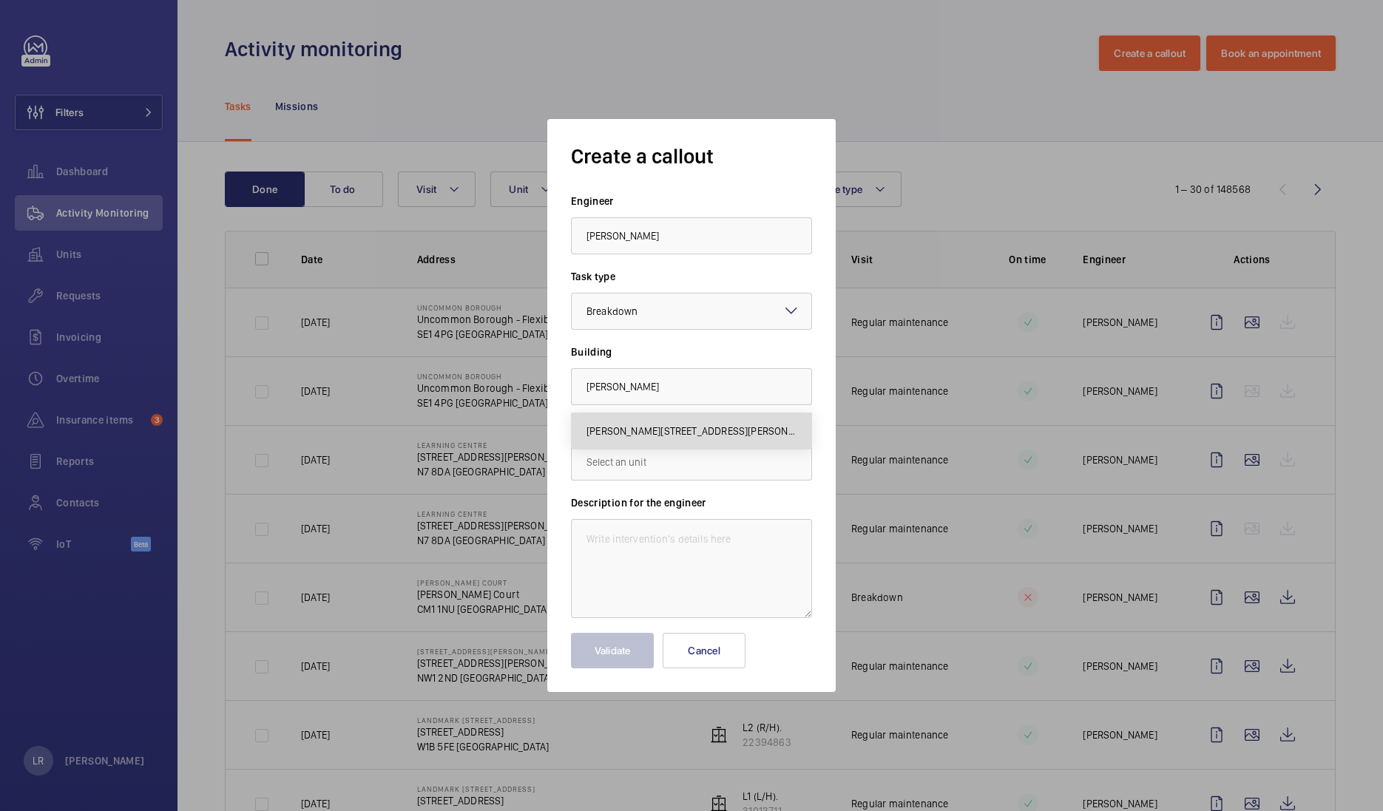
click at [721, 436] on span "[PERSON_NAME][STREET_ADDRESS][PERSON_NAME]" at bounding box center [692, 431] width 210 height 15
type input "[PERSON_NAME][STREET_ADDRESS][PERSON_NAME]"
click at [683, 485] on form "Engineer [PERSON_NAME] Task type Select a task type × Breakdown × [GEOGRAPHIC_D…" at bounding box center [691, 431] width 241 height 475
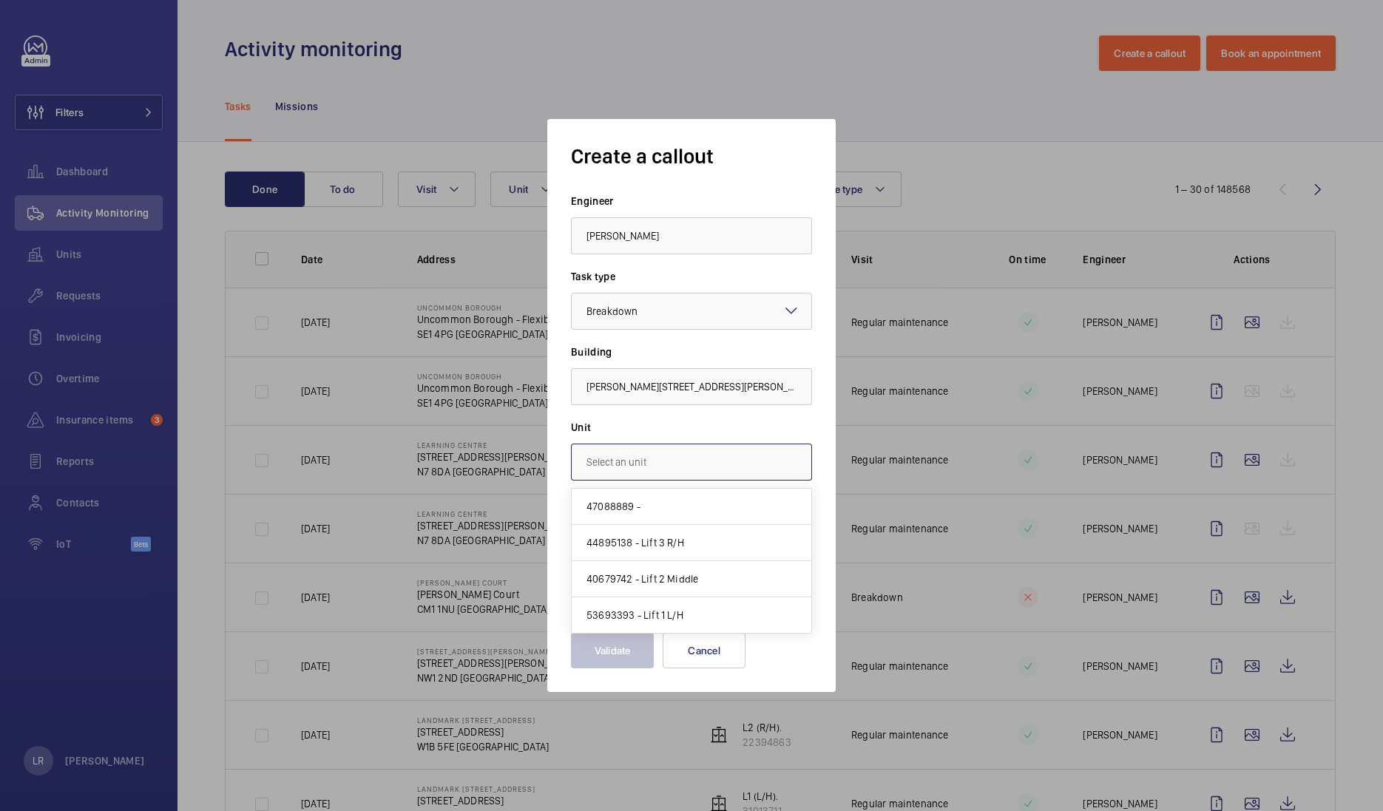
click at [701, 473] on input "text" at bounding box center [691, 462] width 241 height 37
click at [688, 550] on mat-option "44895138 - Lift 3 R/H" at bounding box center [692, 543] width 240 height 36
type input "44895138 - Lift 3 R/H"
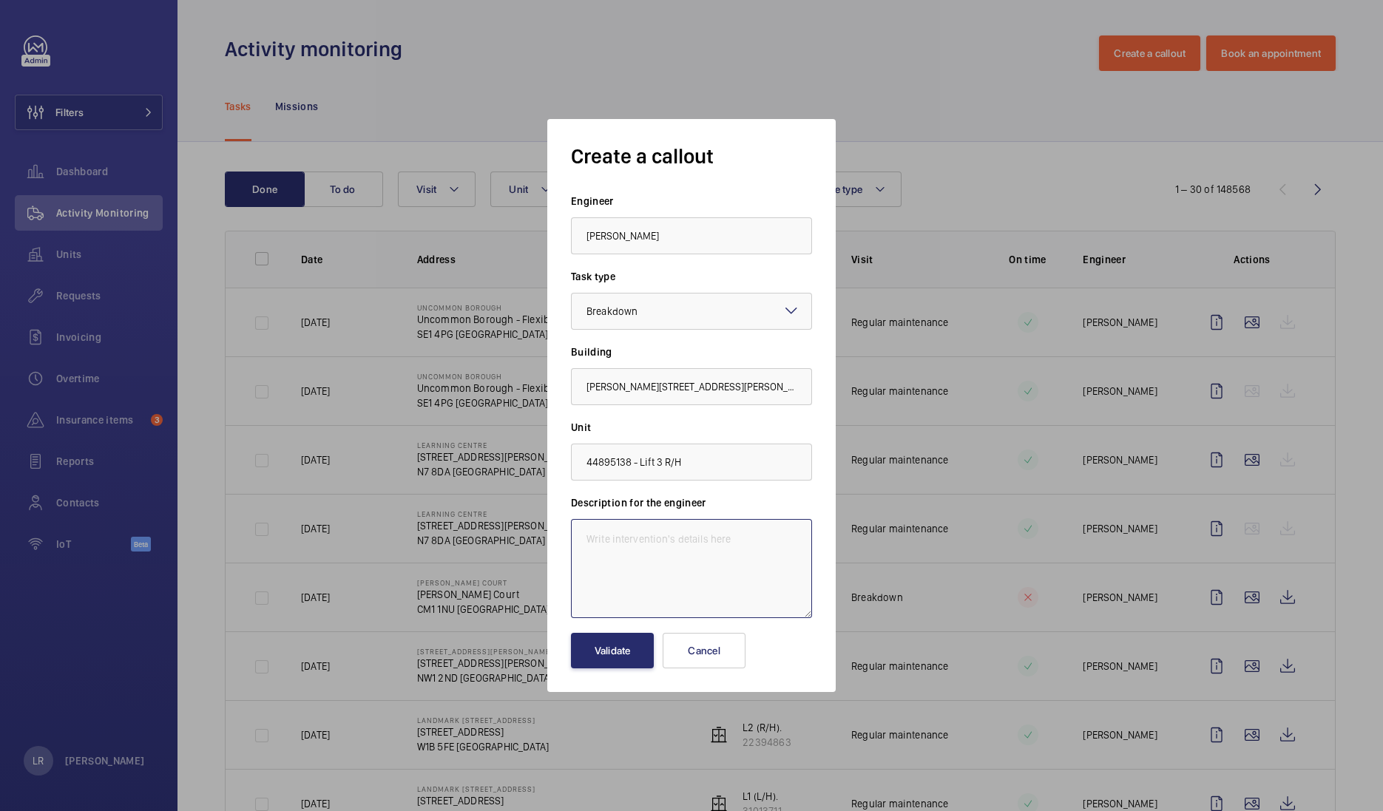
click at [724, 537] on textarea at bounding box center [691, 568] width 241 height 99
paste textarea "The firefighting intercom at the ground floor is inoperative. This defect shoul…"
click at [584, 533] on textarea "The firefighting intercom at the ground floor is inoperative. This defect shoul…" at bounding box center [691, 568] width 241 height 99
type textarea "Immediate defect -The firefighting intercom at the ground floor is inoperative.…"
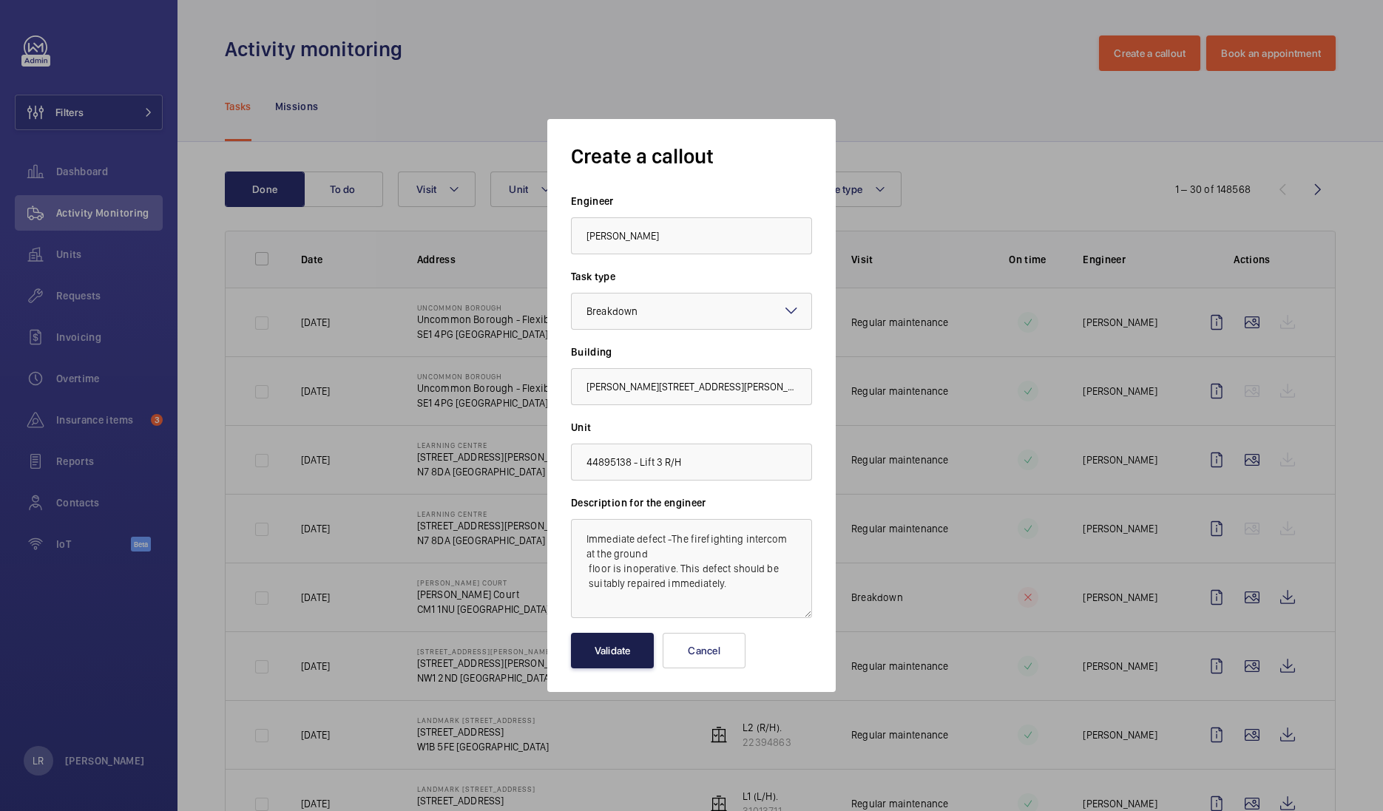
click at [627, 647] on button "Validate" at bounding box center [612, 651] width 83 height 36
